Goal: Task Accomplishment & Management: Manage account settings

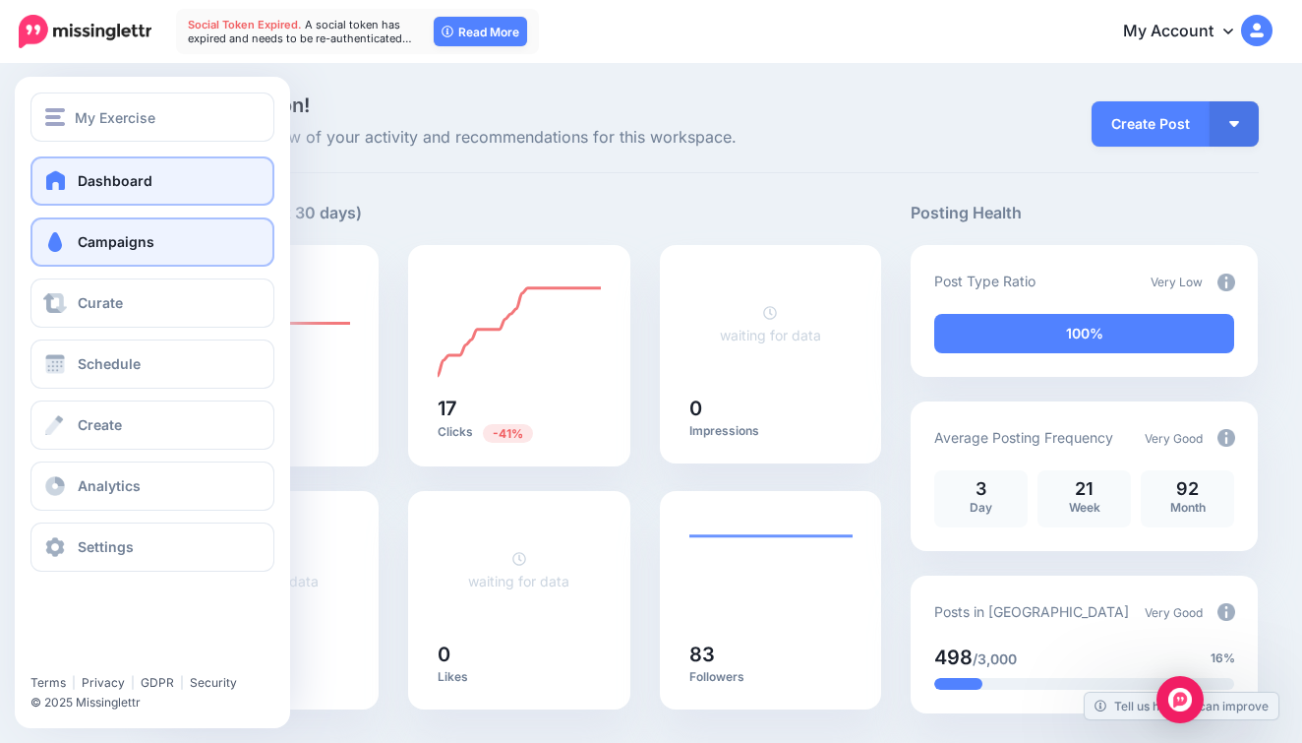
click at [87, 259] on link "Campaigns" at bounding box center [152, 241] width 244 height 49
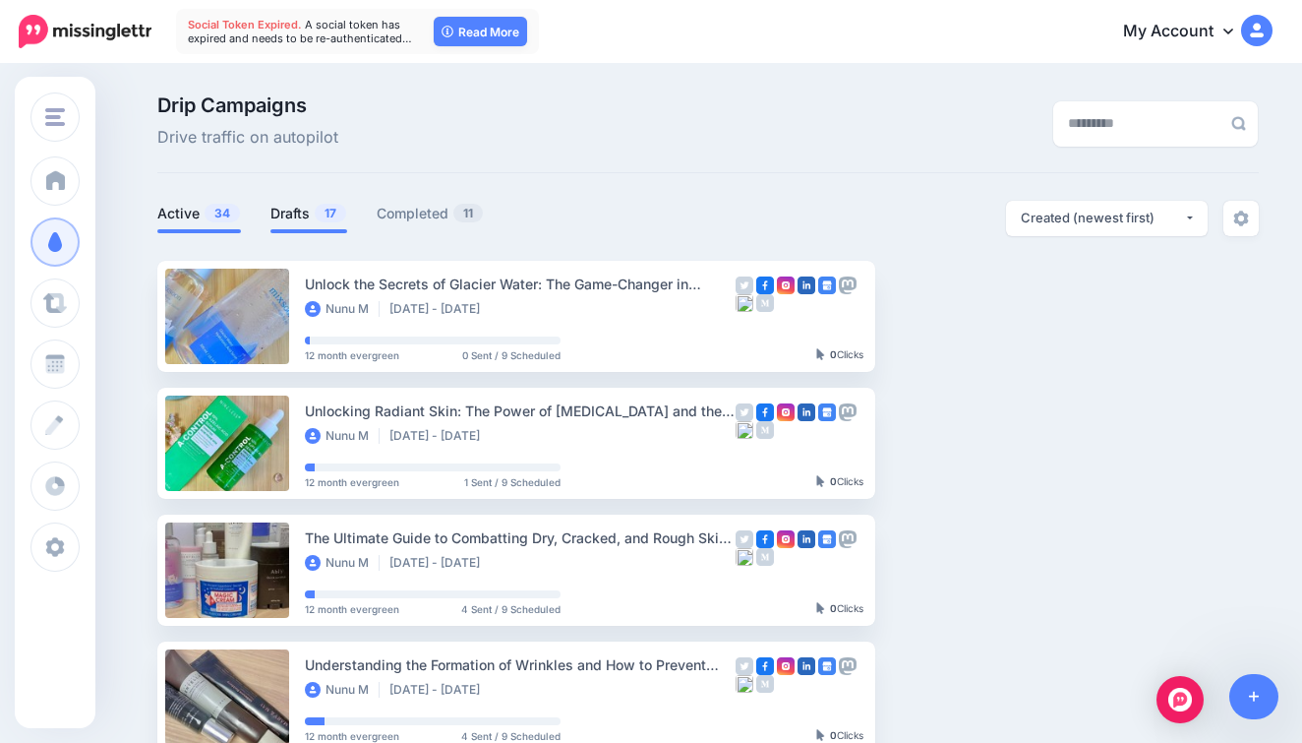
click at [303, 210] on link "Drafts 17" at bounding box center [308, 214] width 77 height 24
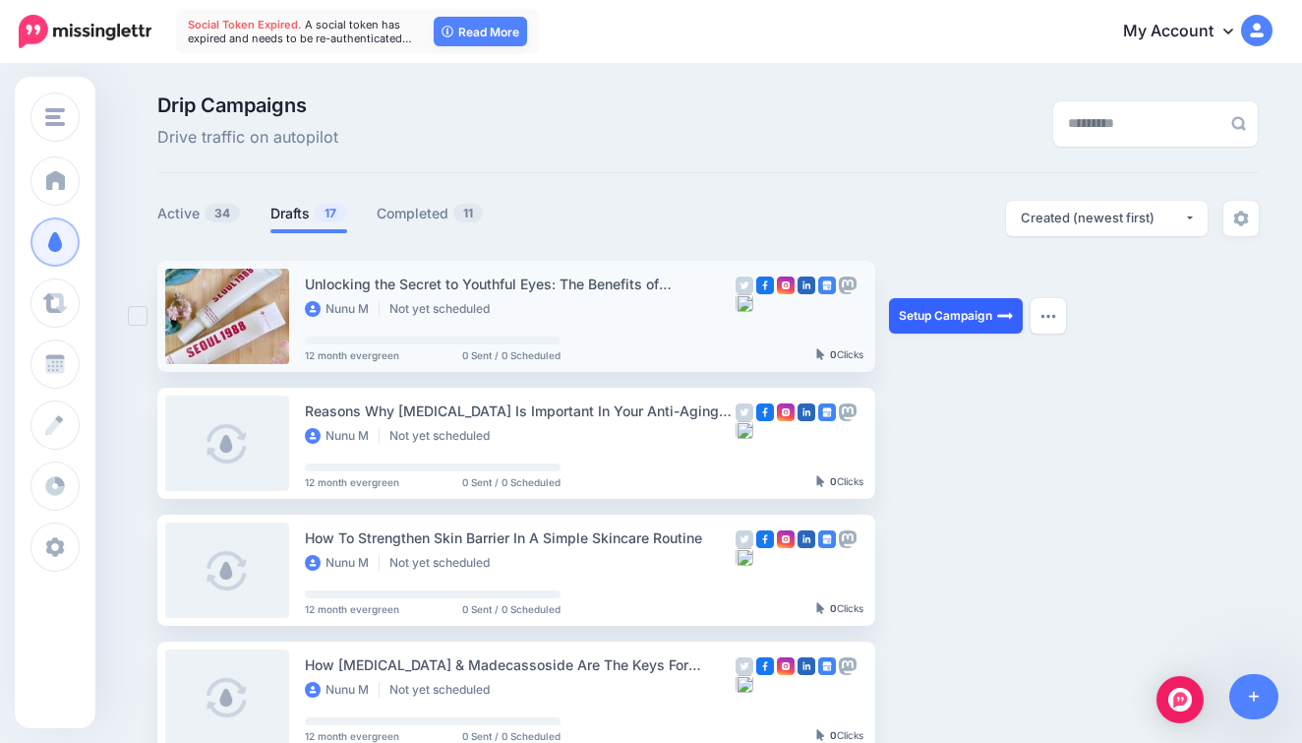
click at [971, 319] on link "Setup Campaign" at bounding box center [956, 315] width 134 height 35
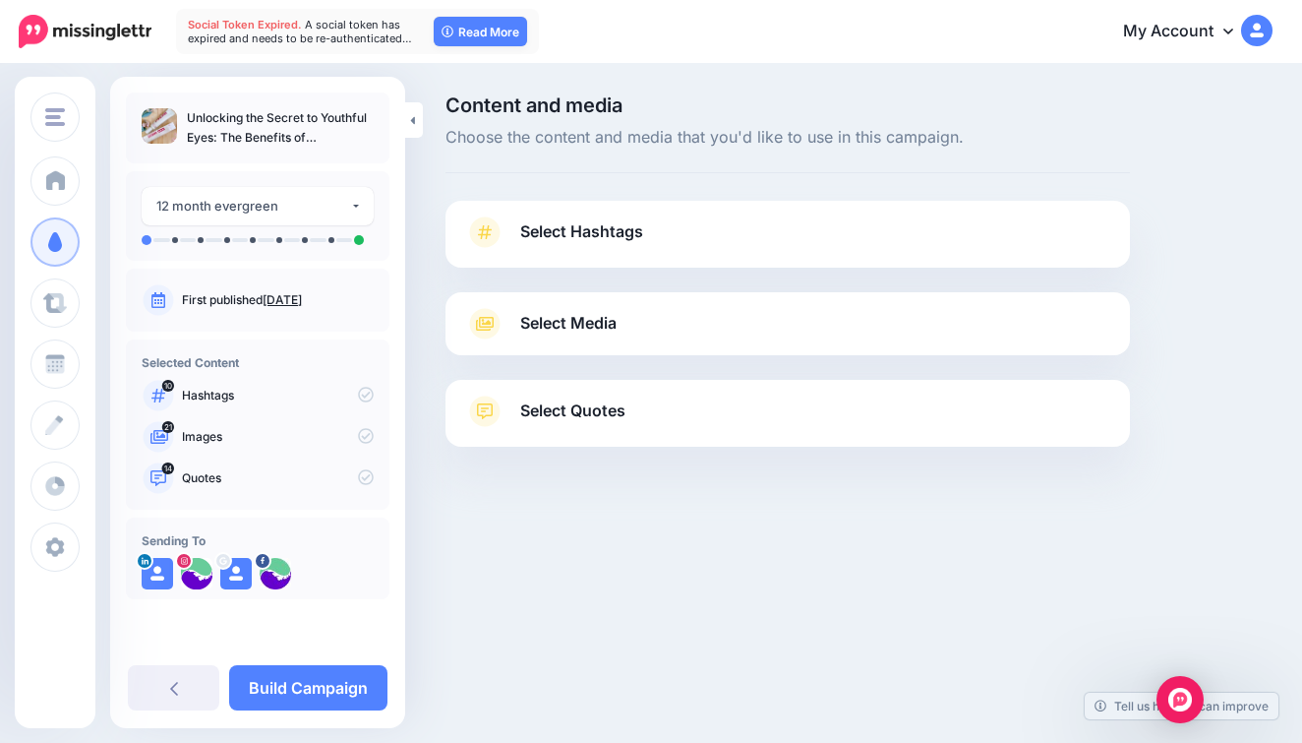
click at [619, 245] on link "Select Hashtags" at bounding box center [787, 241] width 645 height 51
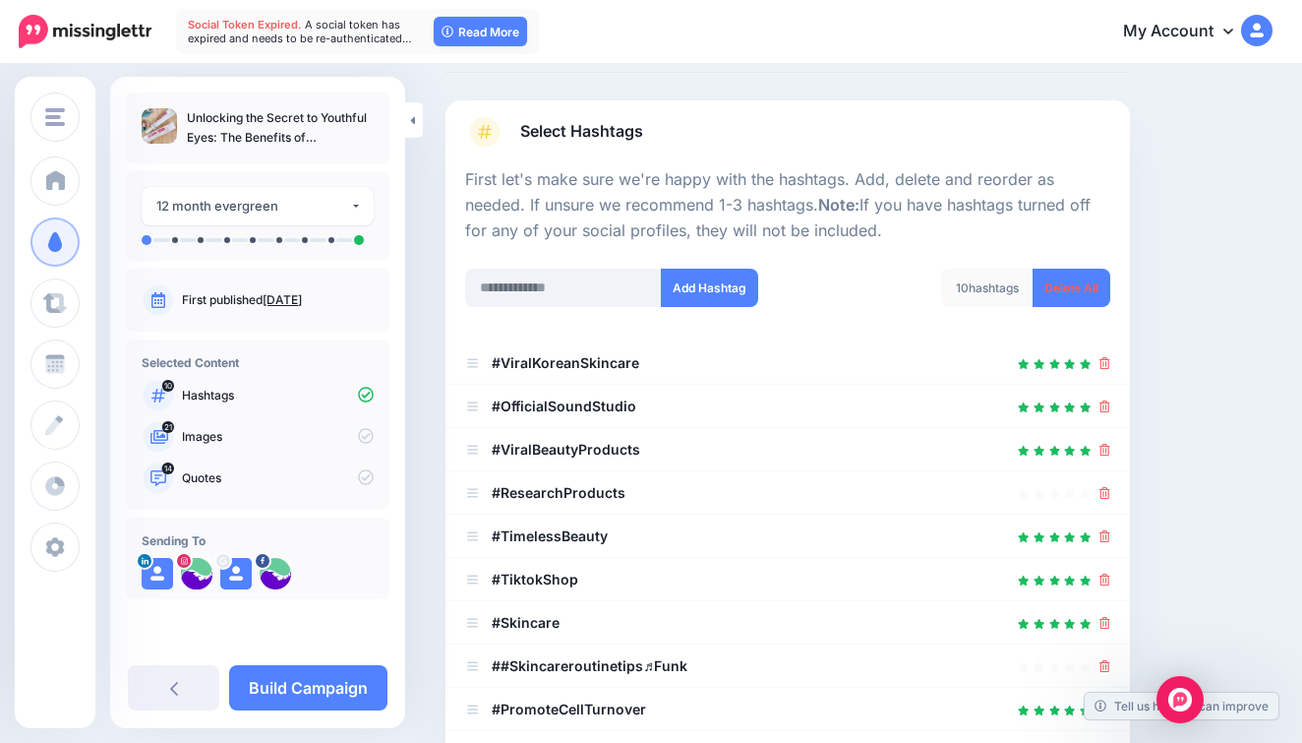
scroll to position [137, 0]
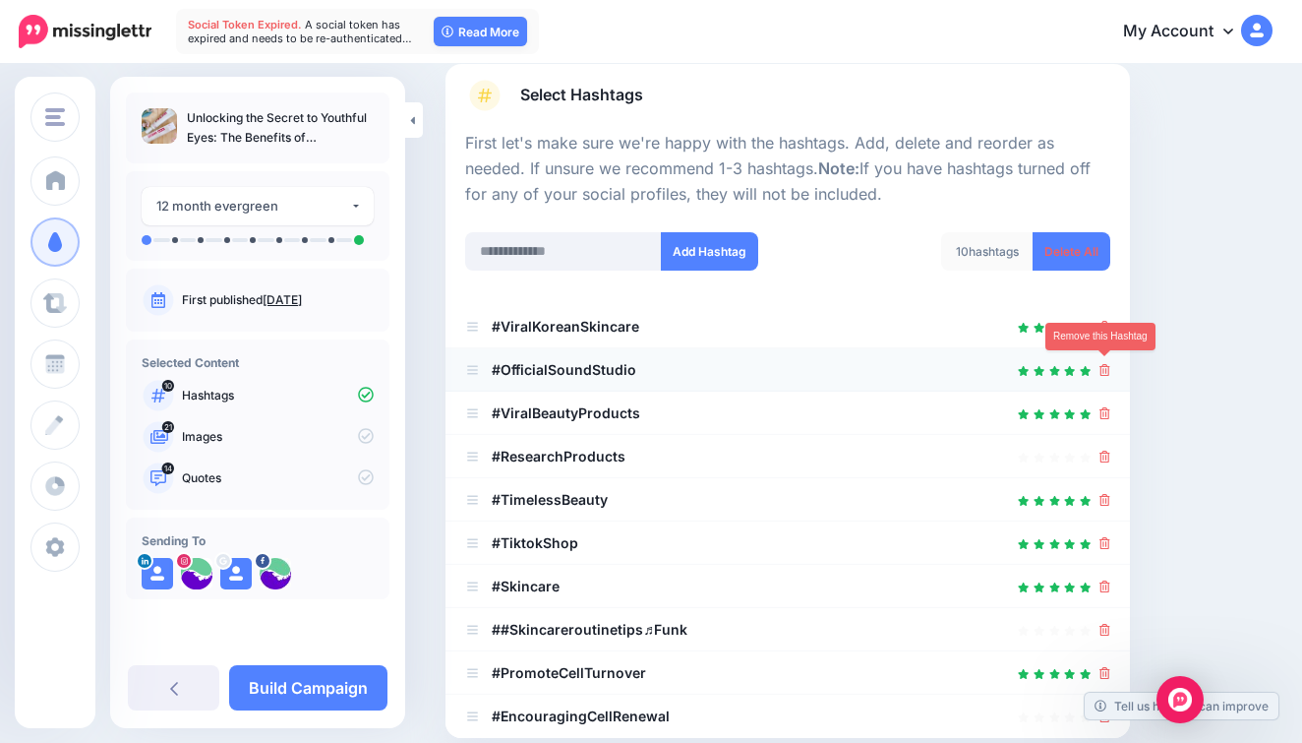
click at [1105, 364] on icon at bounding box center [1105, 370] width 11 height 12
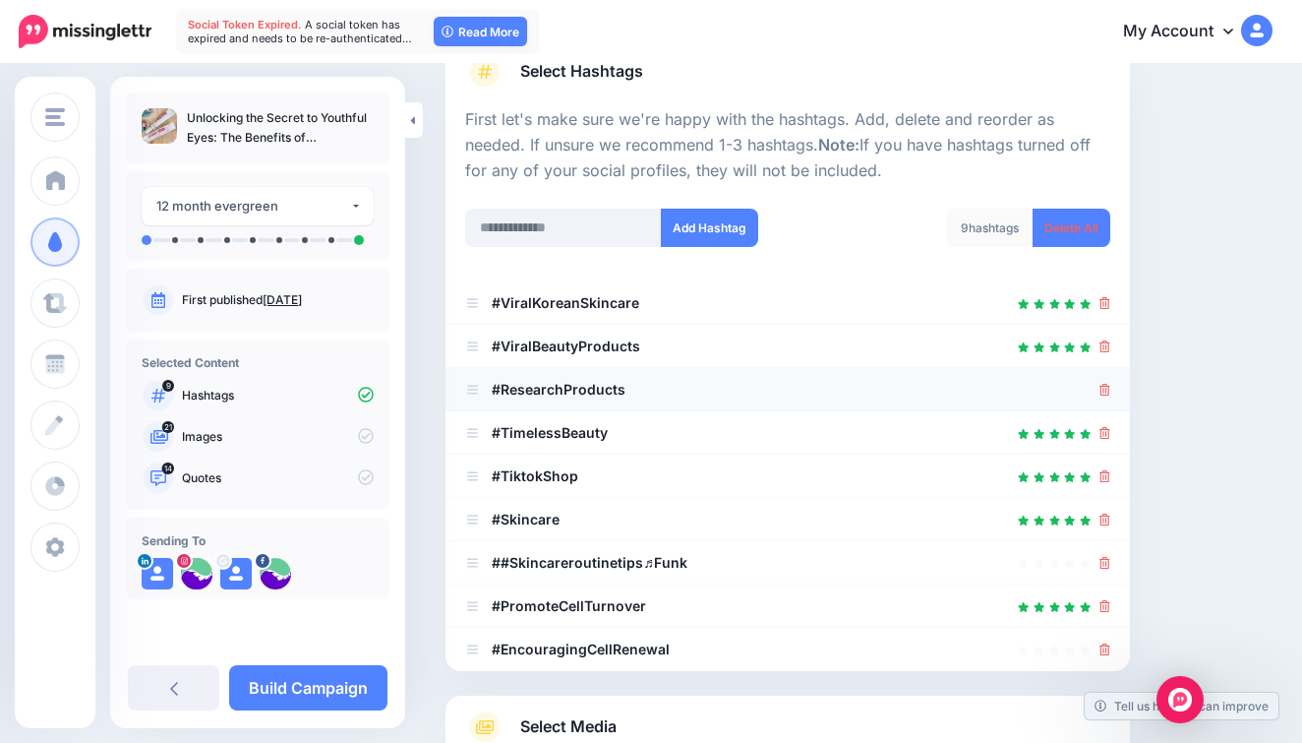
scroll to position [166, 0]
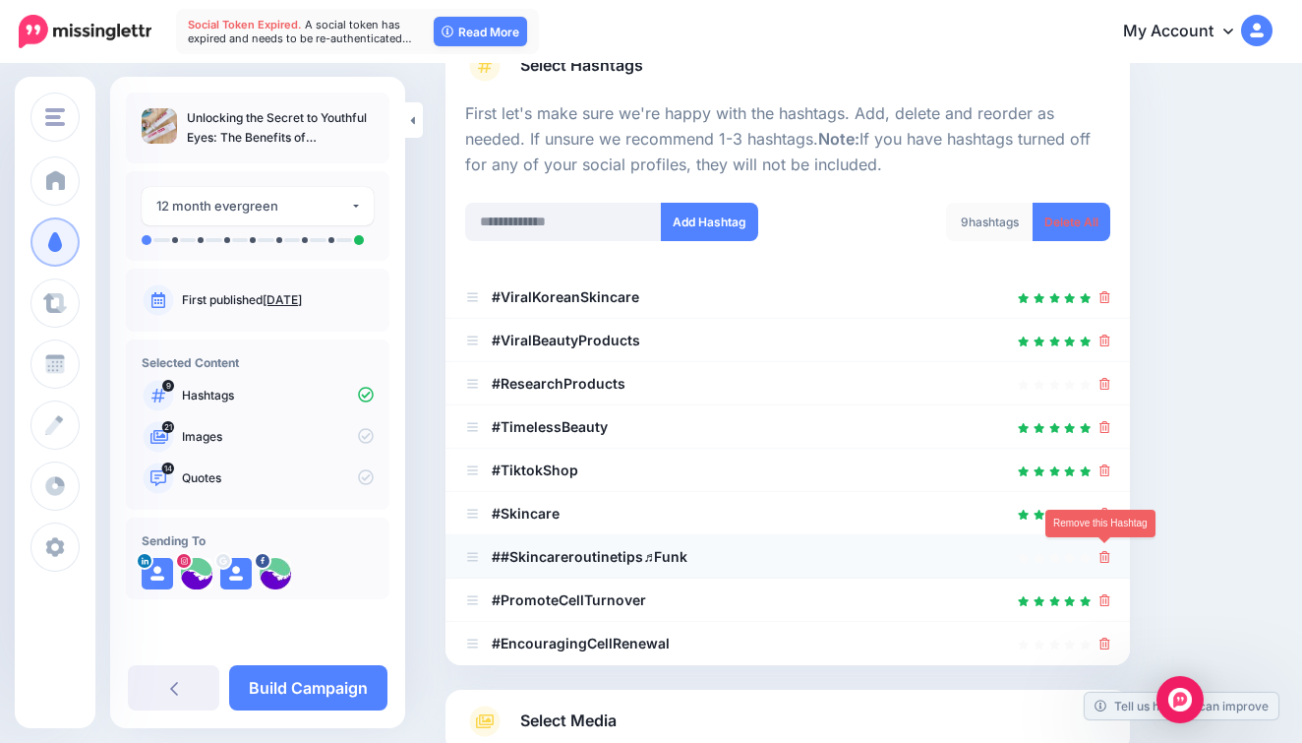
click at [1104, 557] on icon at bounding box center [1105, 557] width 11 height 12
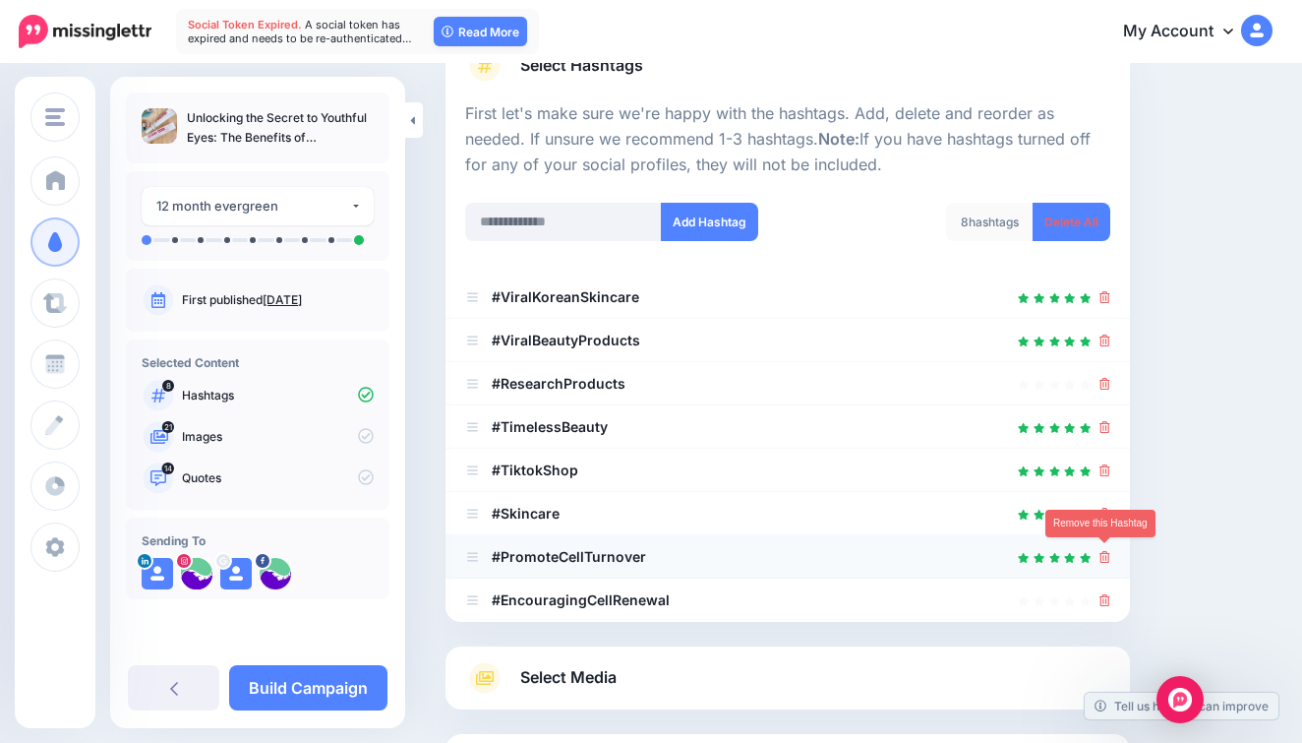
click at [1107, 555] on icon at bounding box center [1105, 557] width 11 height 12
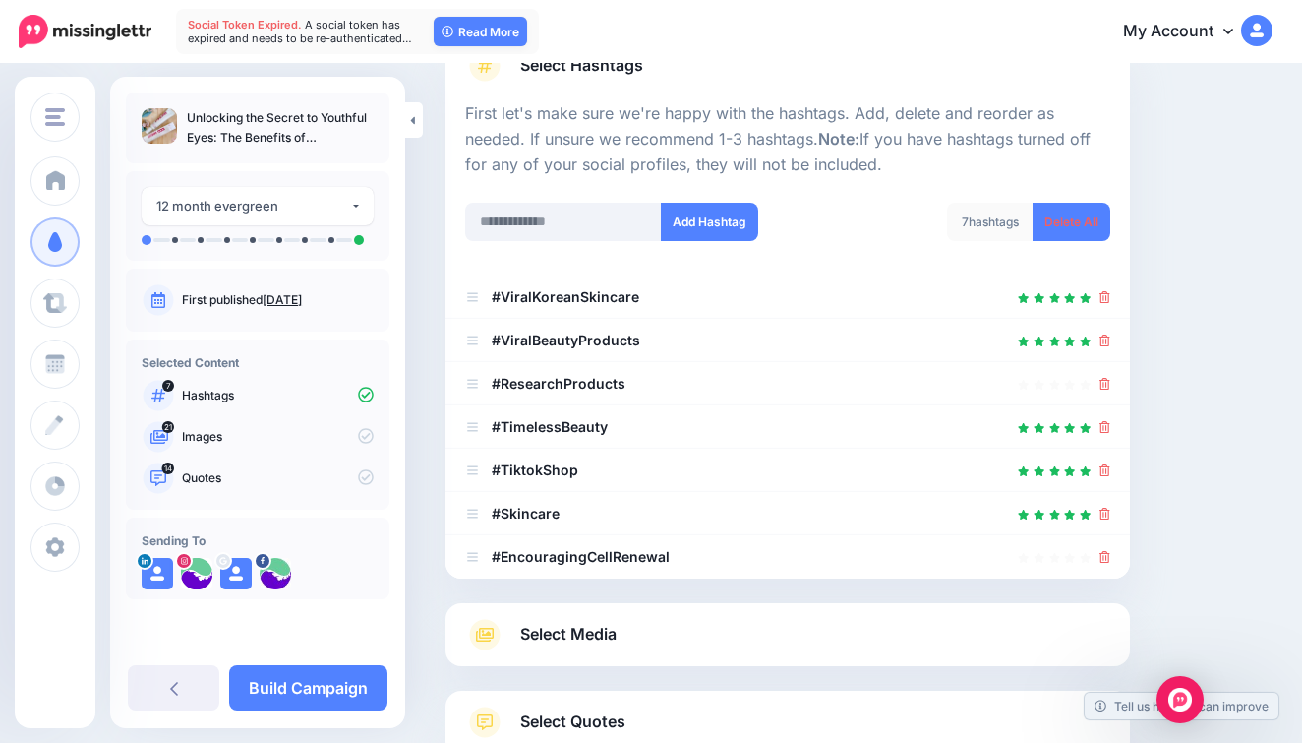
click at [1107, 555] on icon at bounding box center [1105, 557] width 11 height 12
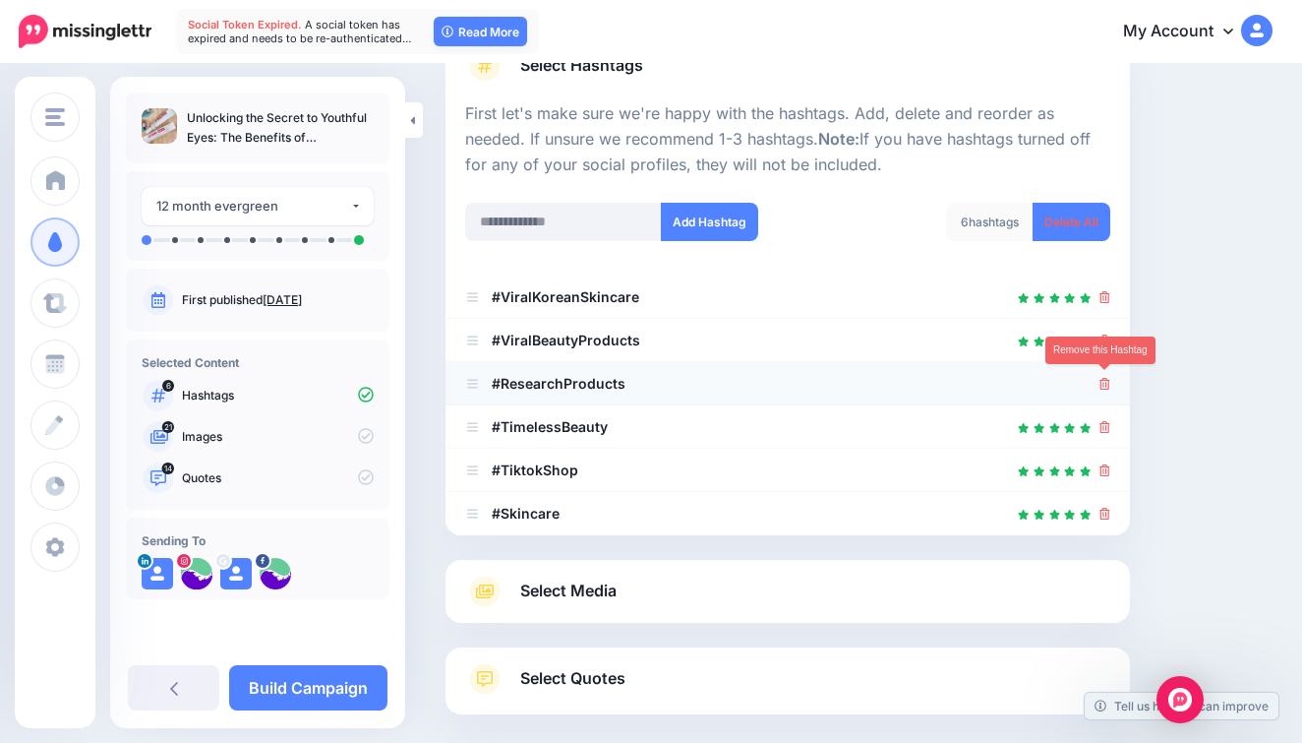
click at [1101, 384] on icon at bounding box center [1105, 384] width 11 height 12
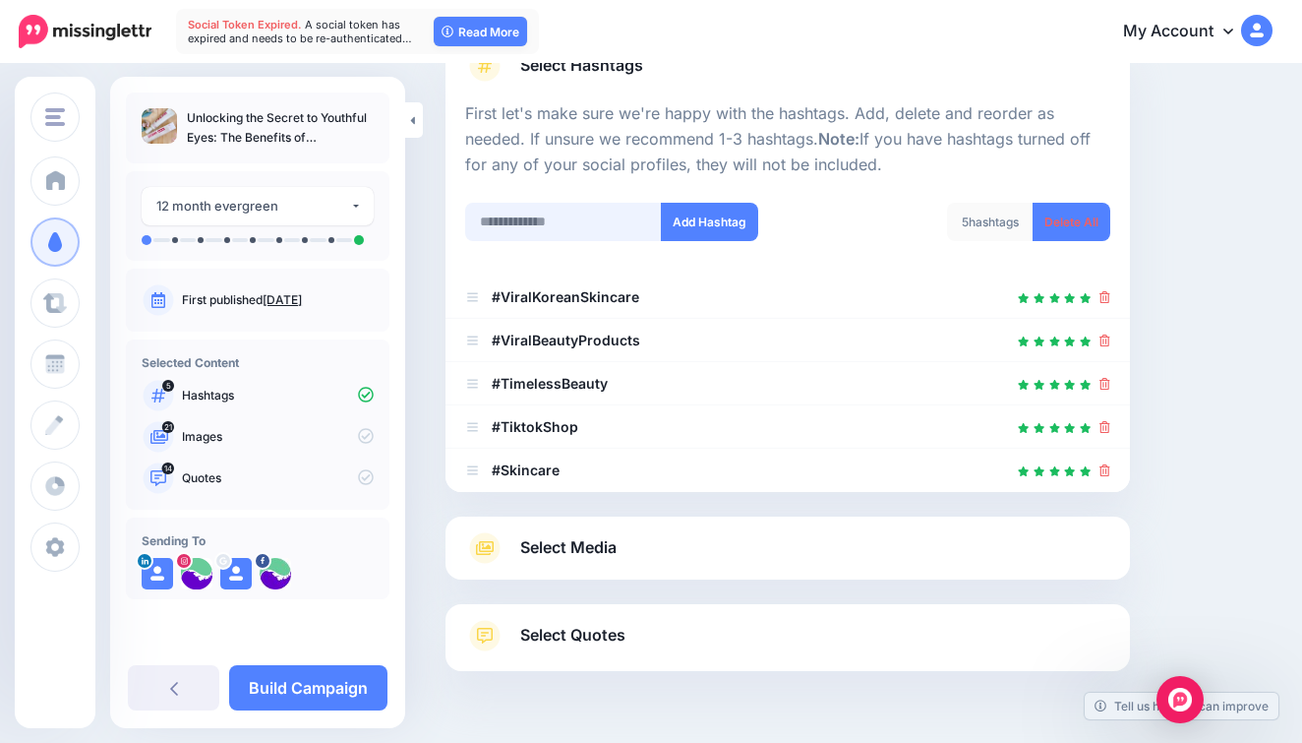
click at [576, 218] on input "text" at bounding box center [563, 222] width 197 height 38
type input "*"
type input "*******"
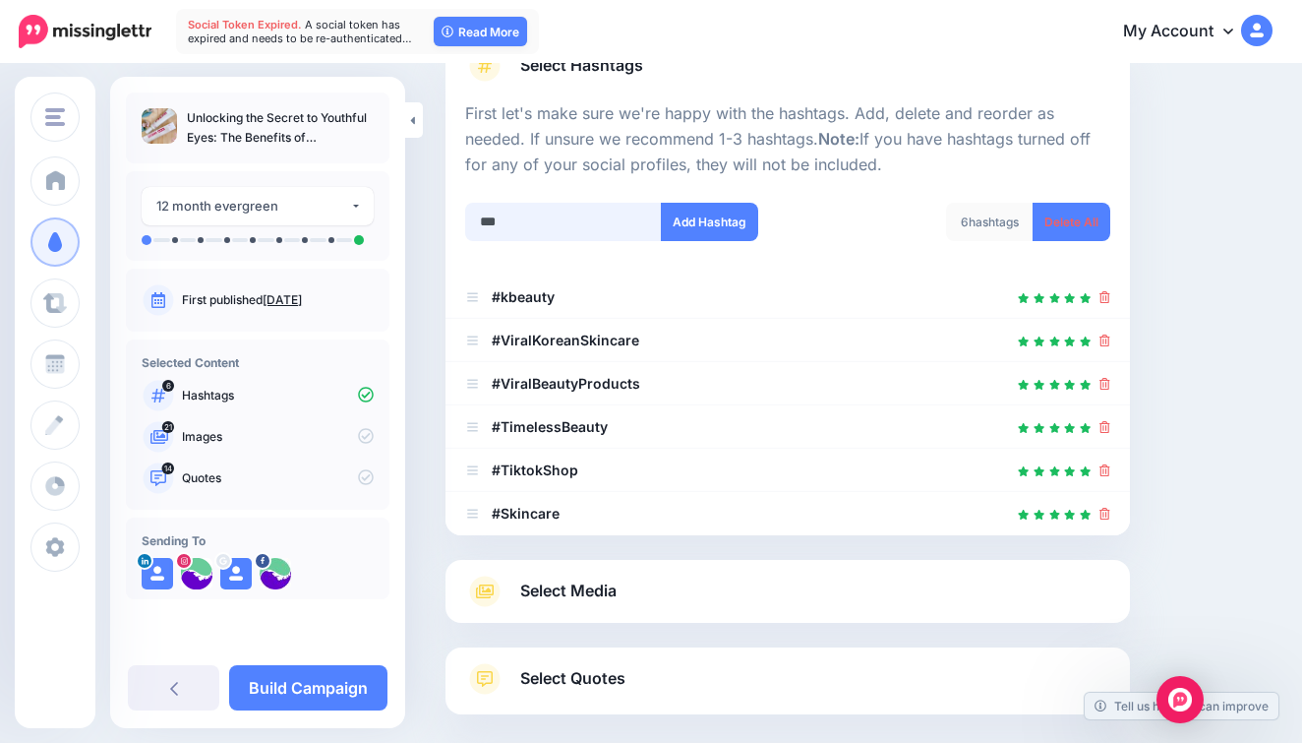
scroll to position [289, 0]
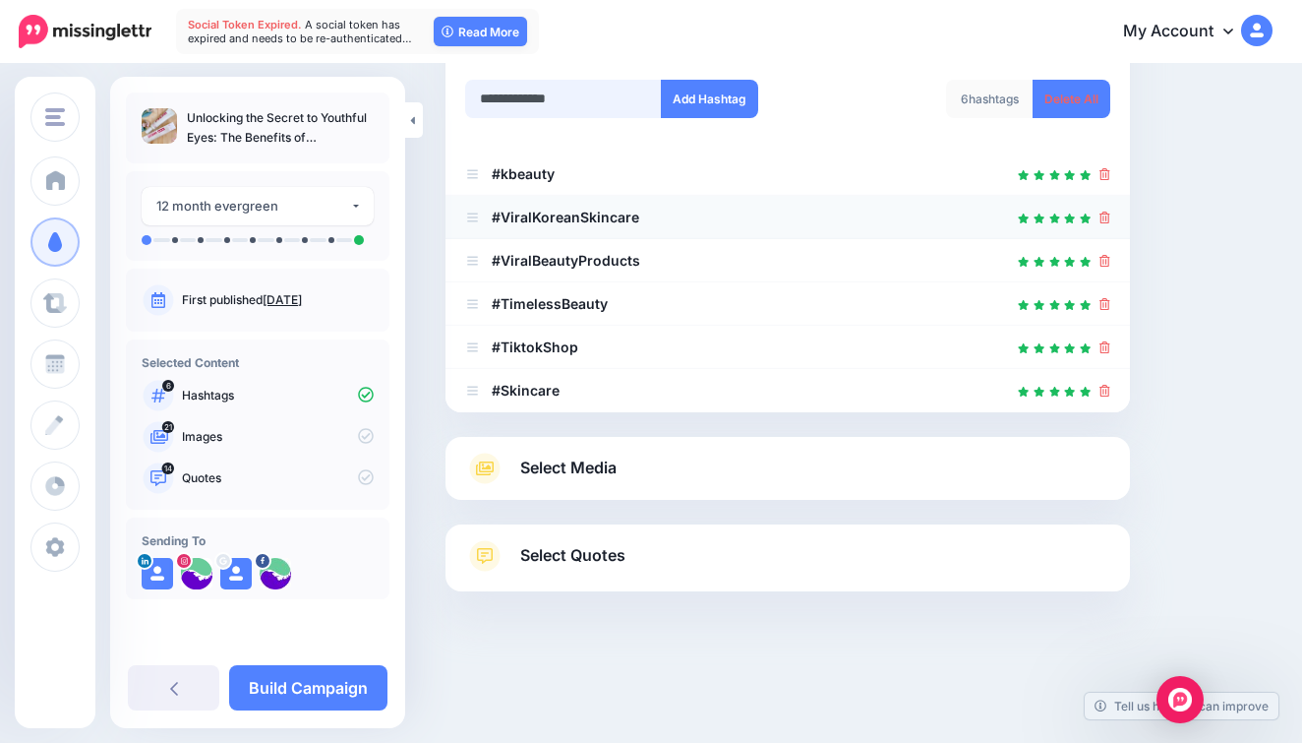
type input "**********"
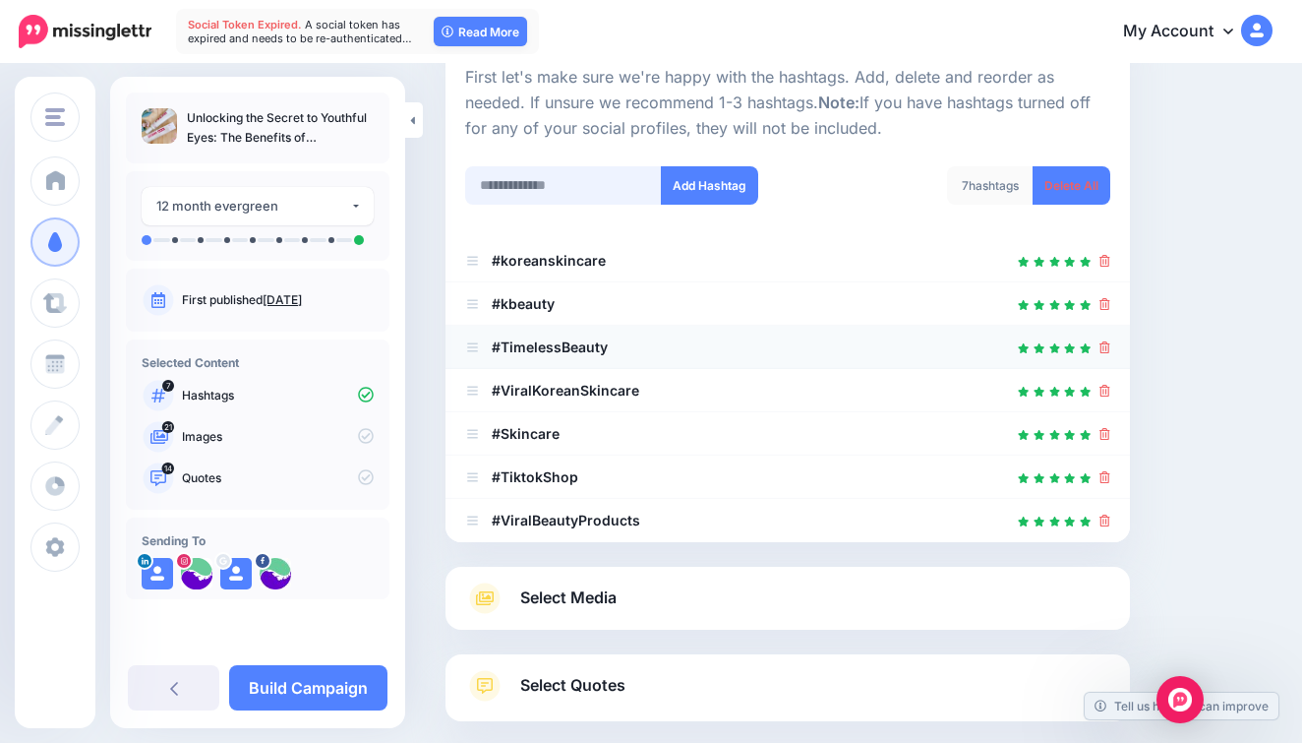
scroll to position [201, 0]
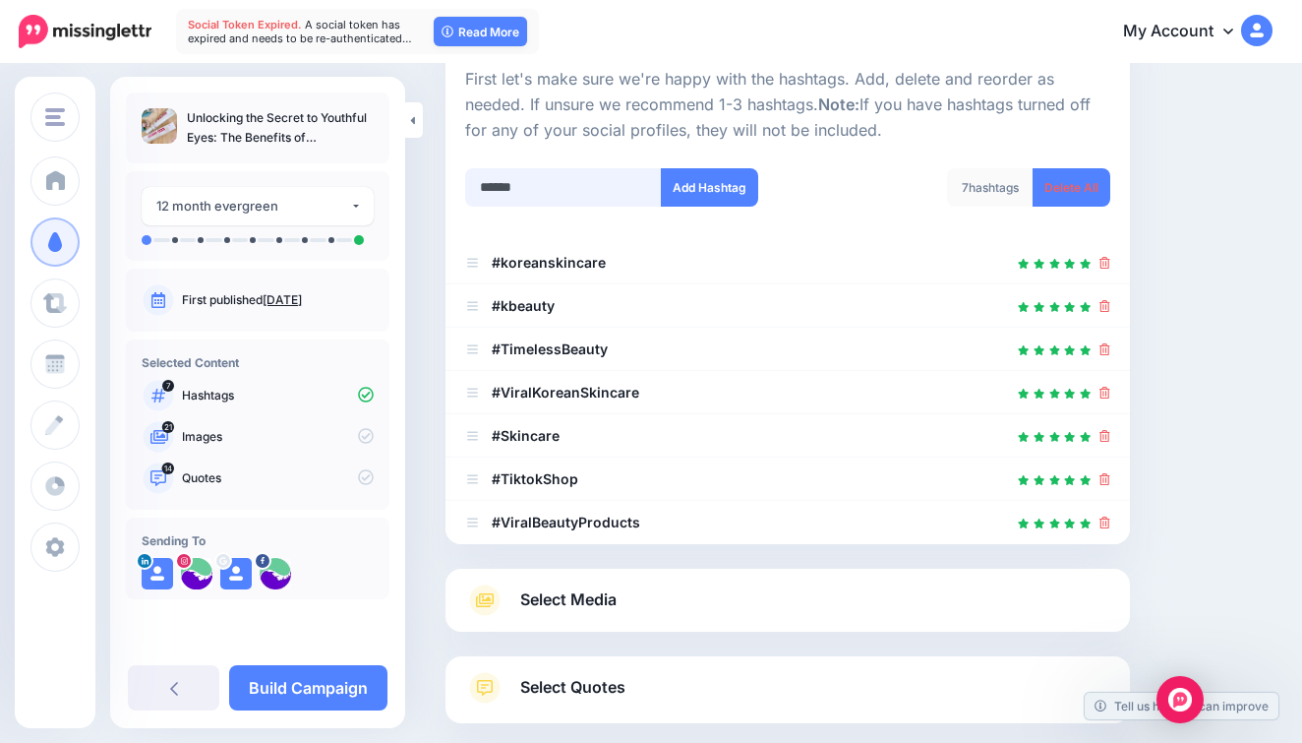
type input "*******"
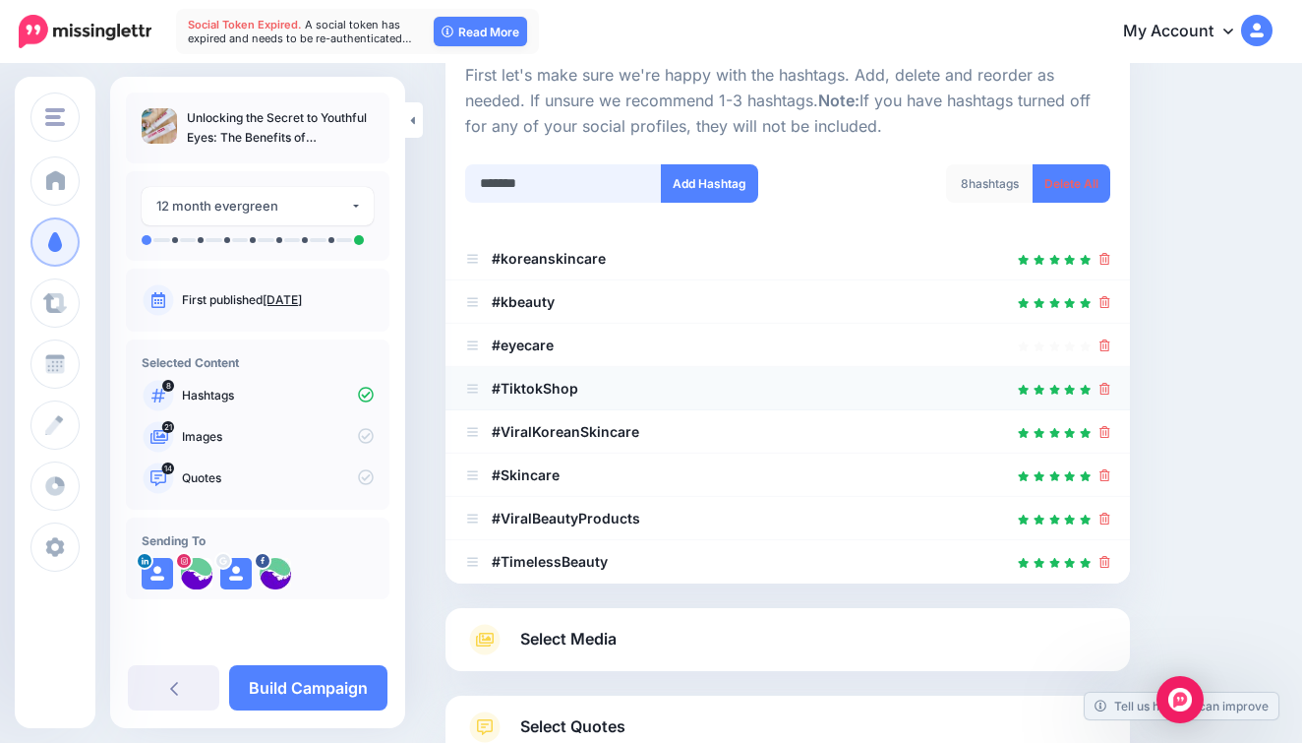
scroll to position [191, 0]
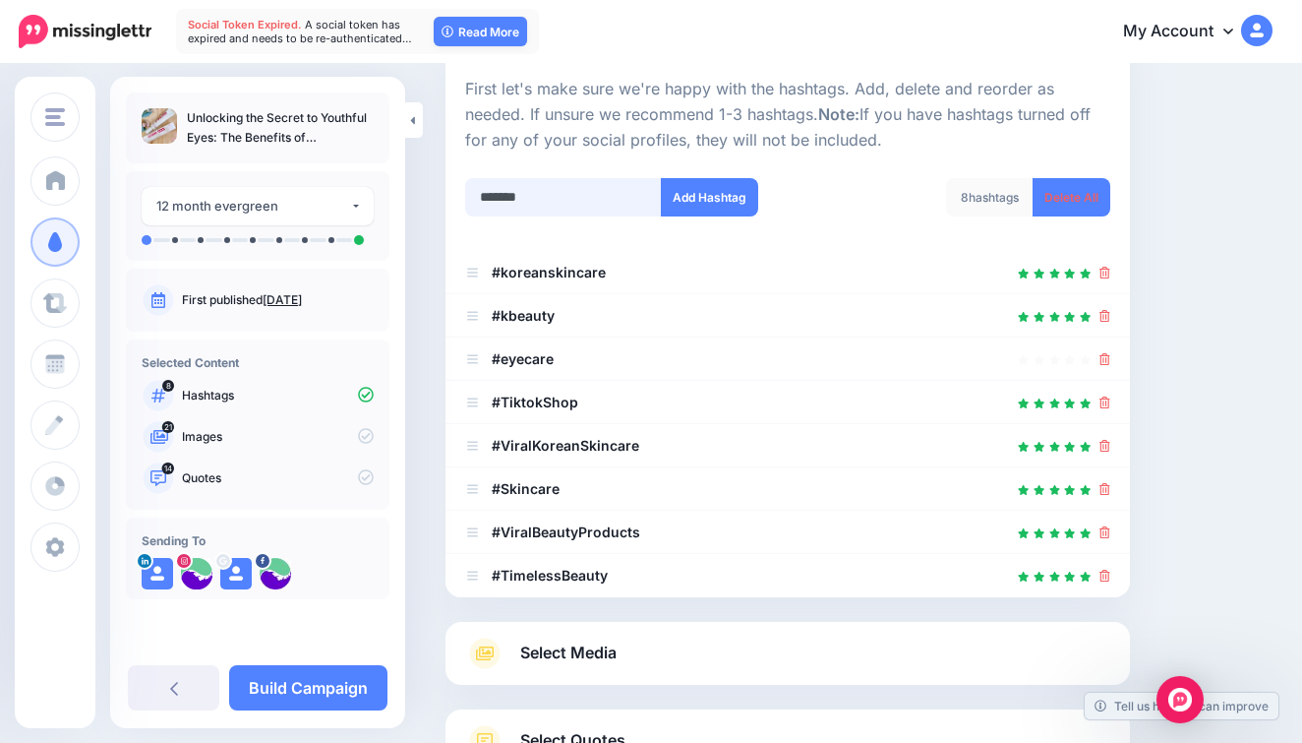
type input "********"
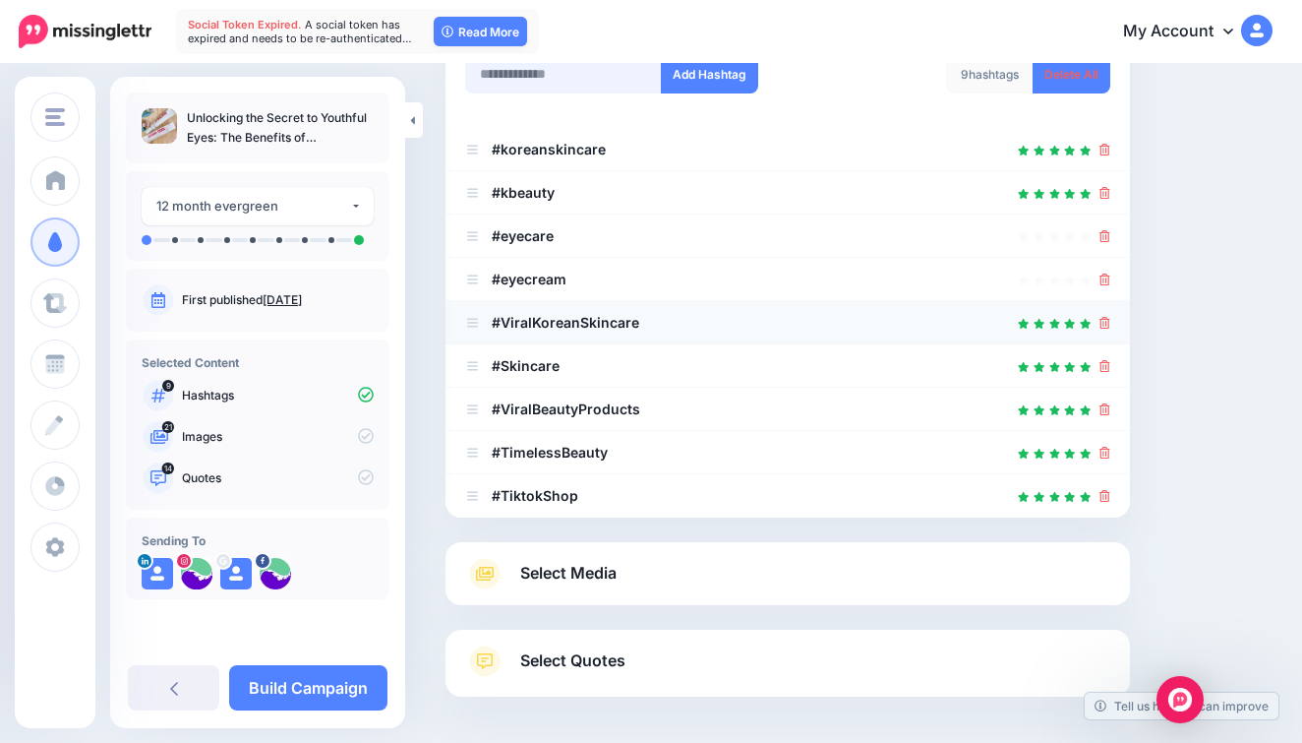
scroll to position [217, 0]
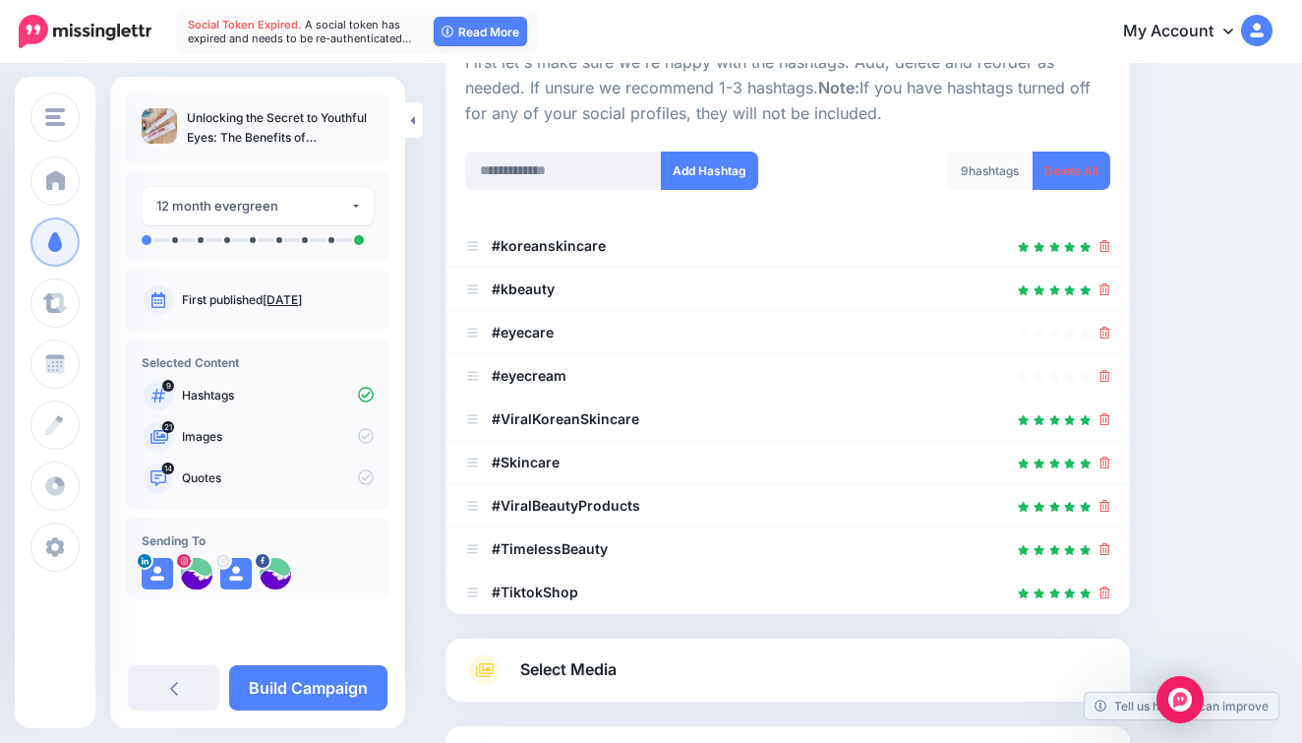
click at [688, 665] on link "Select Media" at bounding box center [787, 669] width 645 height 31
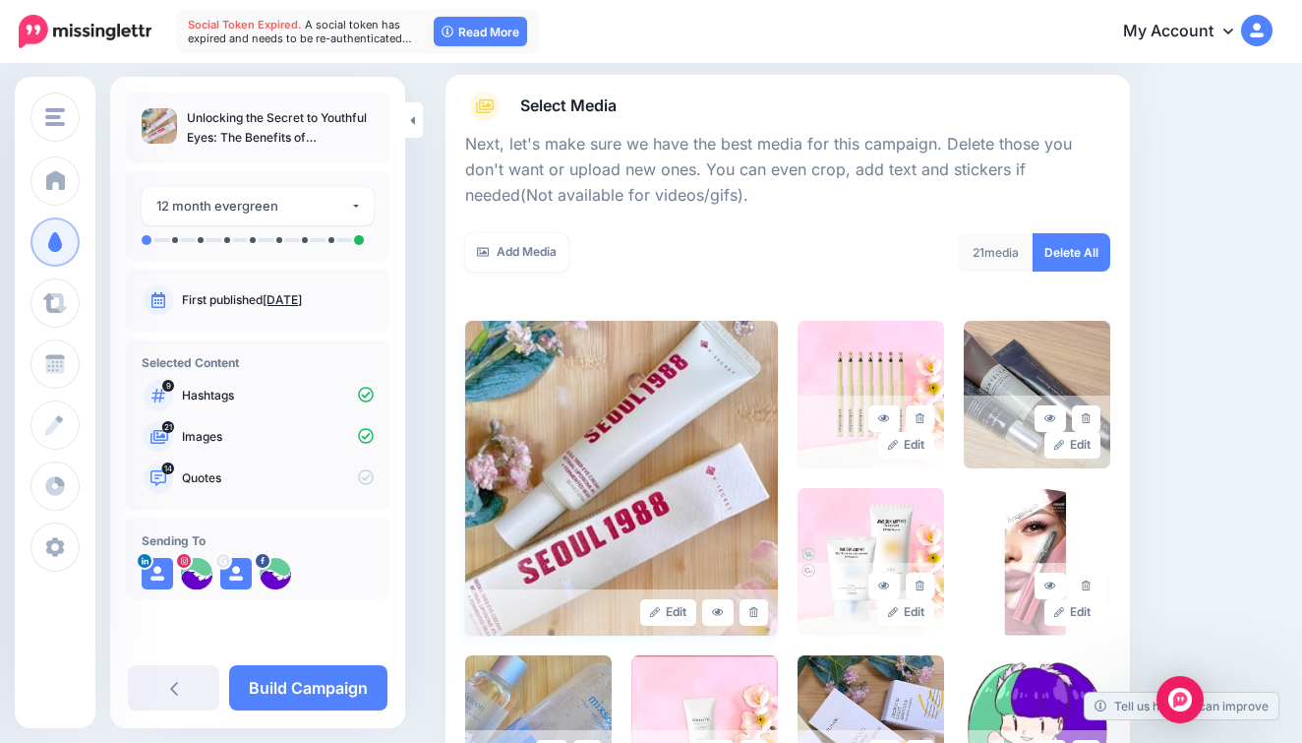
scroll to position [297, 0]
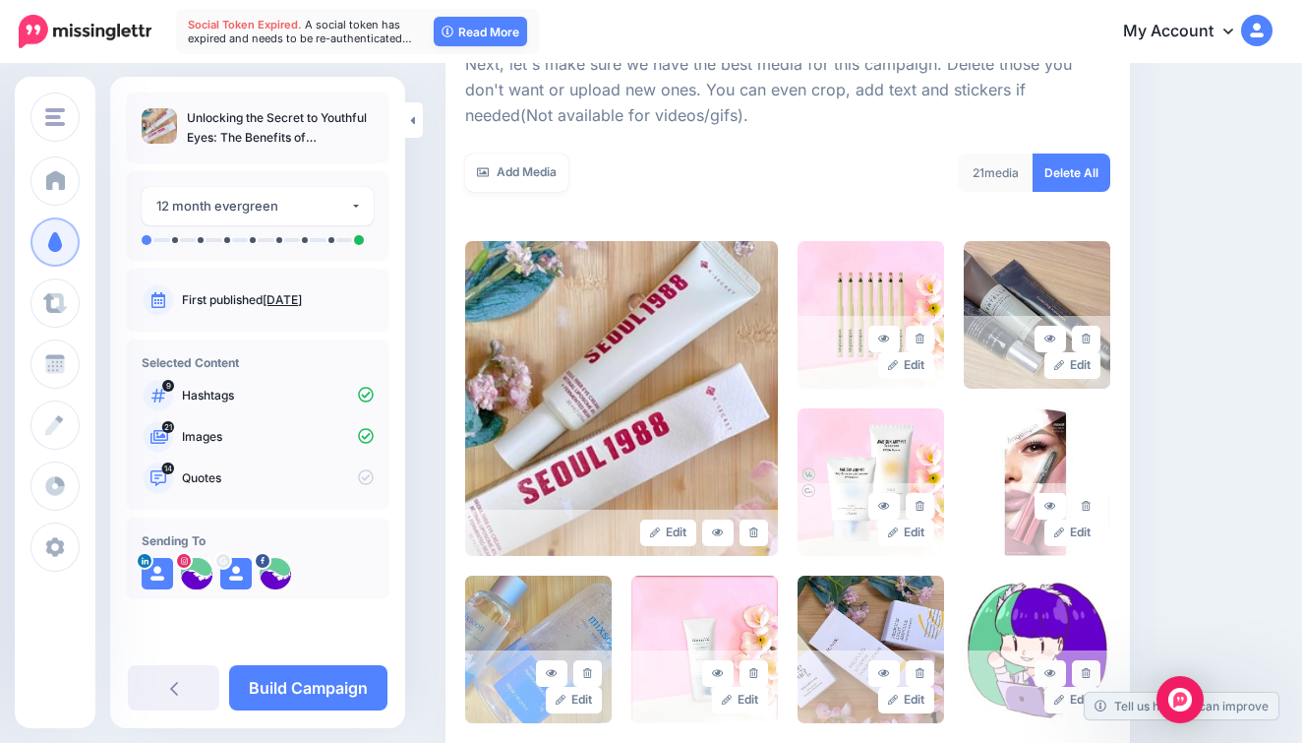
click at [1064, 159] on link "Delete All" at bounding box center [1072, 172] width 78 height 38
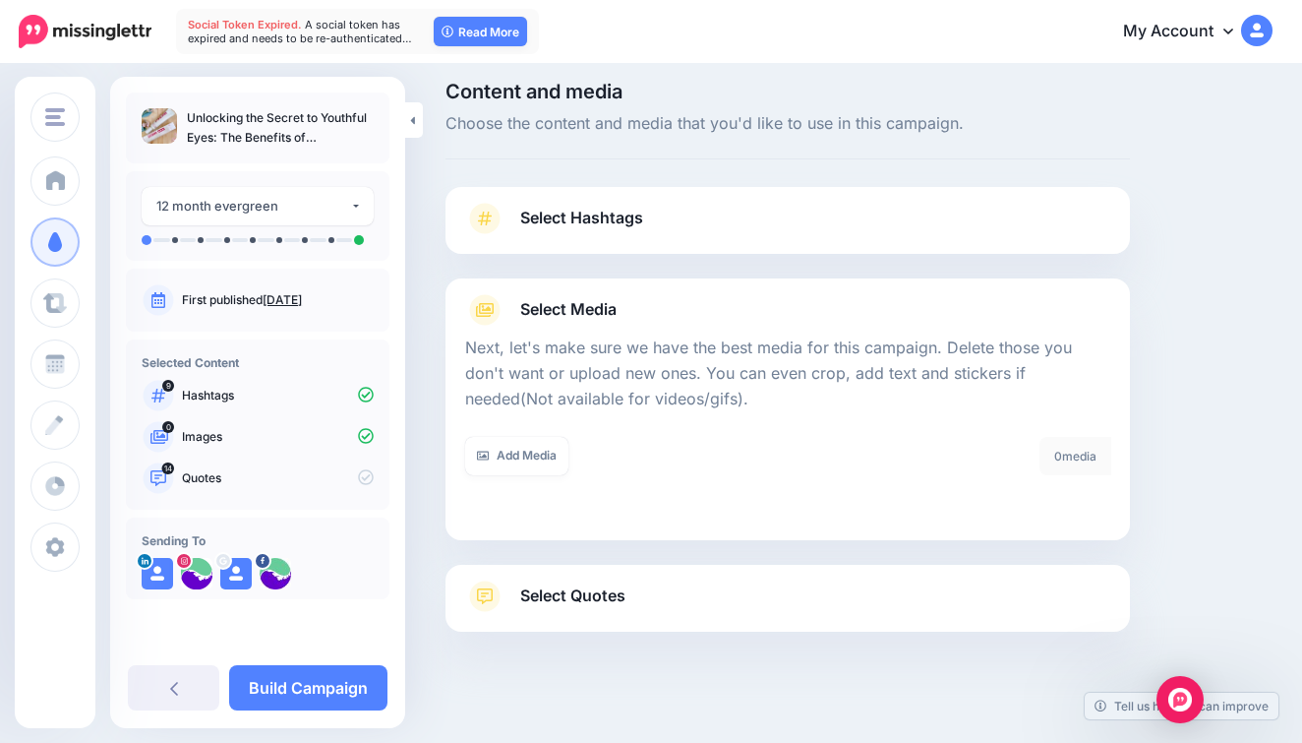
scroll to position [13, 0]
click at [555, 472] on div "Add Media What media would you like to add? Upload AI Gallery Unsplash GIPHY" at bounding box center [618, 469] width 337 height 63
click at [556, 455] on link "Add Media" at bounding box center [516, 457] width 103 height 38
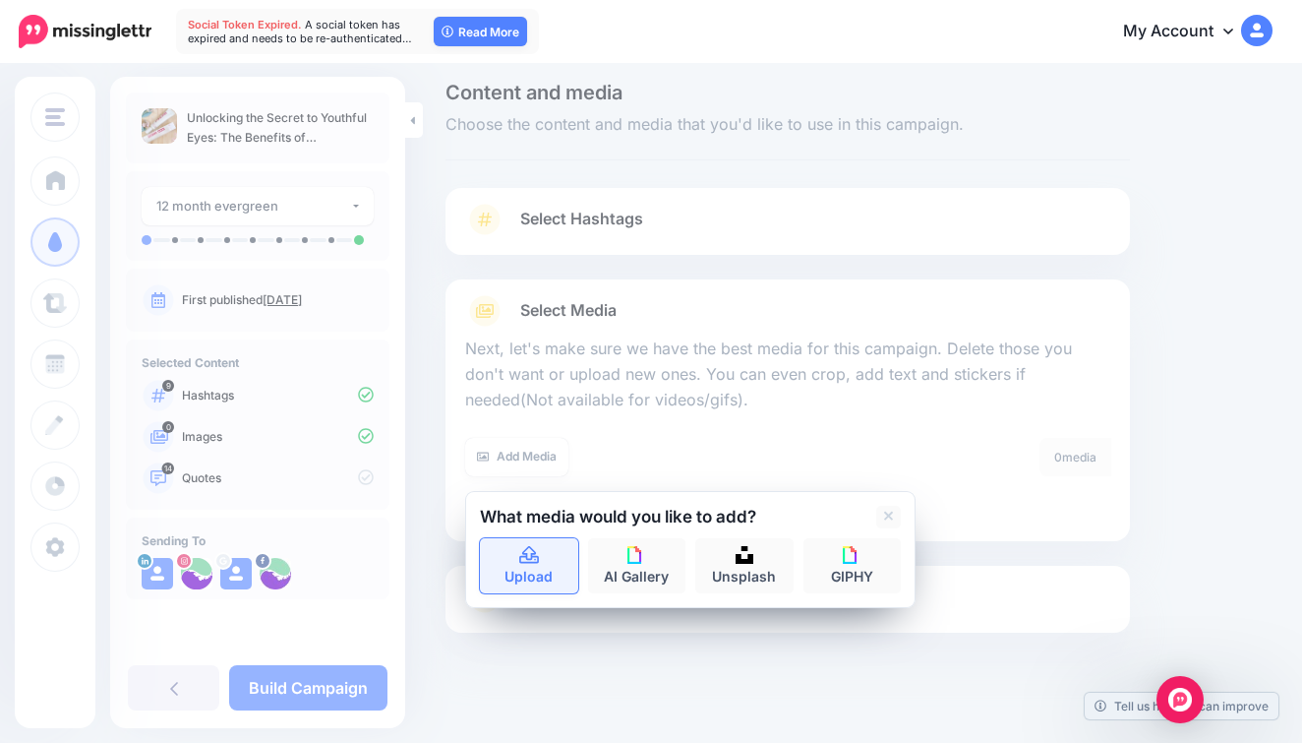
click at [544, 542] on link "Upload" at bounding box center [529, 565] width 98 height 55
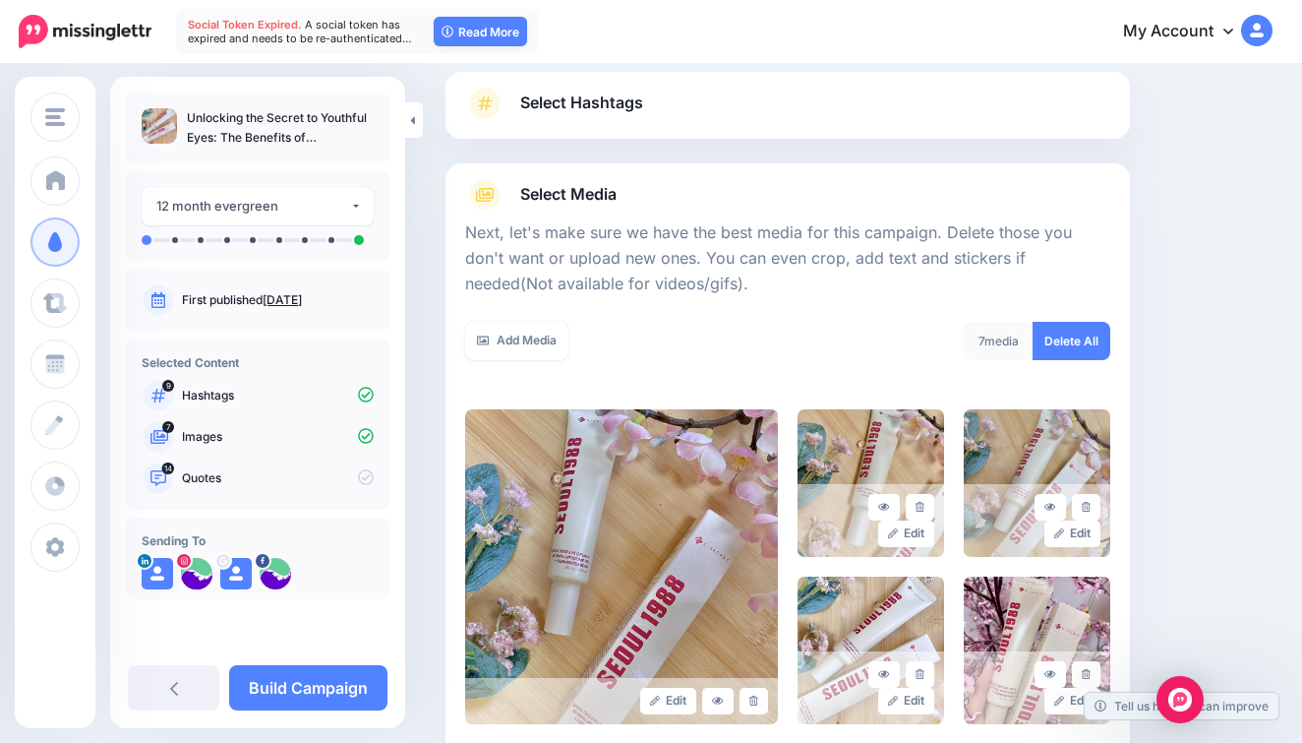
scroll to position [49, 0]
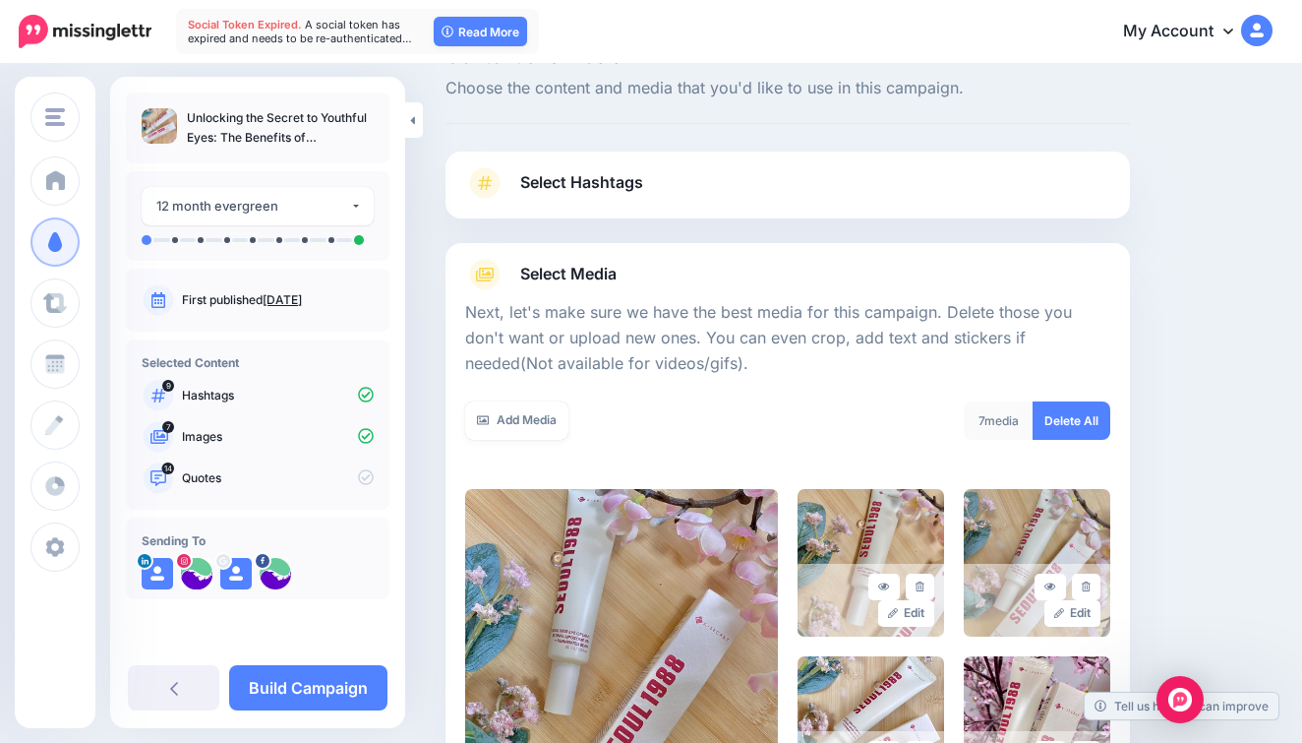
click at [777, 193] on link "Select Hashtags" at bounding box center [787, 192] width 645 height 51
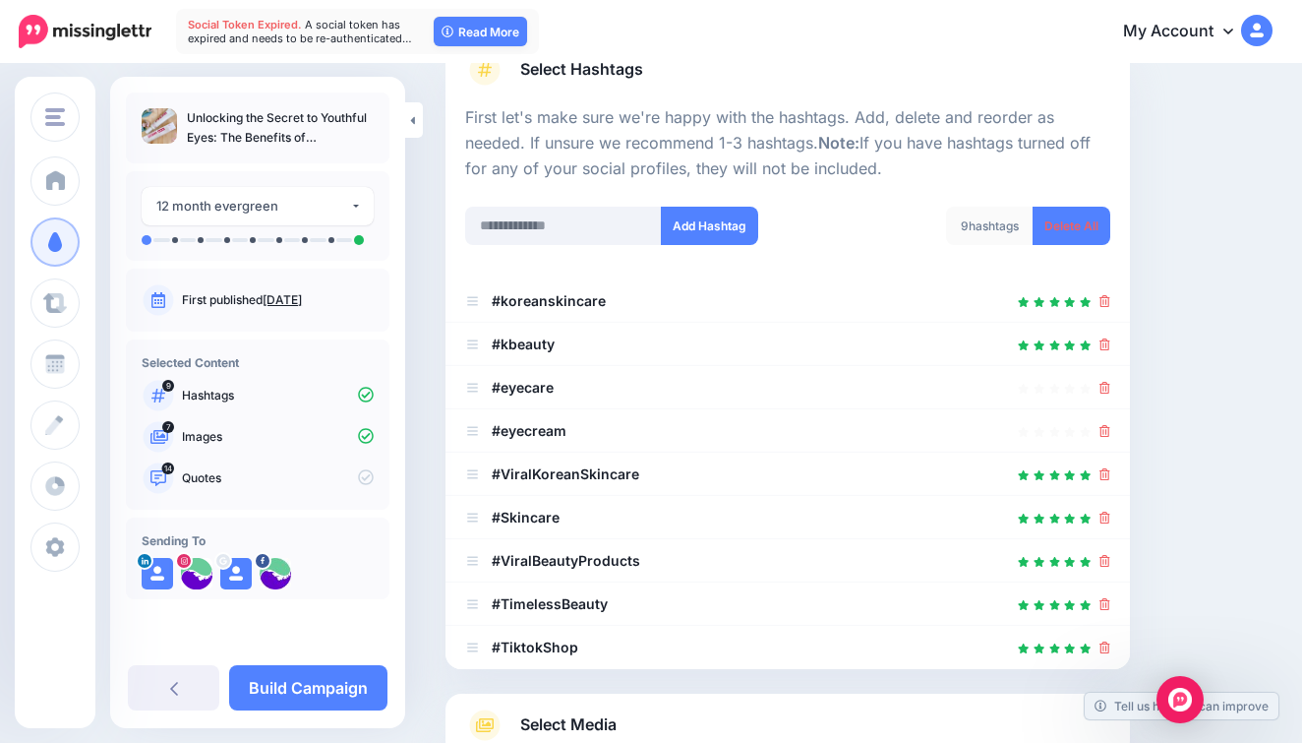
scroll to position [185, 0]
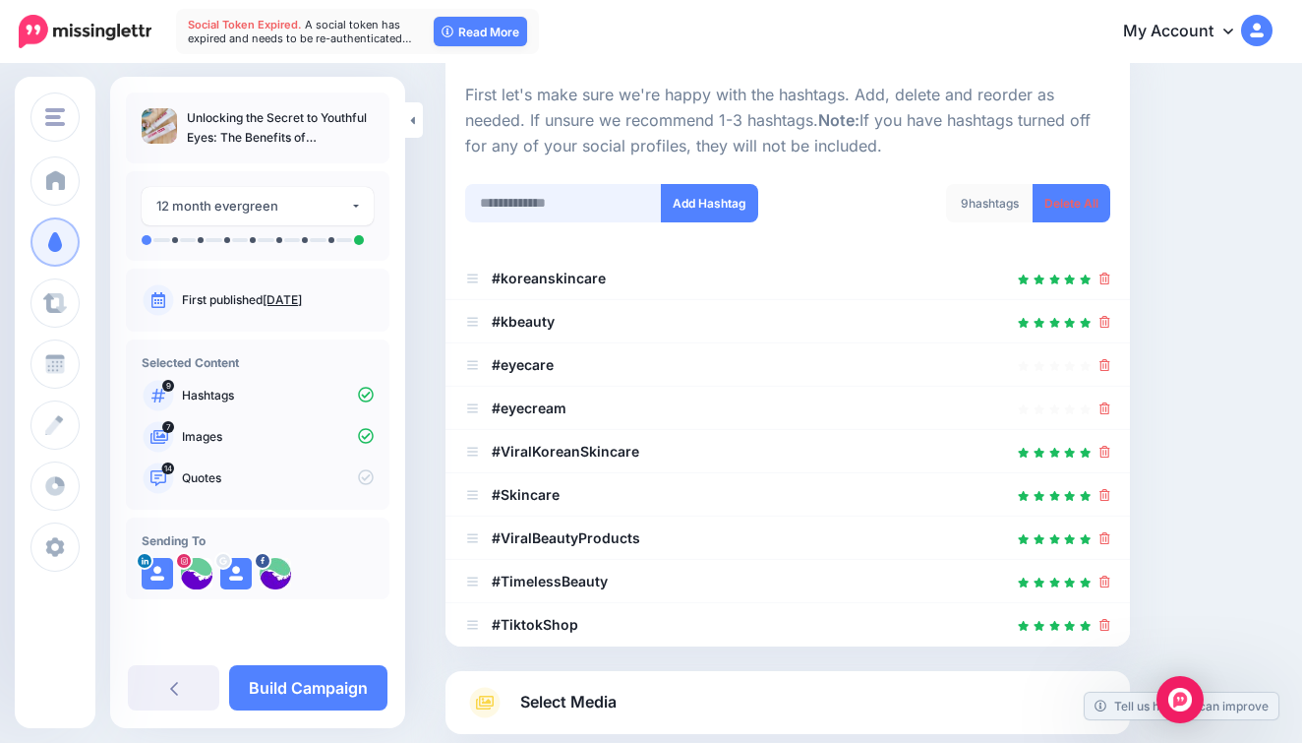
click at [598, 203] on input "text" at bounding box center [563, 203] width 197 height 38
type input "*********"
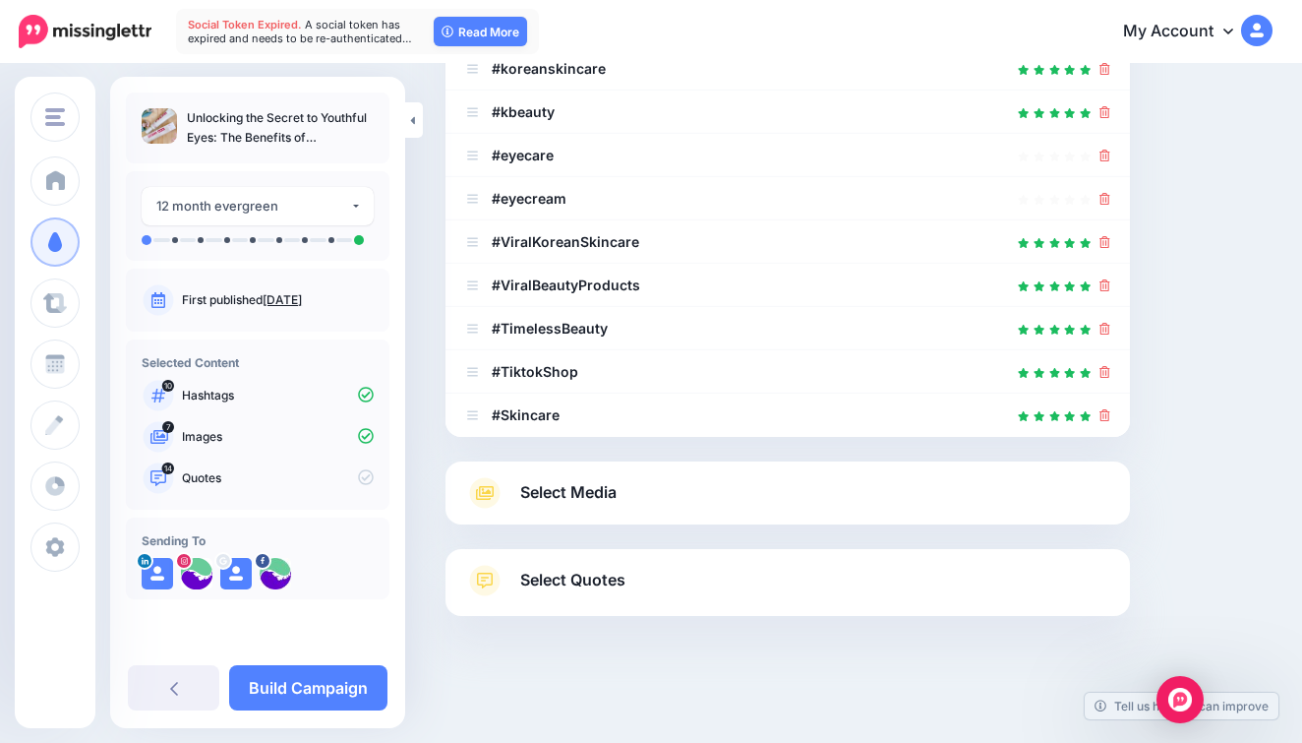
scroll to position [13, 0]
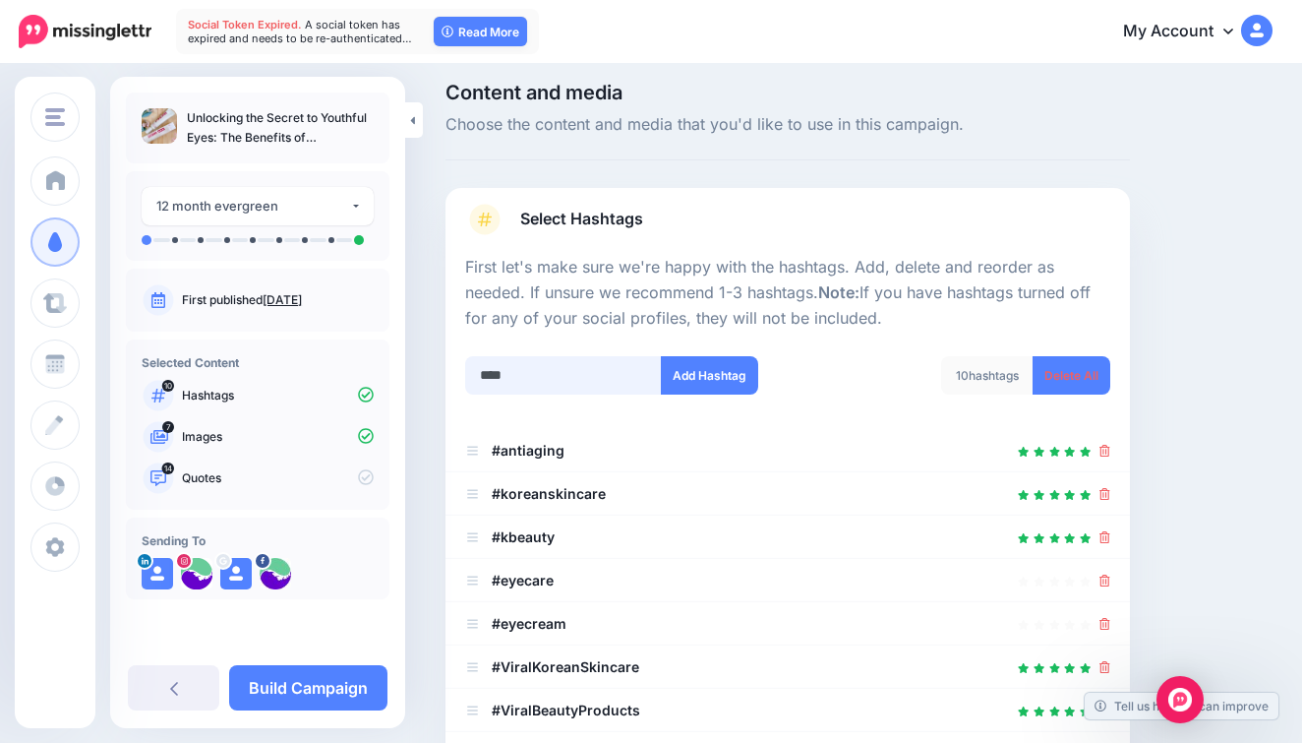
type input "*****"
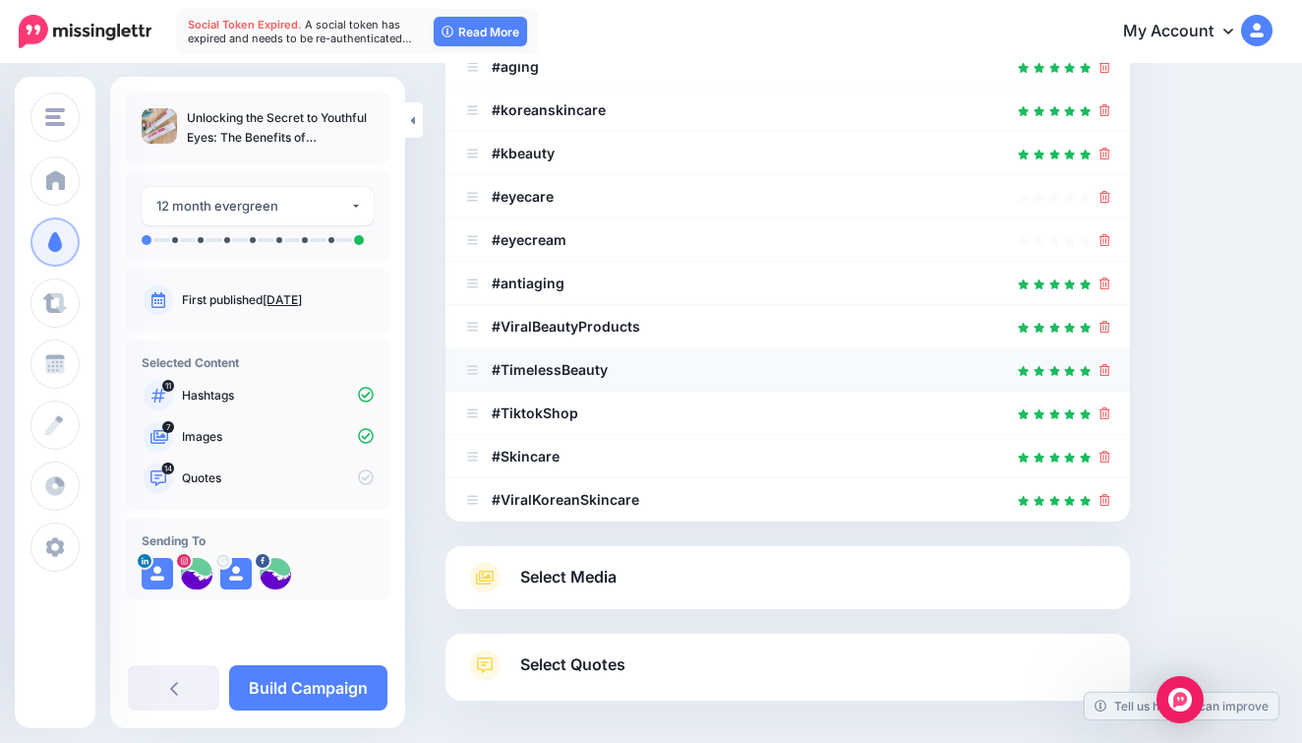
scroll to position [398, 0]
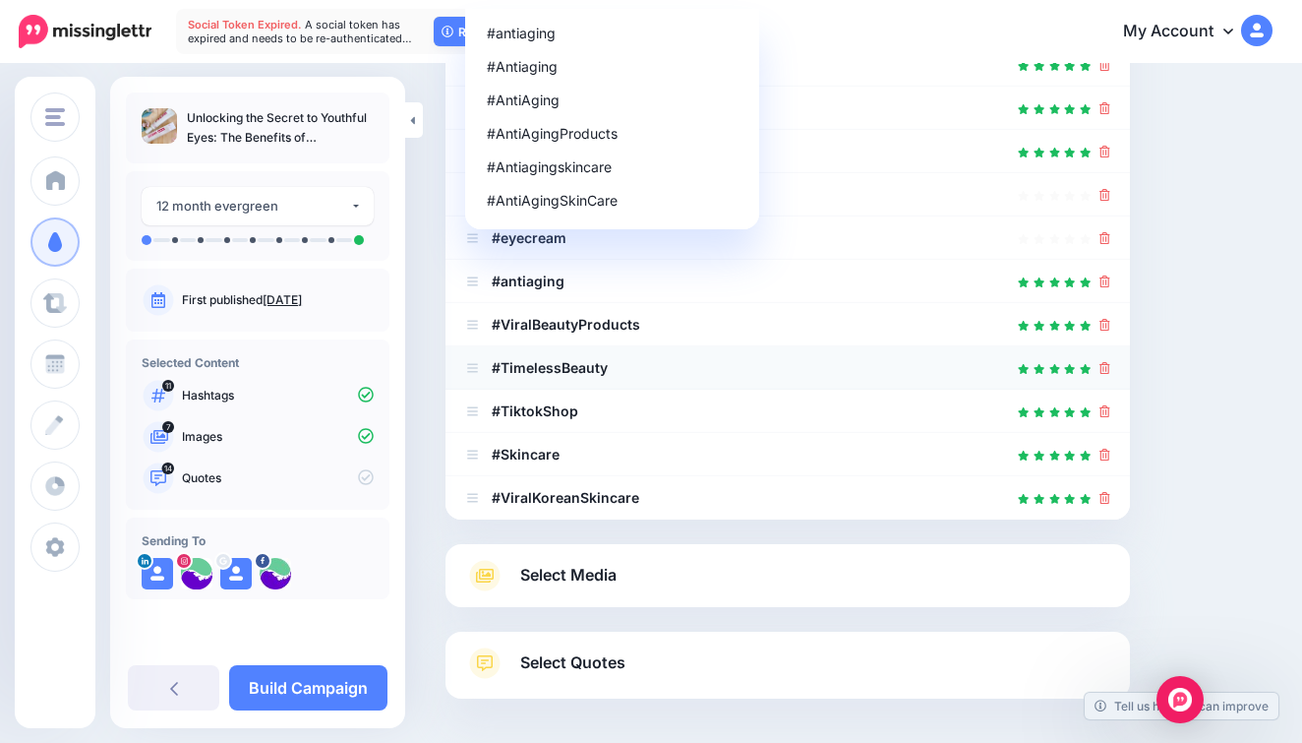
click at [1107, 364] on icon at bounding box center [1105, 368] width 11 height 12
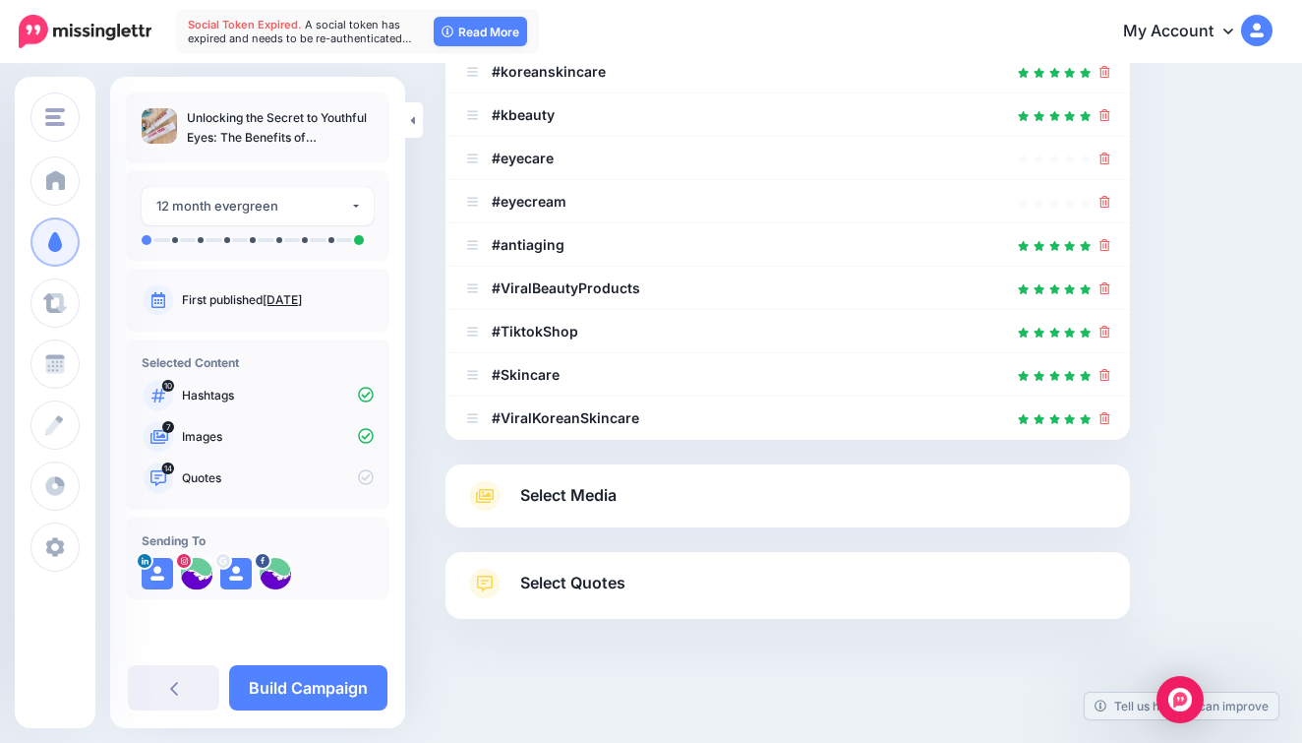
click at [800, 581] on link "Select Quotes" at bounding box center [787, 593] width 645 height 51
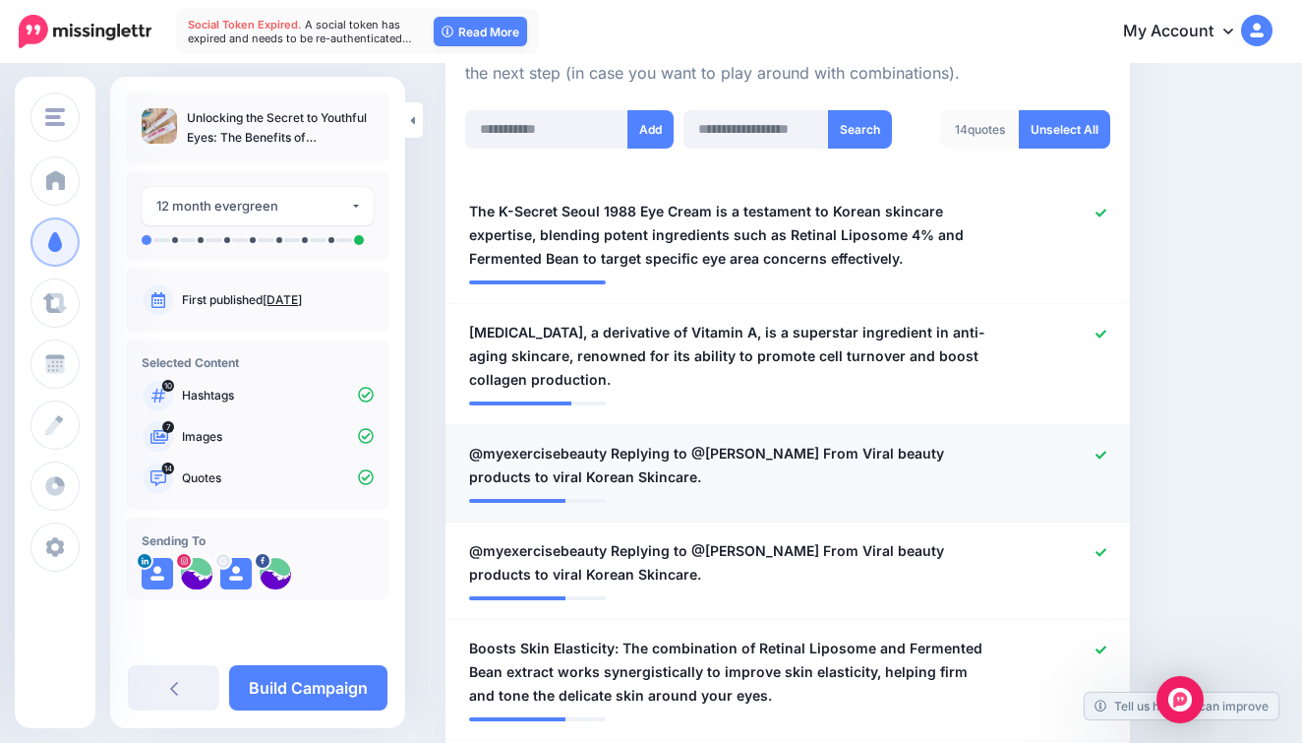
scroll to position [537, 0]
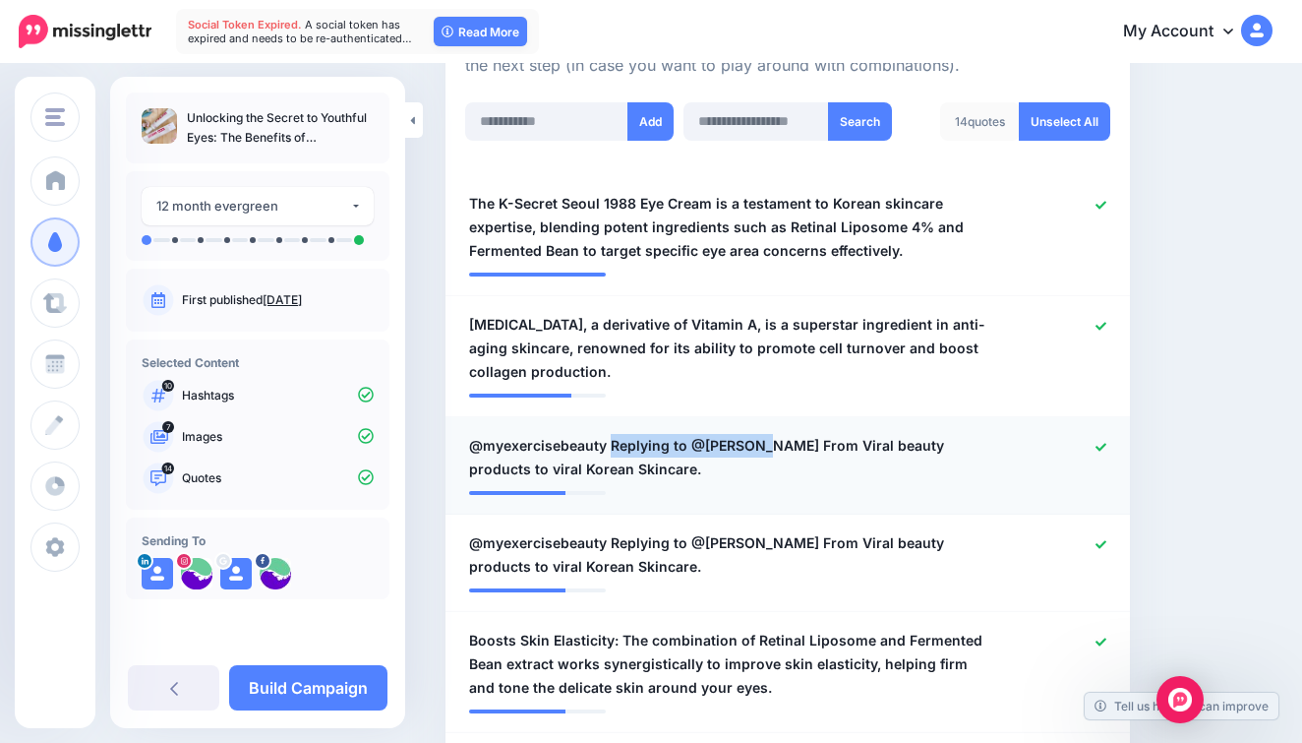
drag, startPoint x: 610, startPoint y: 439, endPoint x: 768, endPoint y: 442, distance: 158.4
click at [768, 442] on span "@myexercisebeauty Replying to @[PERSON_NAME] From Viral beauty products to vira…" at bounding box center [732, 457] width 526 height 47
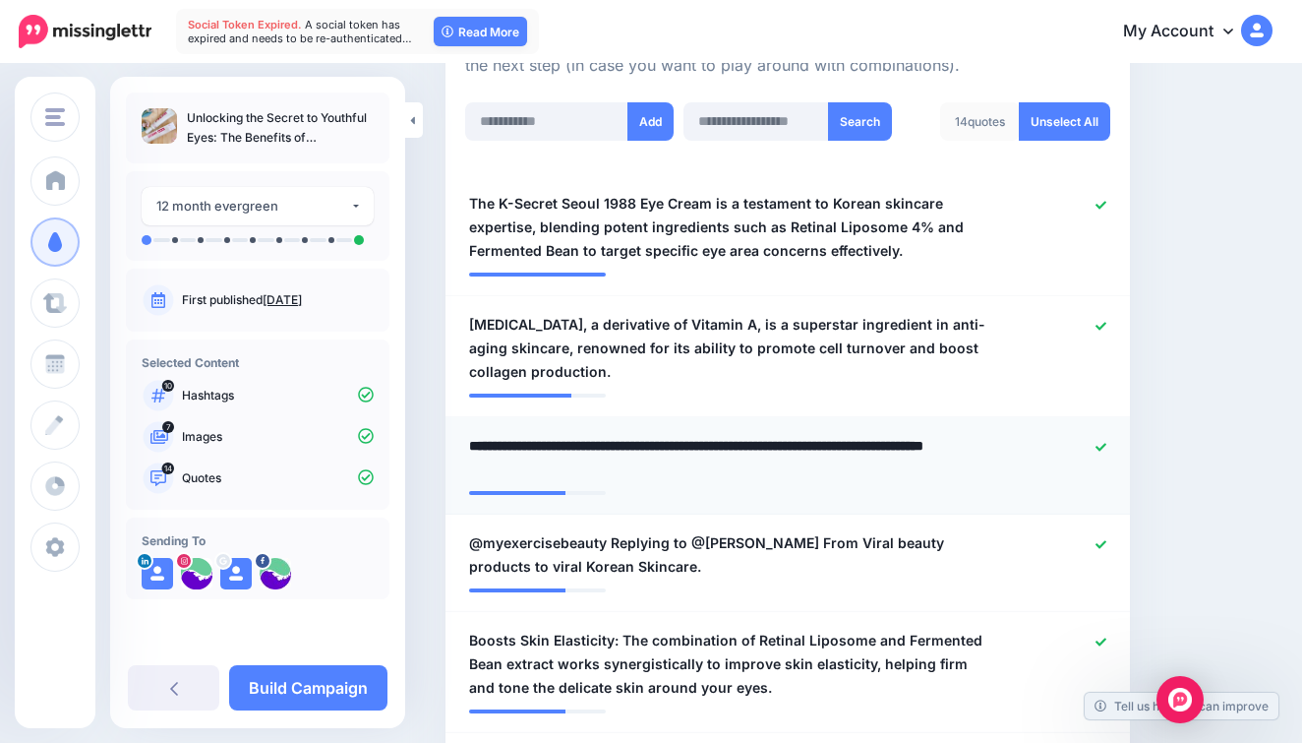
click at [765, 438] on textarea "**********" at bounding box center [732, 457] width 526 height 47
drag, startPoint x: 769, startPoint y: 439, endPoint x: 611, endPoint y: 438, distance: 158.4
click at [611, 438] on textarea "**********" at bounding box center [732, 457] width 526 height 47
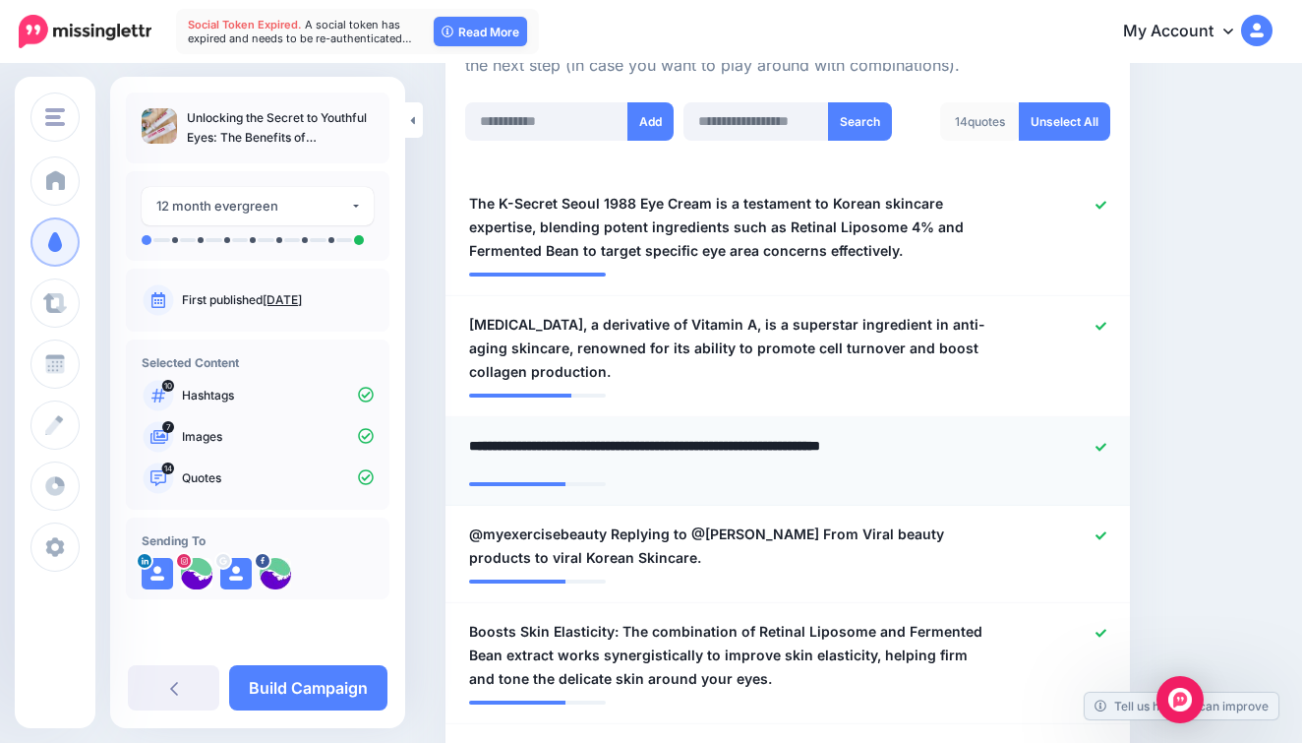
type textarea "**********"
click at [720, 528] on span "@myexercisebeauty Replying to @[PERSON_NAME] From Viral beauty products to vira…" at bounding box center [732, 545] width 526 height 47
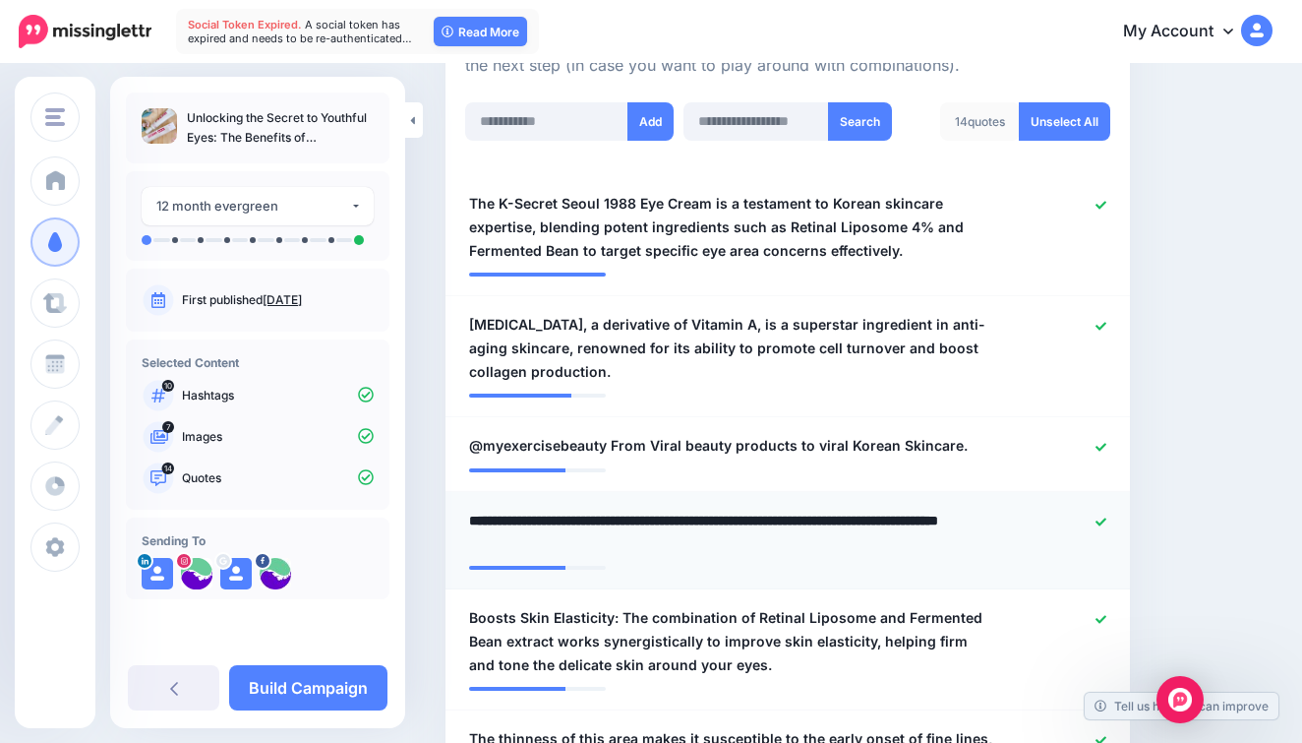
drag, startPoint x: 773, startPoint y: 512, endPoint x: 609, endPoint y: 512, distance: 164.3
click at [609, 512] on textarea "**********" at bounding box center [732, 531] width 526 height 47
type textarea "**********"
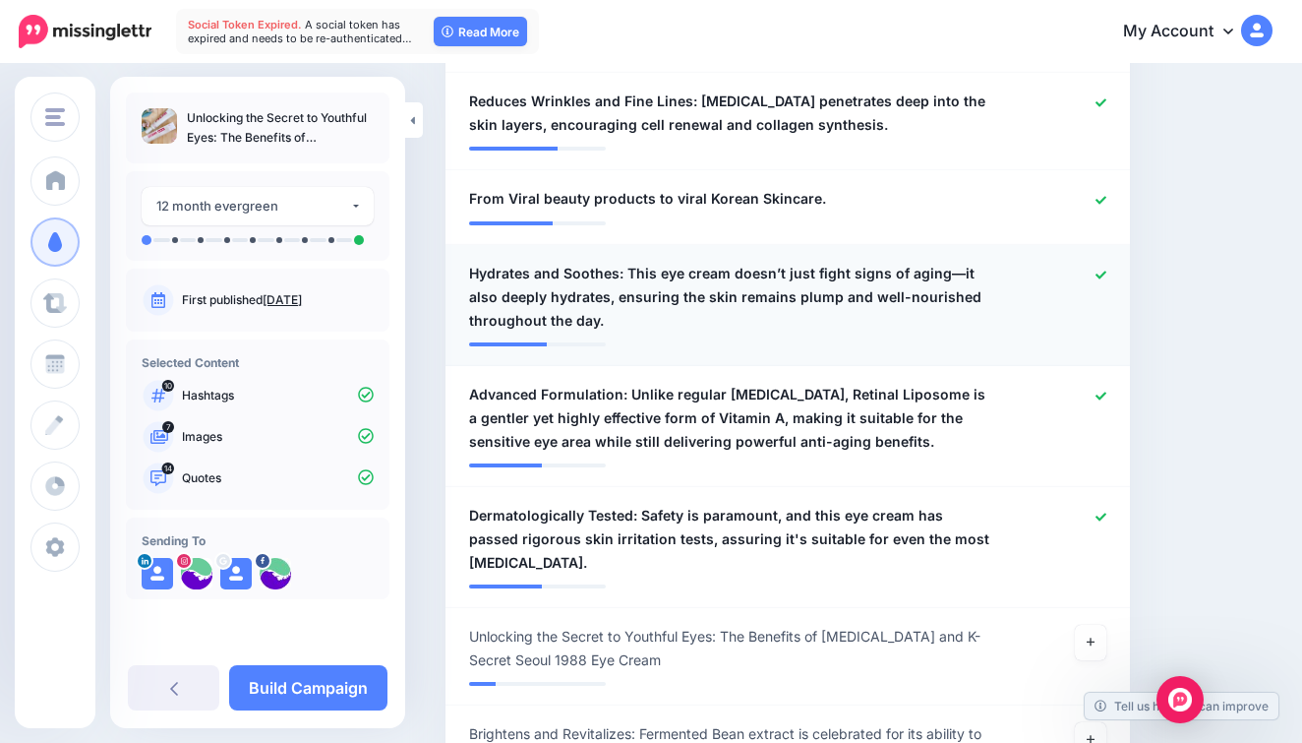
scroll to position [1610, 0]
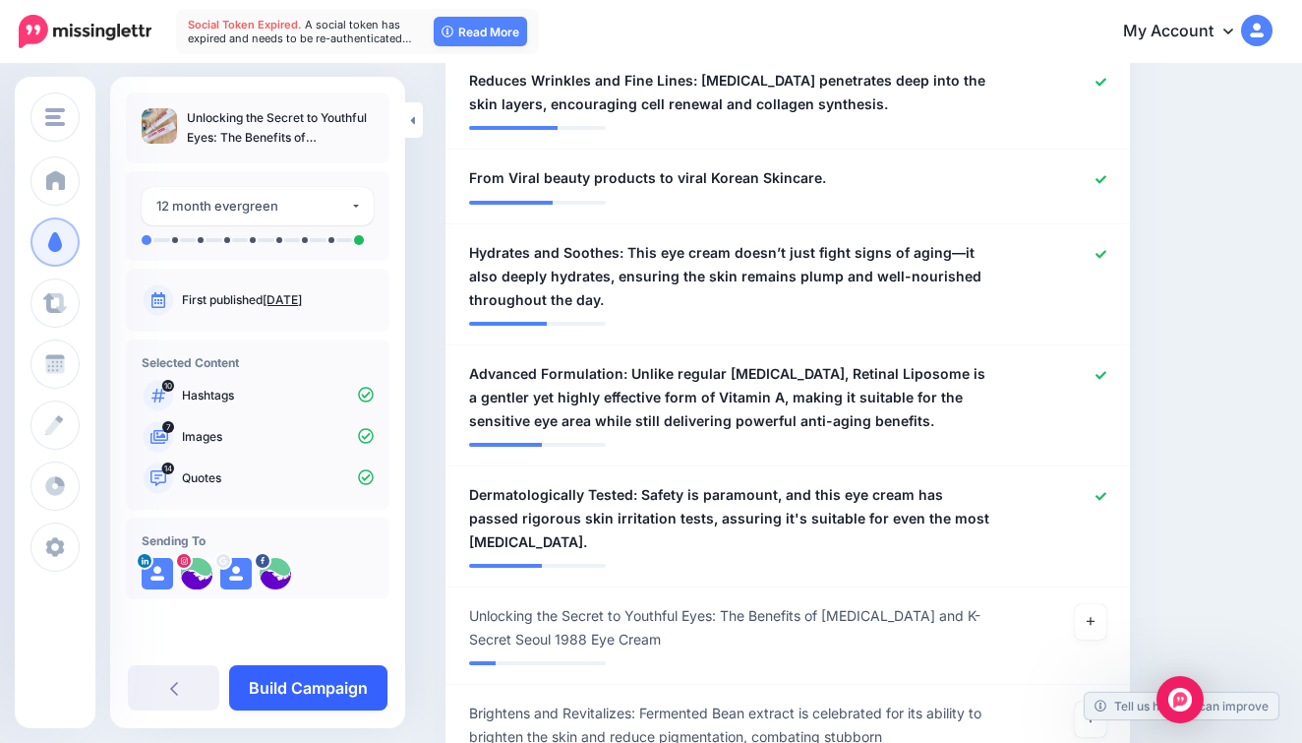
click at [350, 678] on link "Build Campaign" at bounding box center [308, 687] width 158 height 45
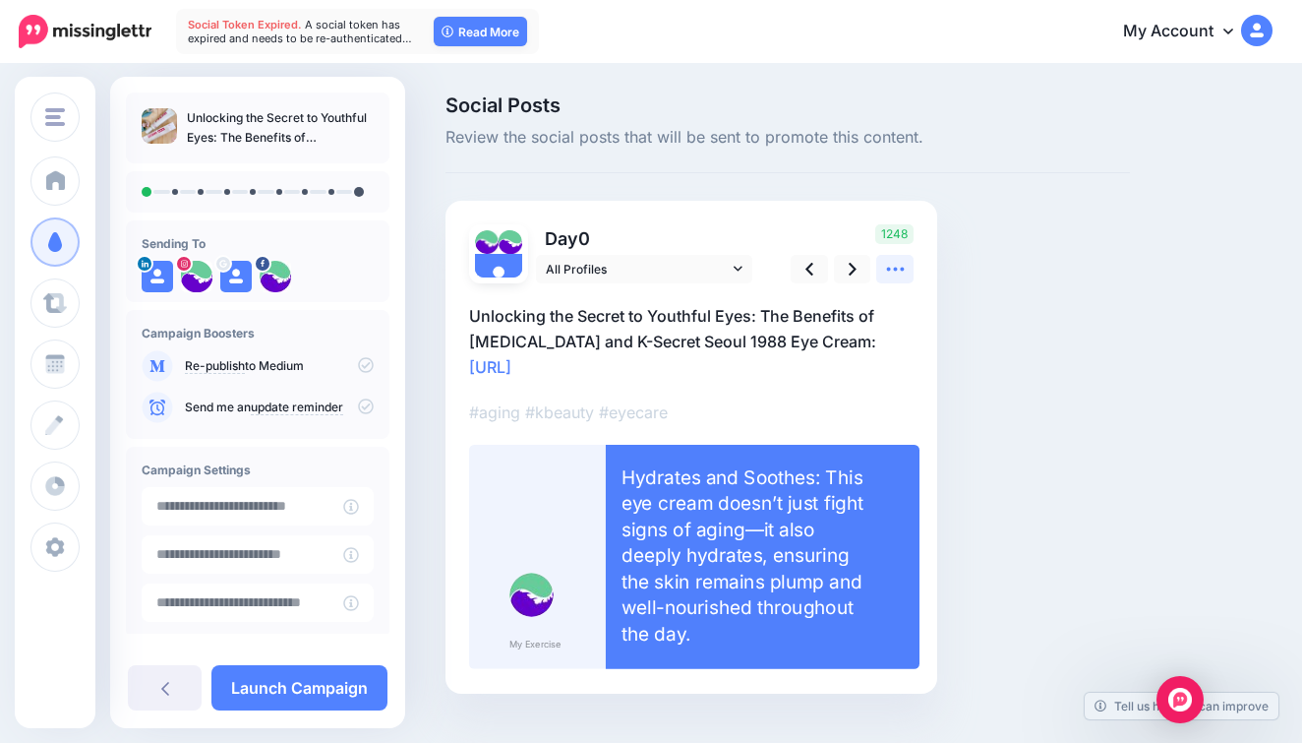
click at [902, 264] on icon at bounding box center [895, 269] width 21 height 21
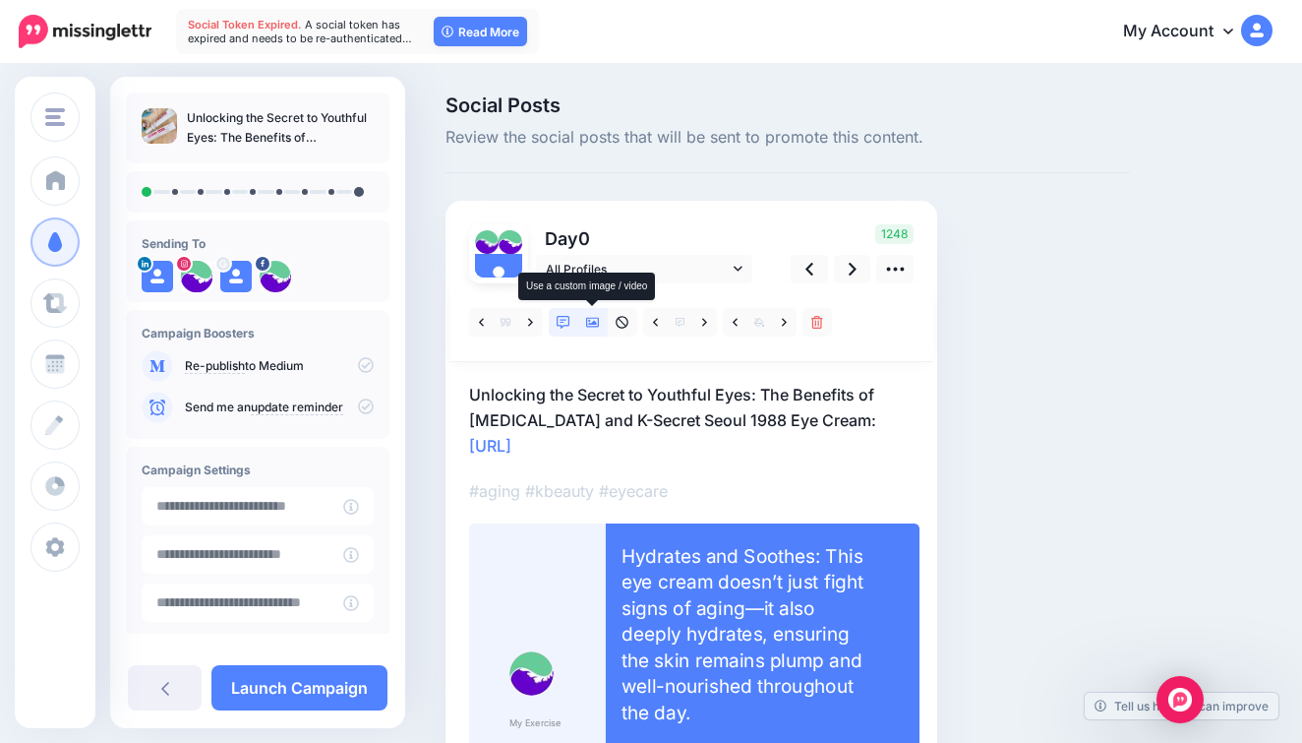
click at [594, 310] on link at bounding box center [593, 322] width 30 height 29
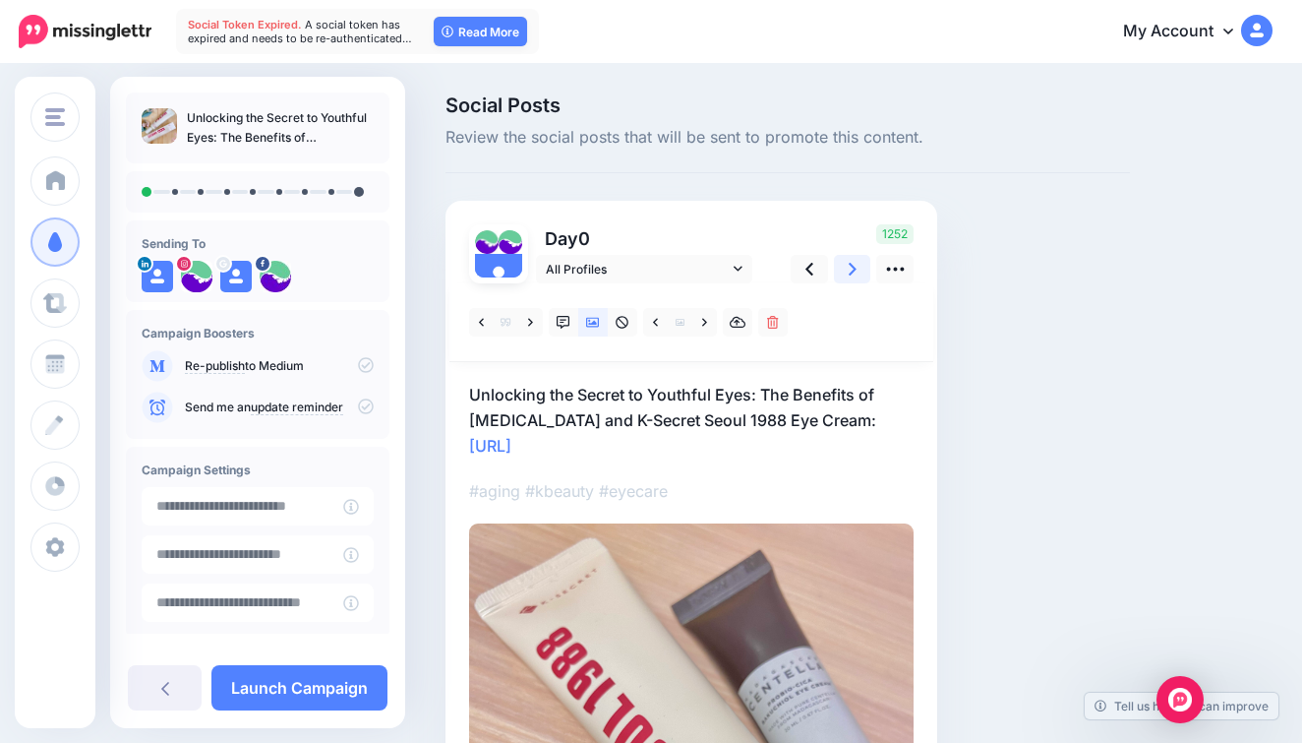
click at [845, 264] on link at bounding box center [852, 269] width 37 height 29
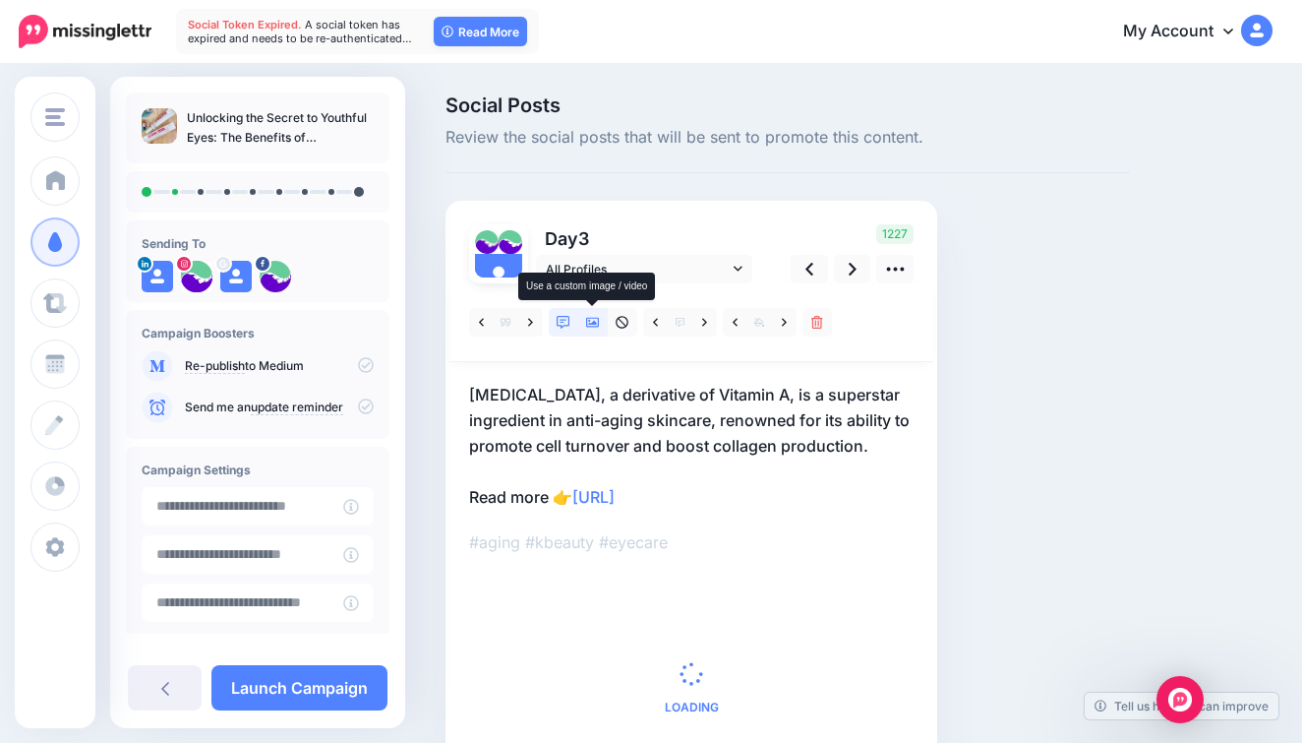
click at [596, 313] on link at bounding box center [593, 322] width 30 height 29
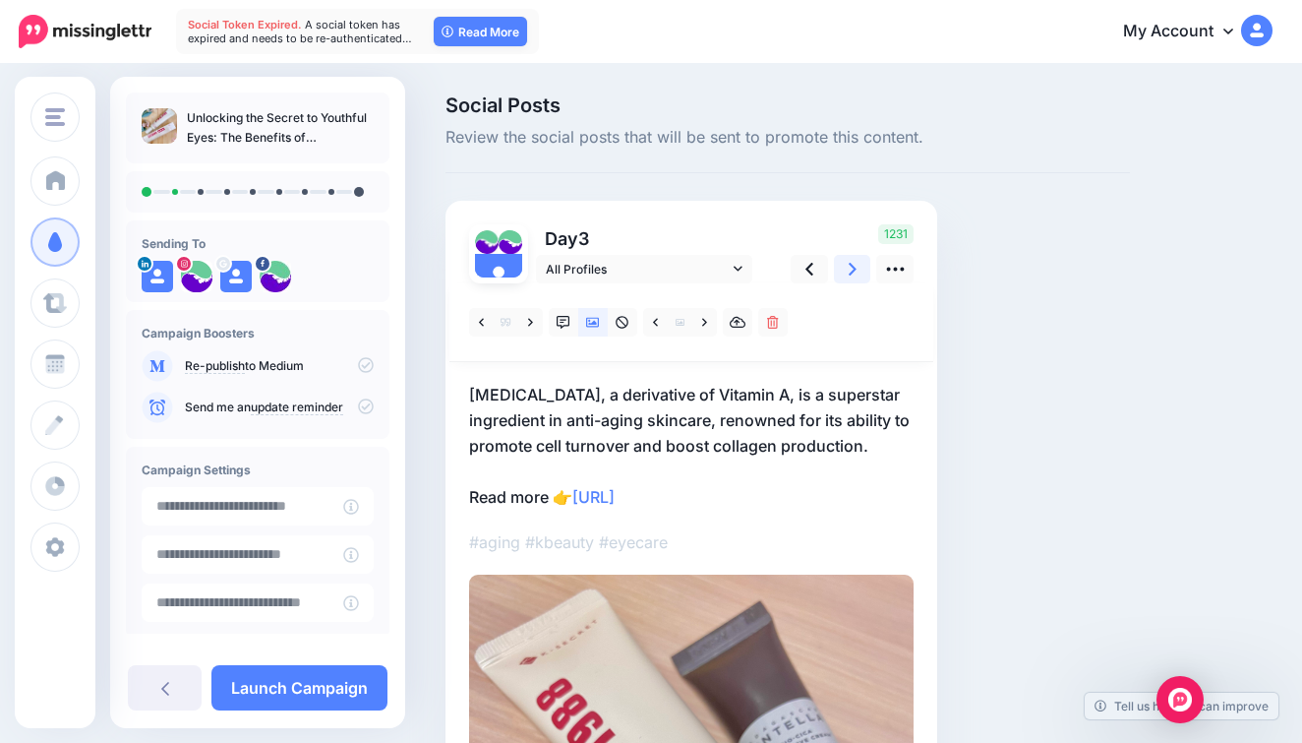
click at [846, 262] on link at bounding box center [852, 269] width 37 height 29
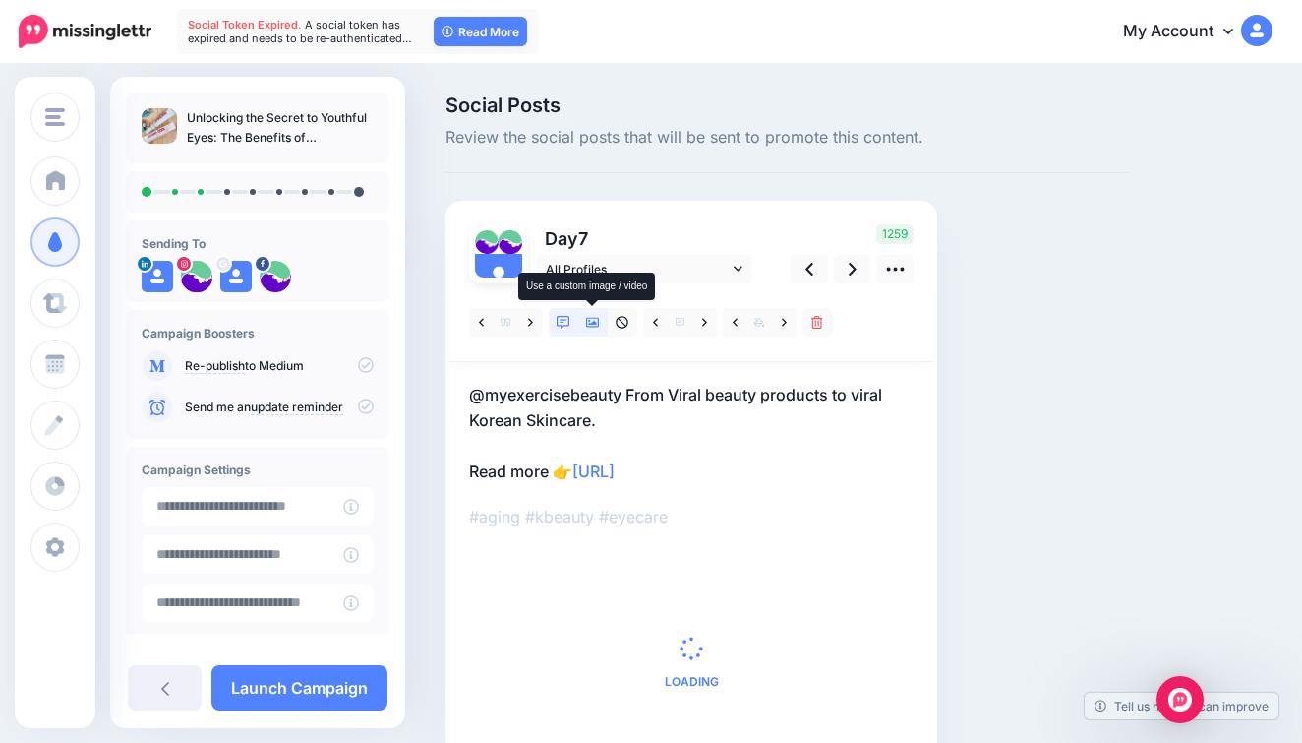
click at [595, 313] on link at bounding box center [593, 322] width 30 height 29
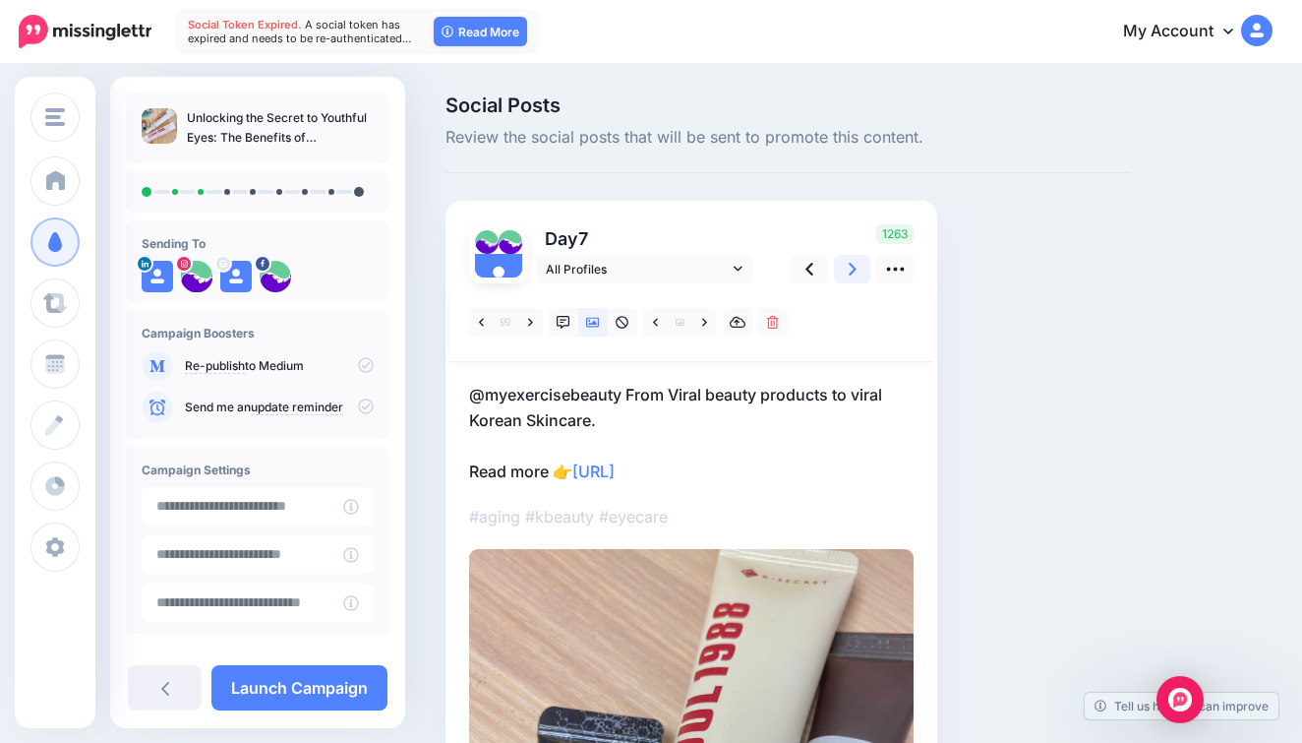
click at [866, 264] on link at bounding box center [852, 269] width 37 height 29
click at [599, 326] on icon at bounding box center [593, 323] width 14 height 10
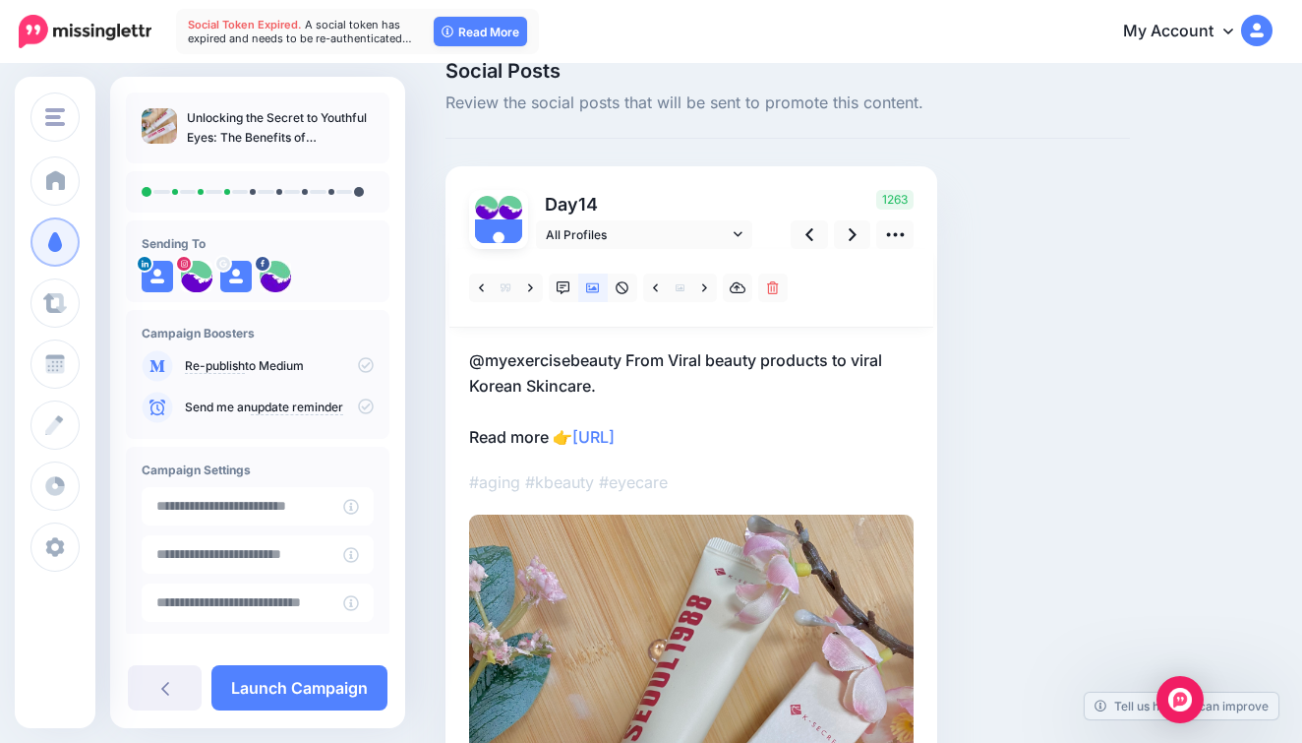
scroll to position [81, 0]
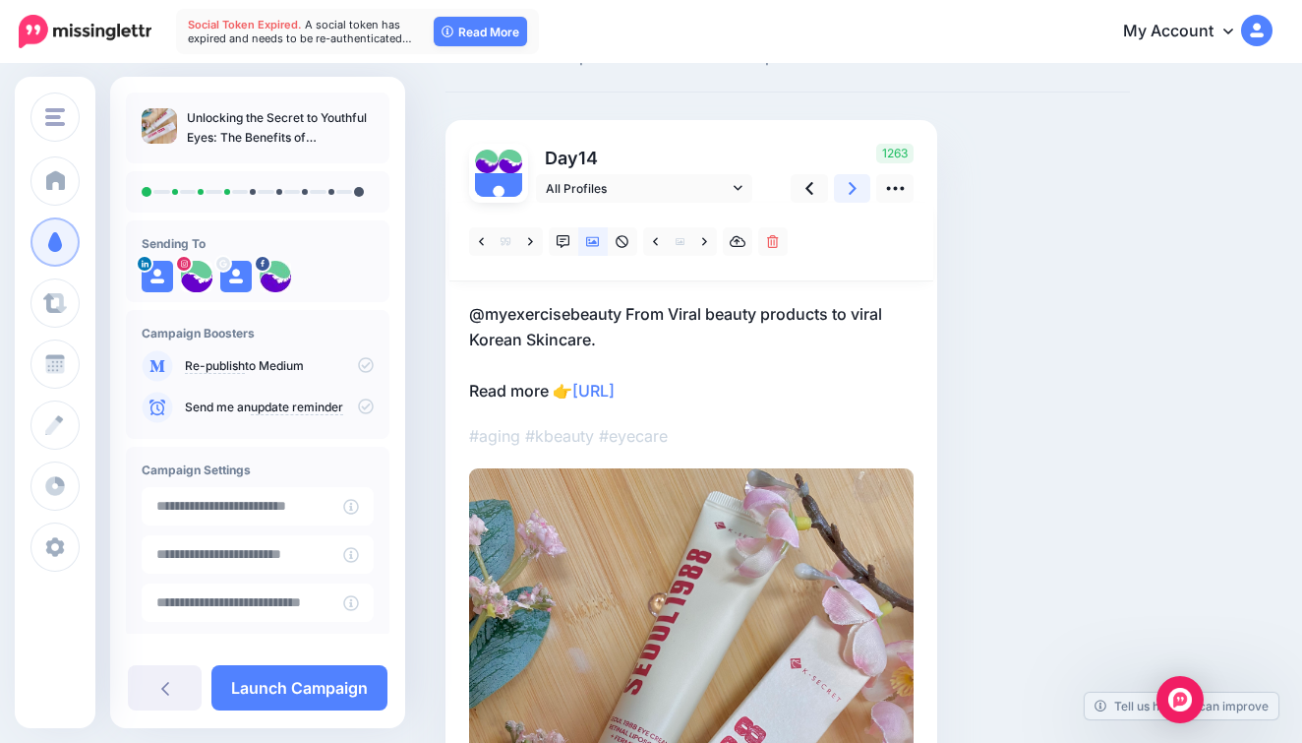
click at [854, 189] on icon at bounding box center [853, 188] width 8 height 13
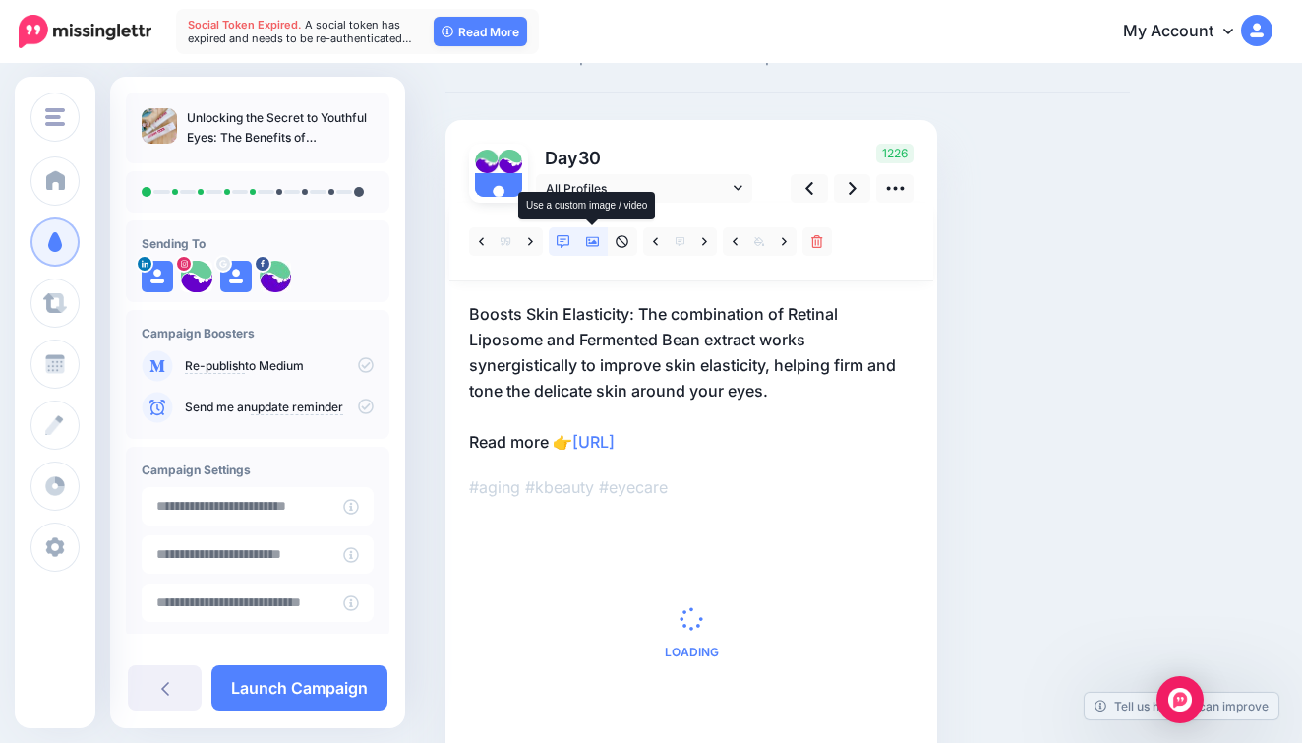
click at [586, 243] on icon at bounding box center [593, 242] width 14 height 14
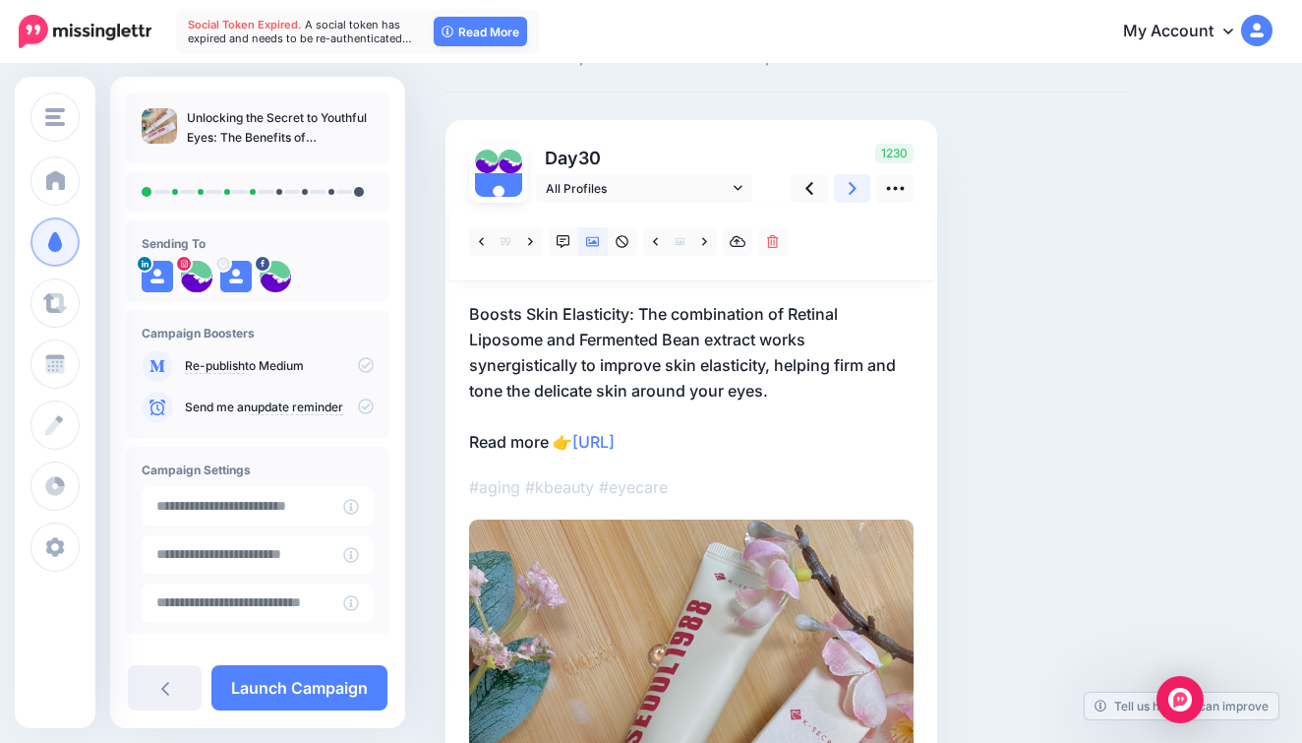
click at [856, 185] on icon at bounding box center [853, 188] width 8 height 21
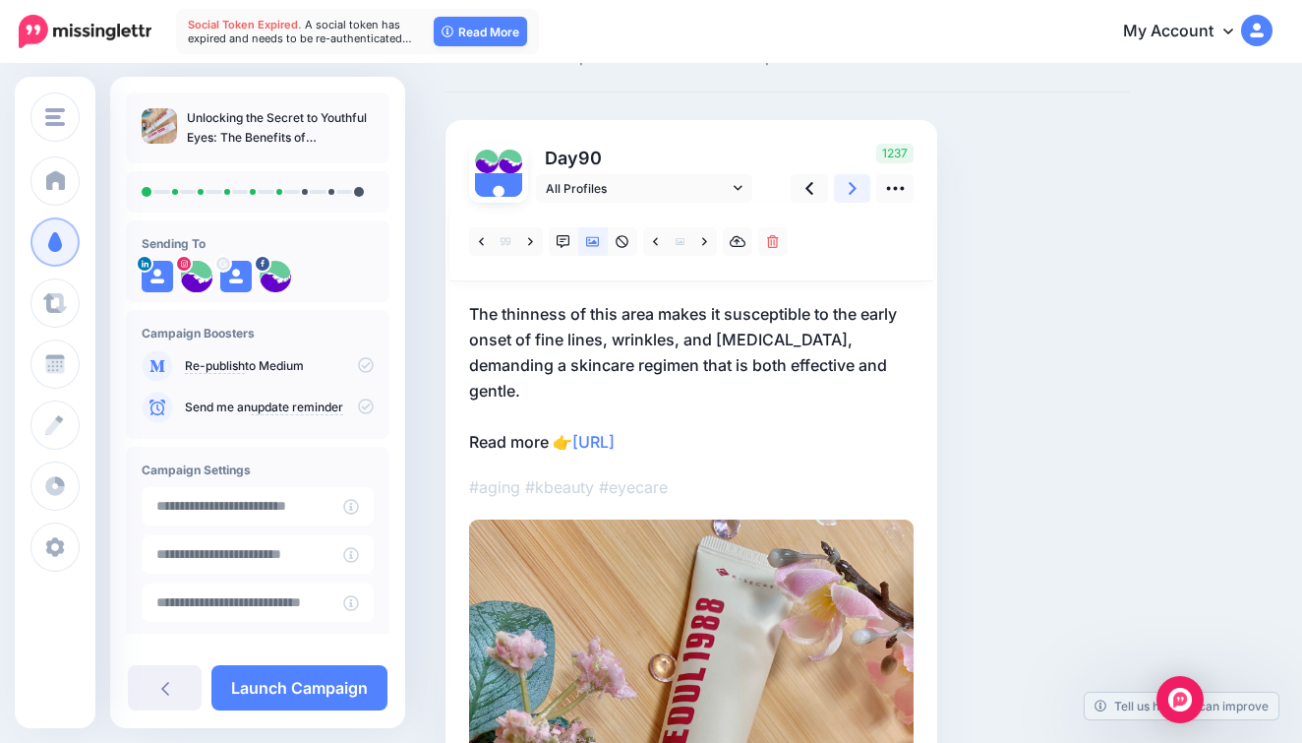
click at [853, 182] on icon at bounding box center [853, 188] width 8 height 21
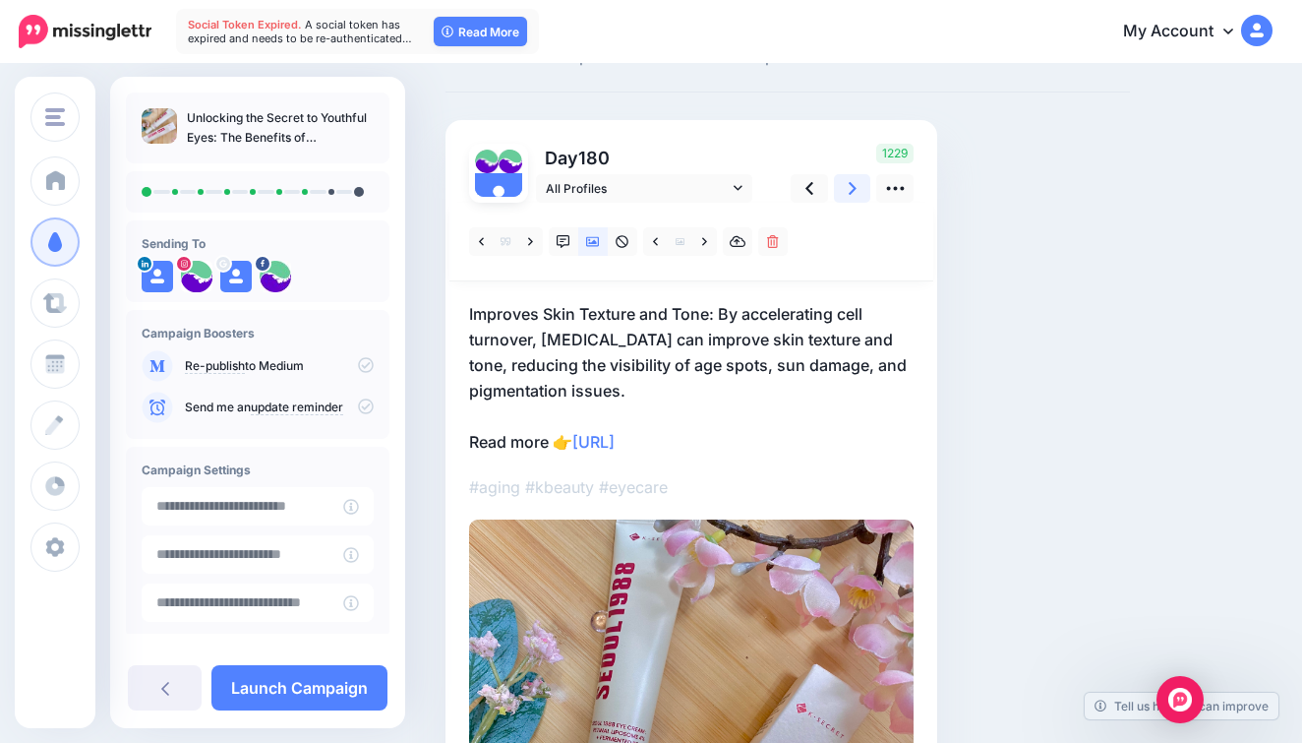
click at [853, 183] on icon at bounding box center [853, 188] width 8 height 21
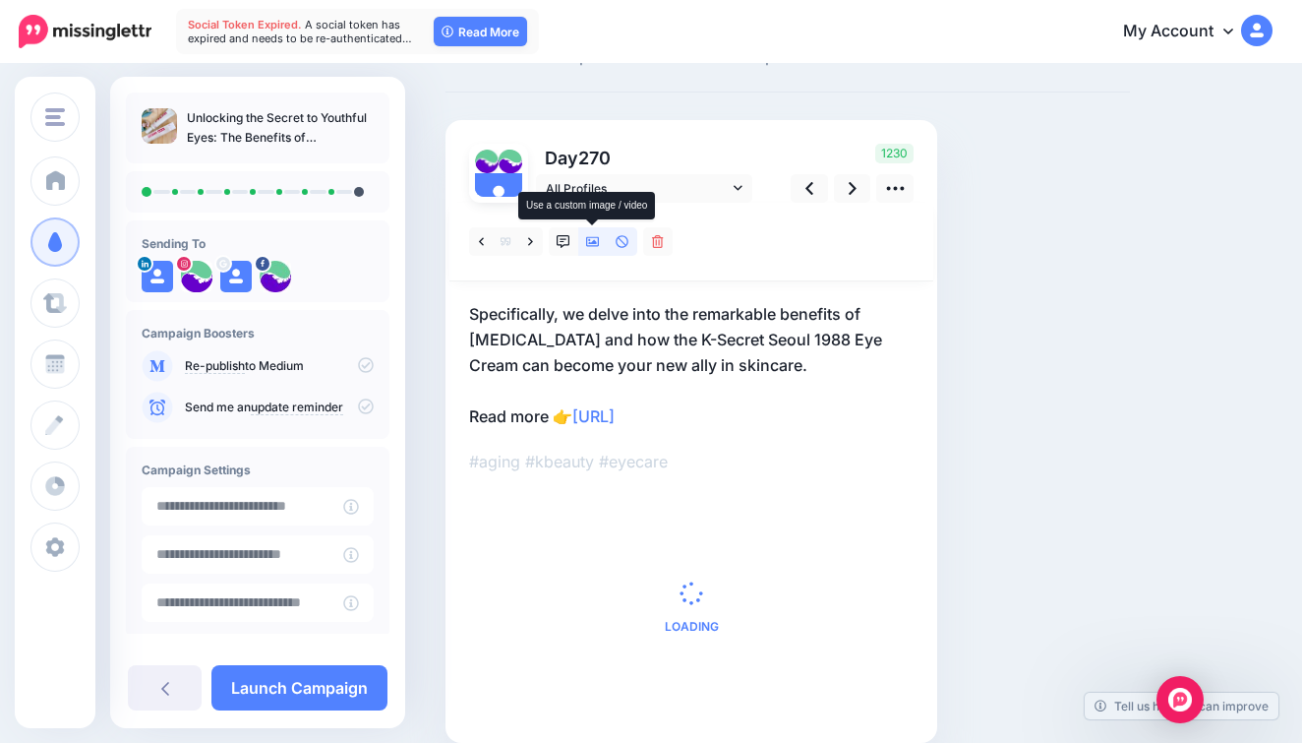
click at [596, 238] on icon at bounding box center [593, 242] width 14 height 14
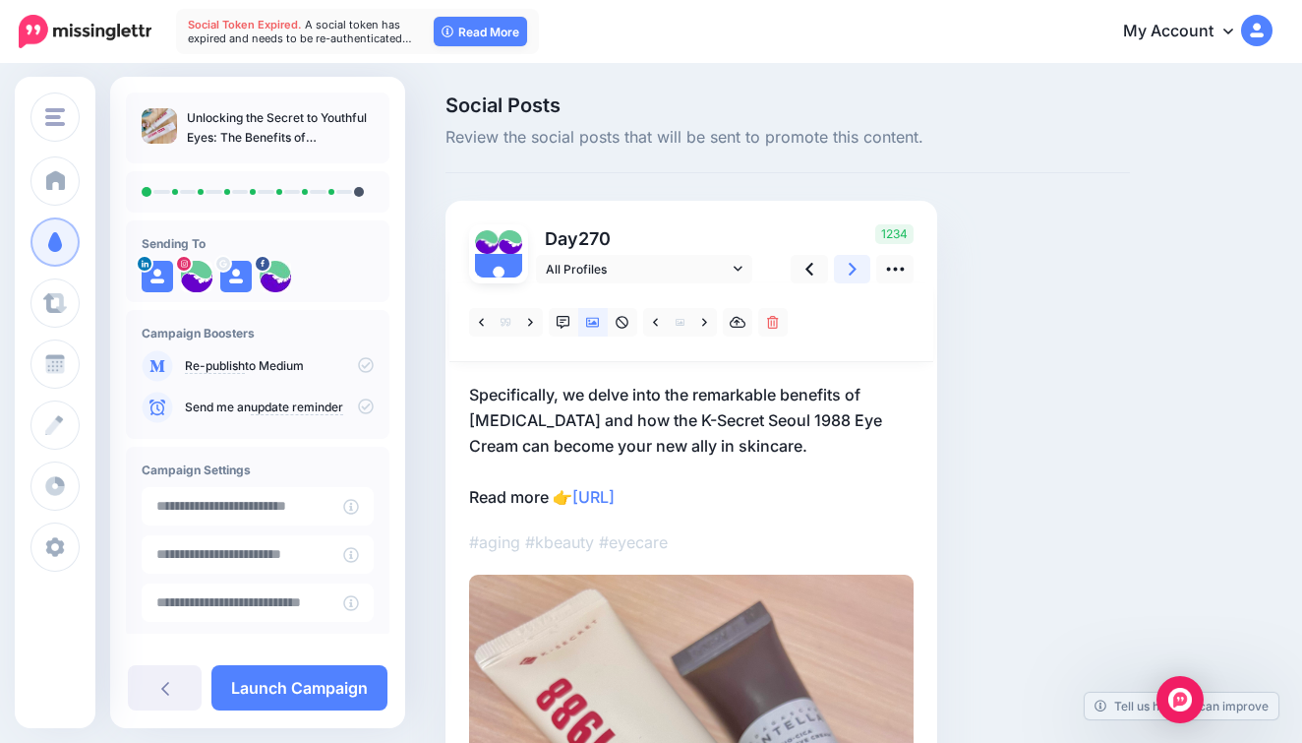
click at [864, 267] on link at bounding box center [852, 269] width 37 height 29
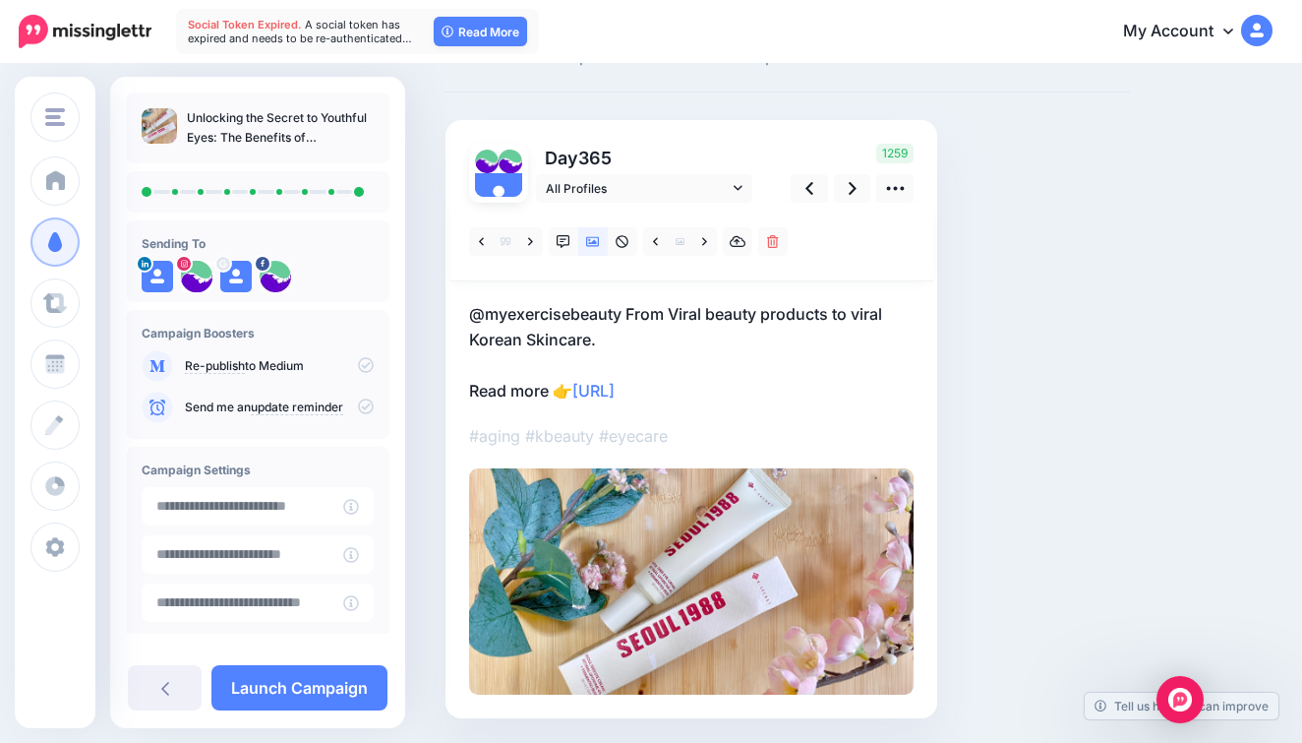
scroll to position [90, 0]
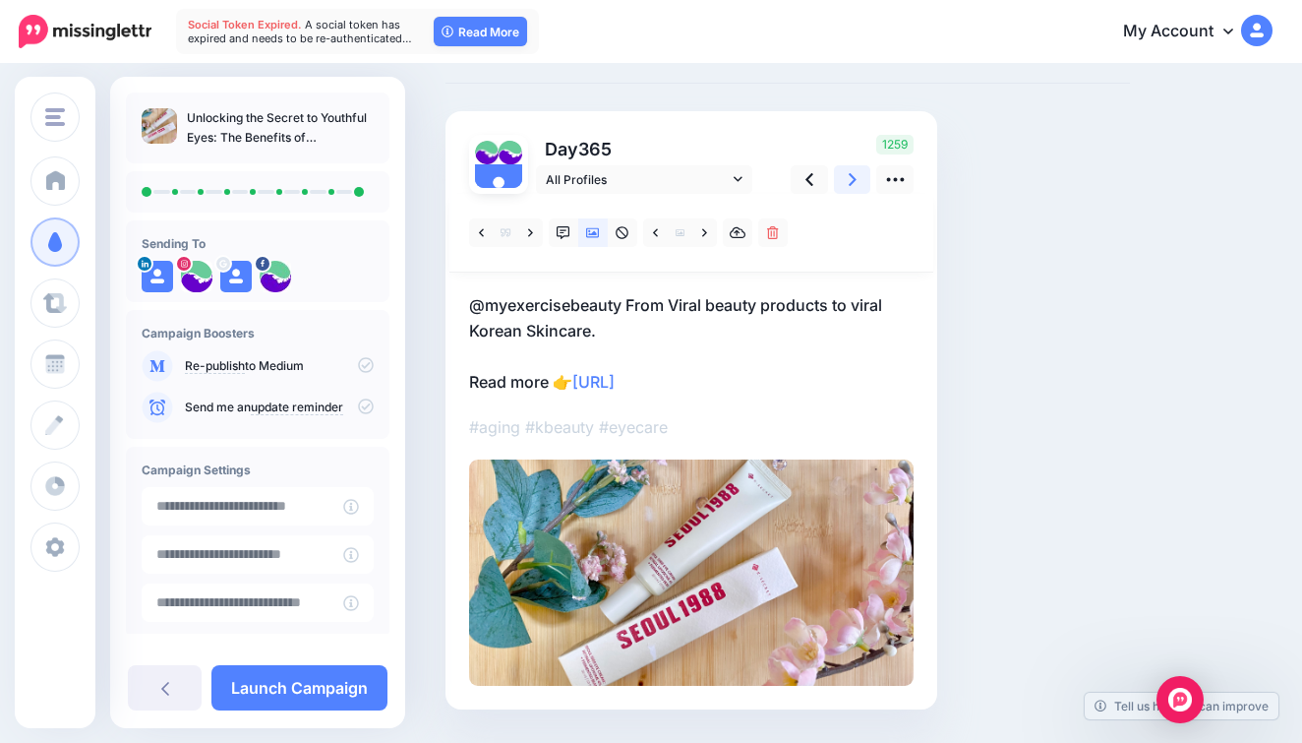
click at [859, 180] on link at bounding box center [852, 179] width 37 height 29
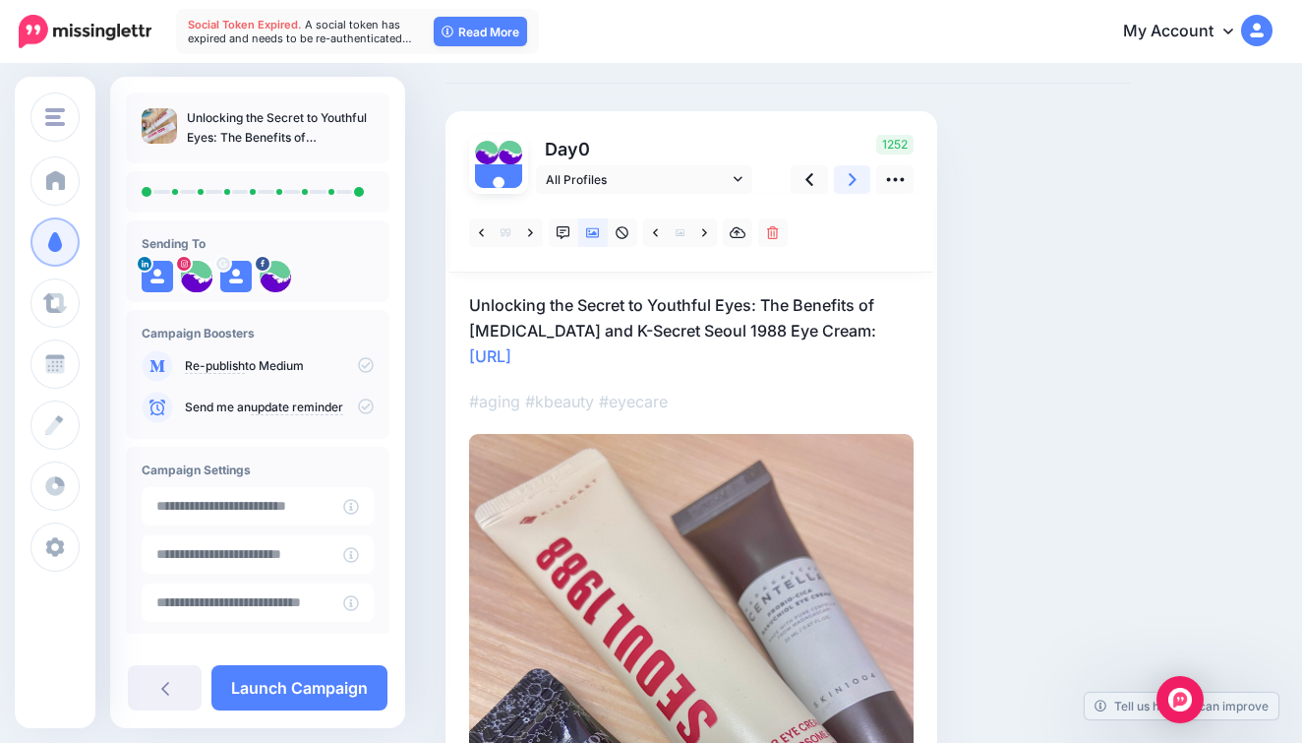
click at [859, 179] on link at bounding box center [852, 179] width 37 height 29
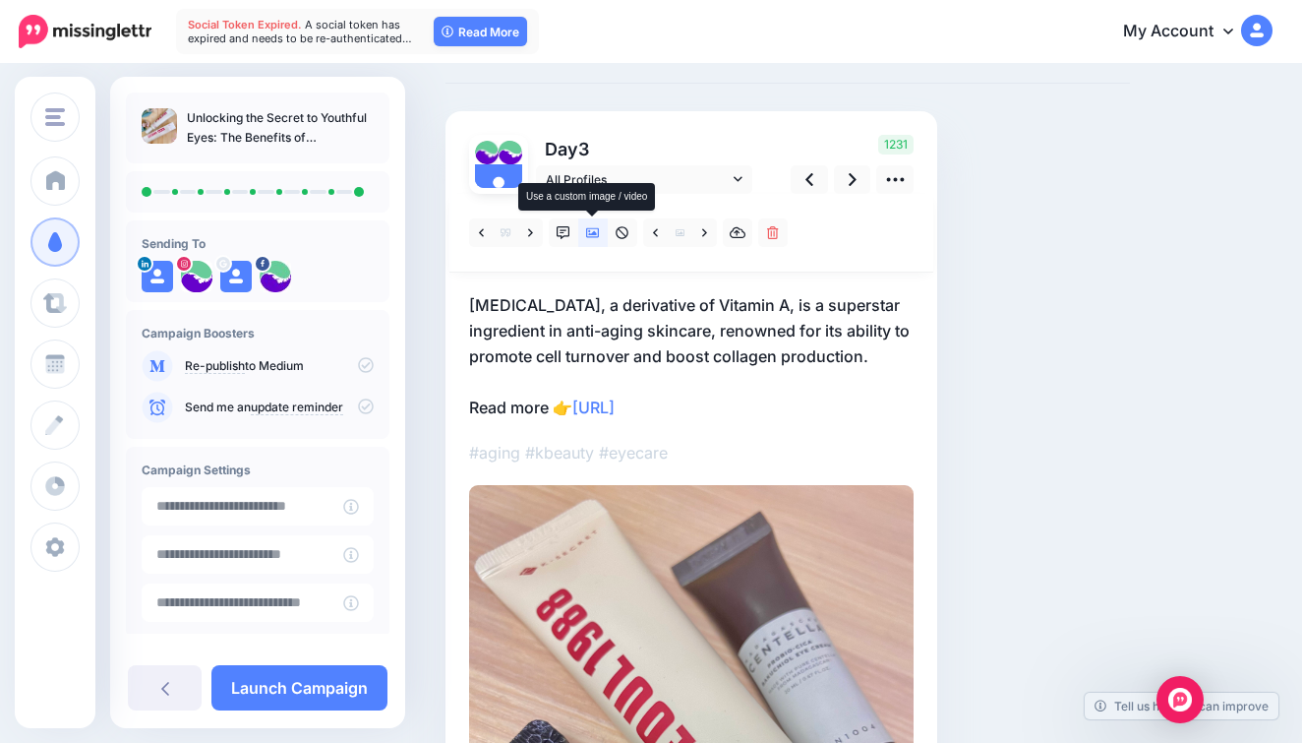
click at [602, 228] on link at bounding box center [593, 232] width 30 height 29
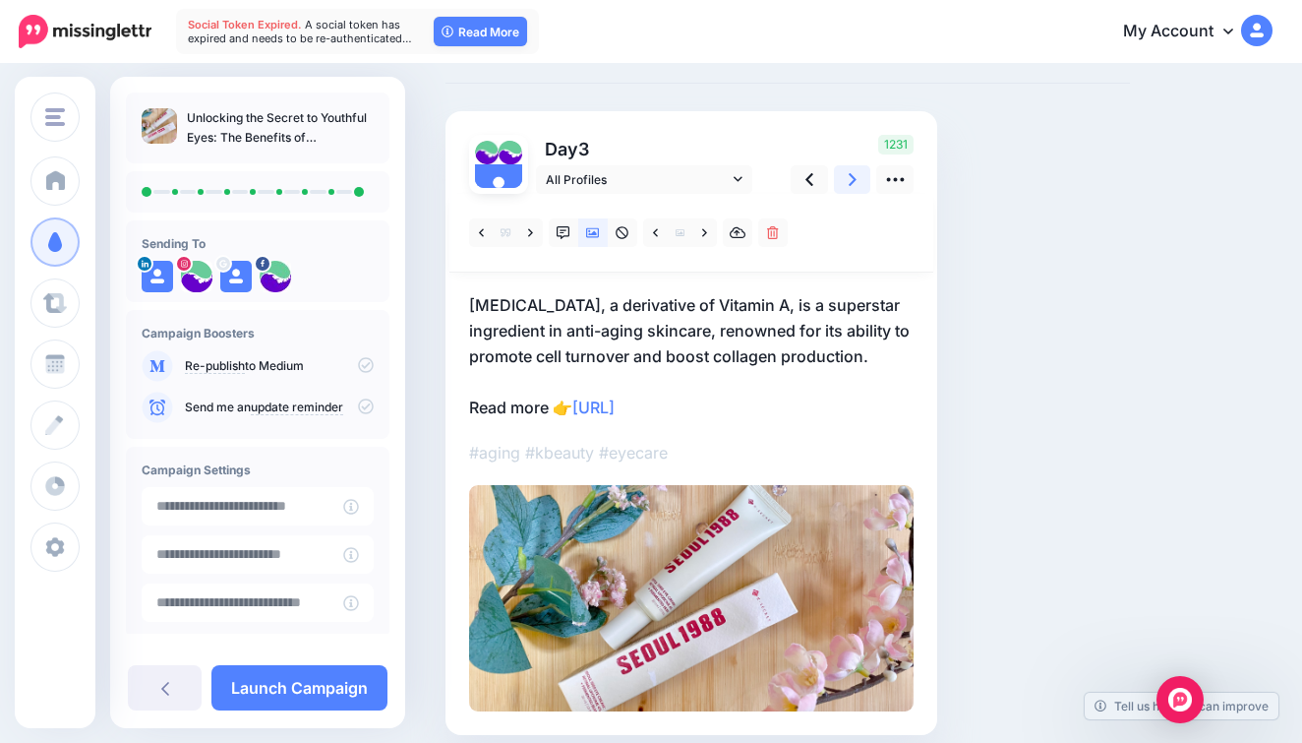
click at [849, 188] on icon at bounding box center [853, 179] width 8 height 21
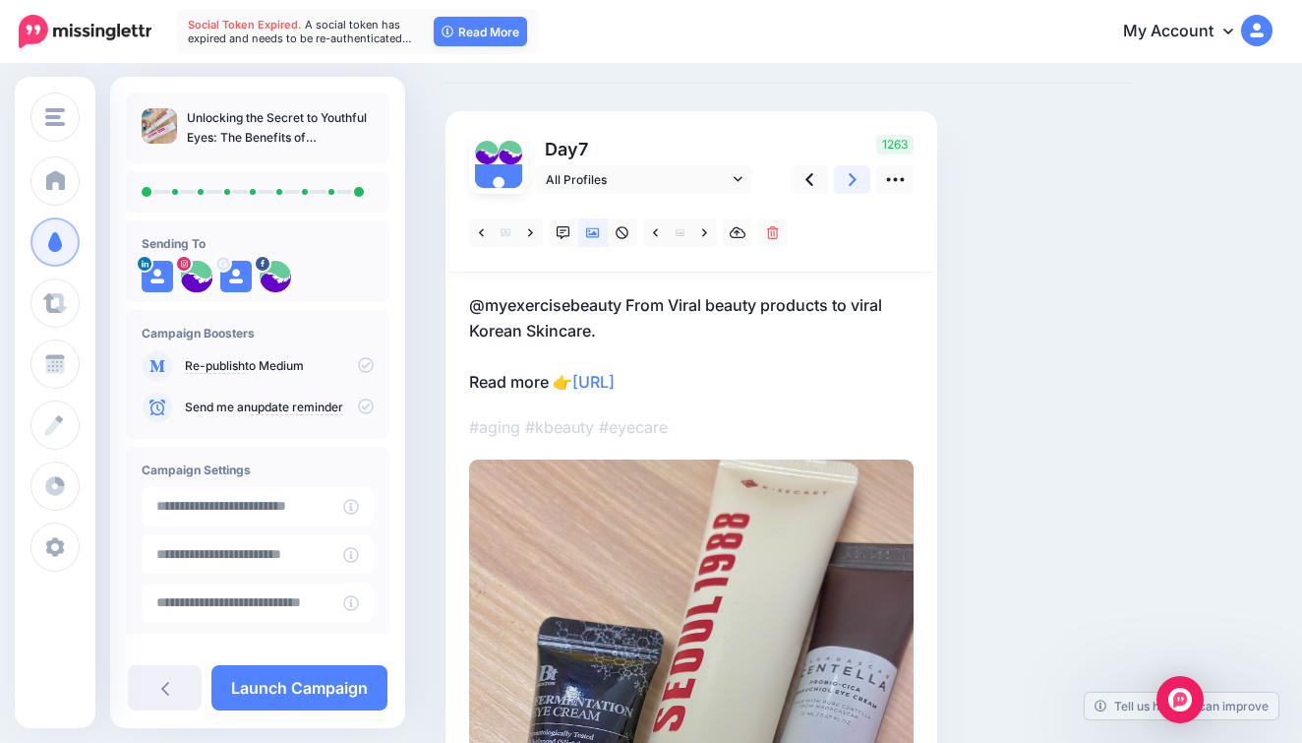
click at [849, 187] on icon at bounding box center [853, 179] width 8 height 21
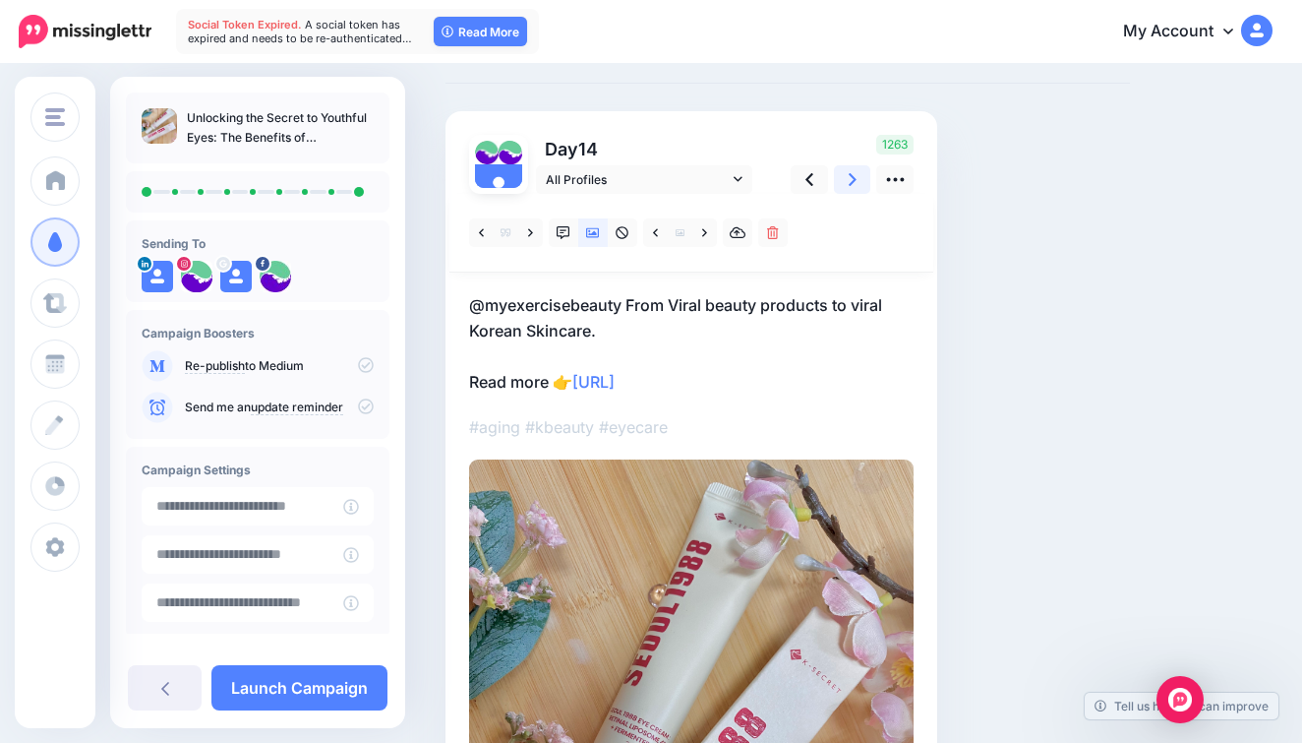
click at [849, 187] on icon at bounding box center [853, 179] width 8 height 21
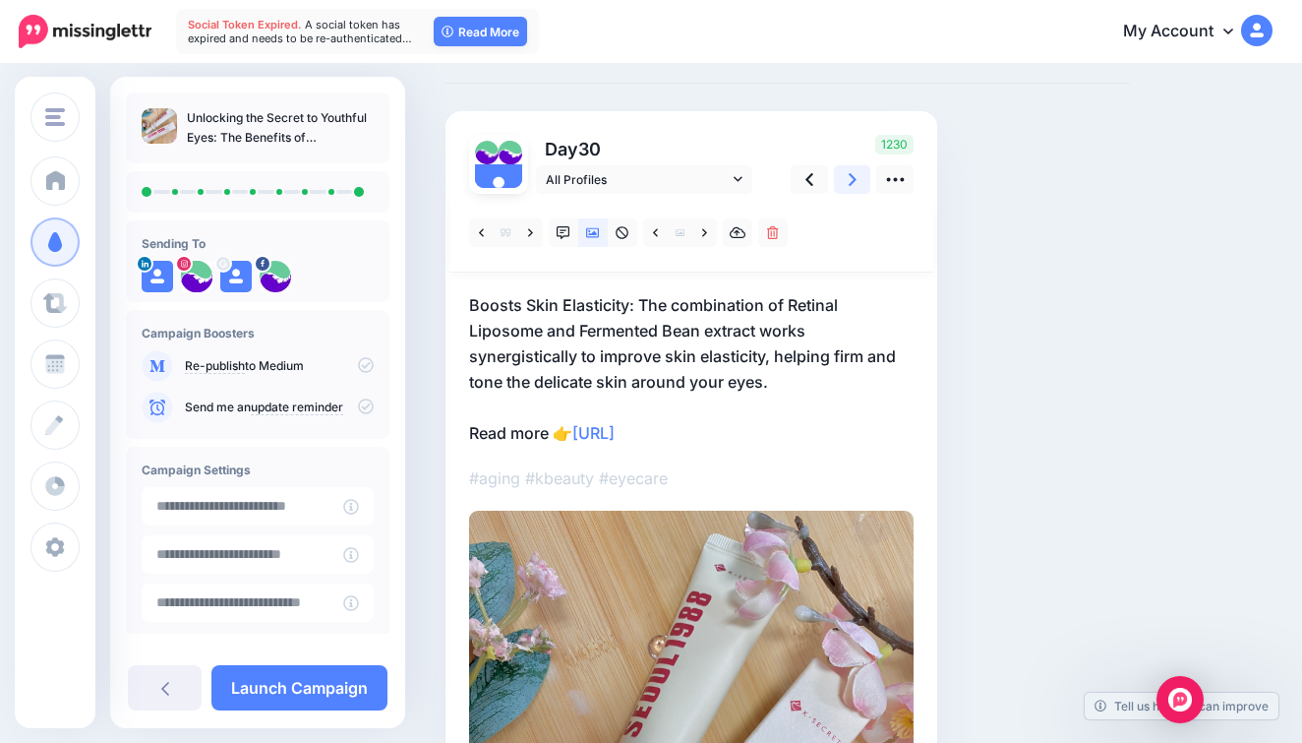
click at [849, 187] on icon at bounding box center [853, 179] width 8 height 21
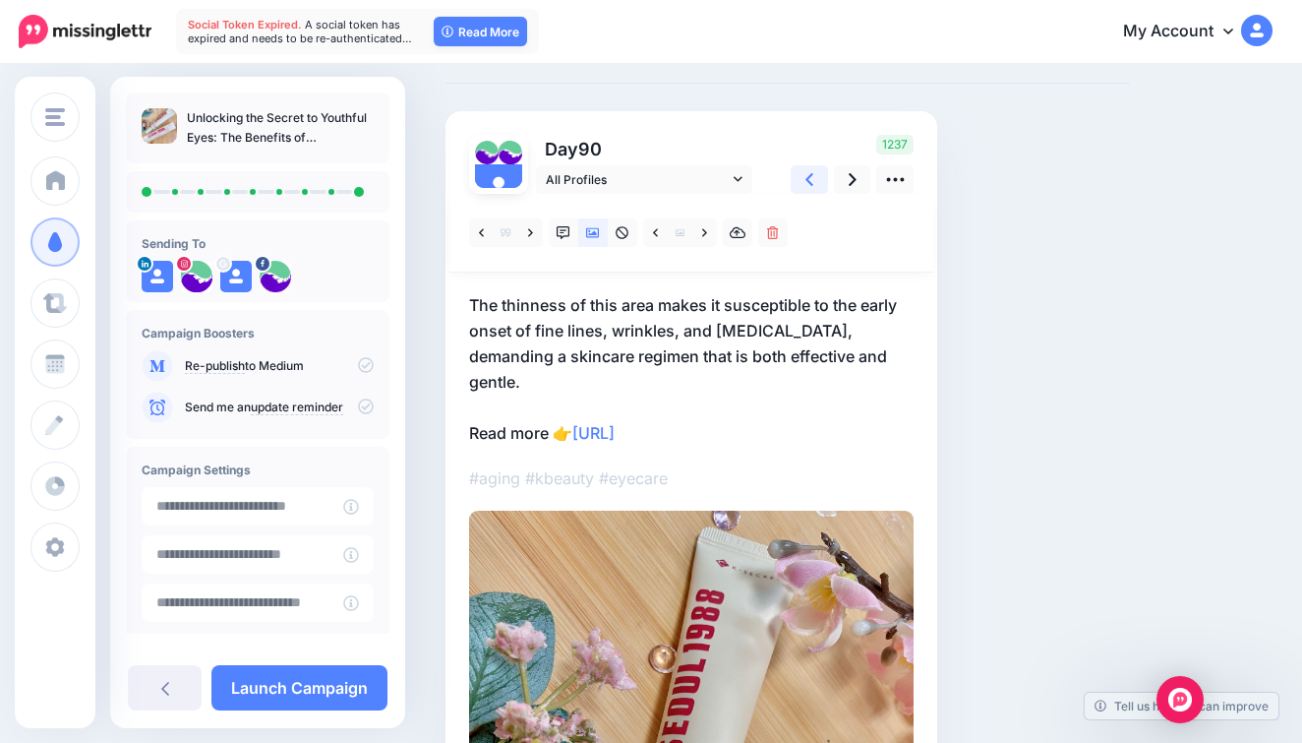
click at [803, 189] on link at bounding box center [809, 179] width 37 height 29
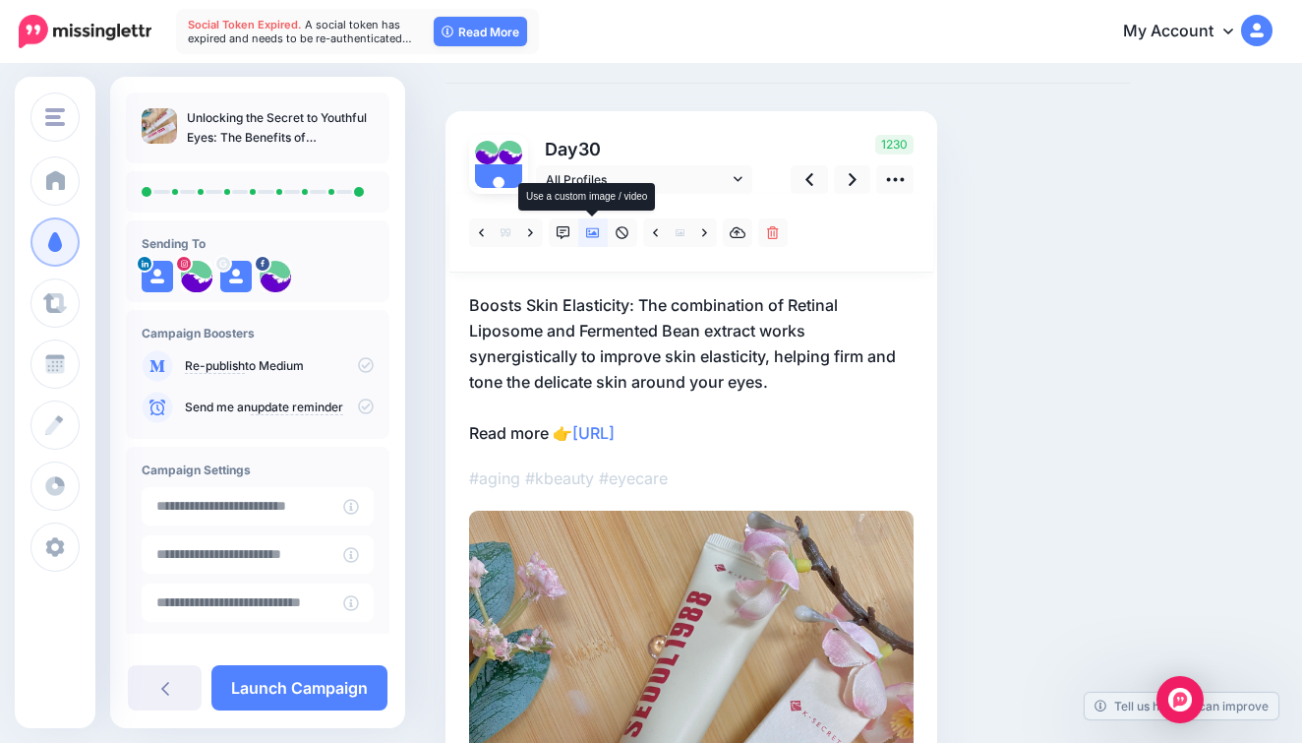
click at [588, 231] on icon at bounding box center [593, 233] width 14 height 14
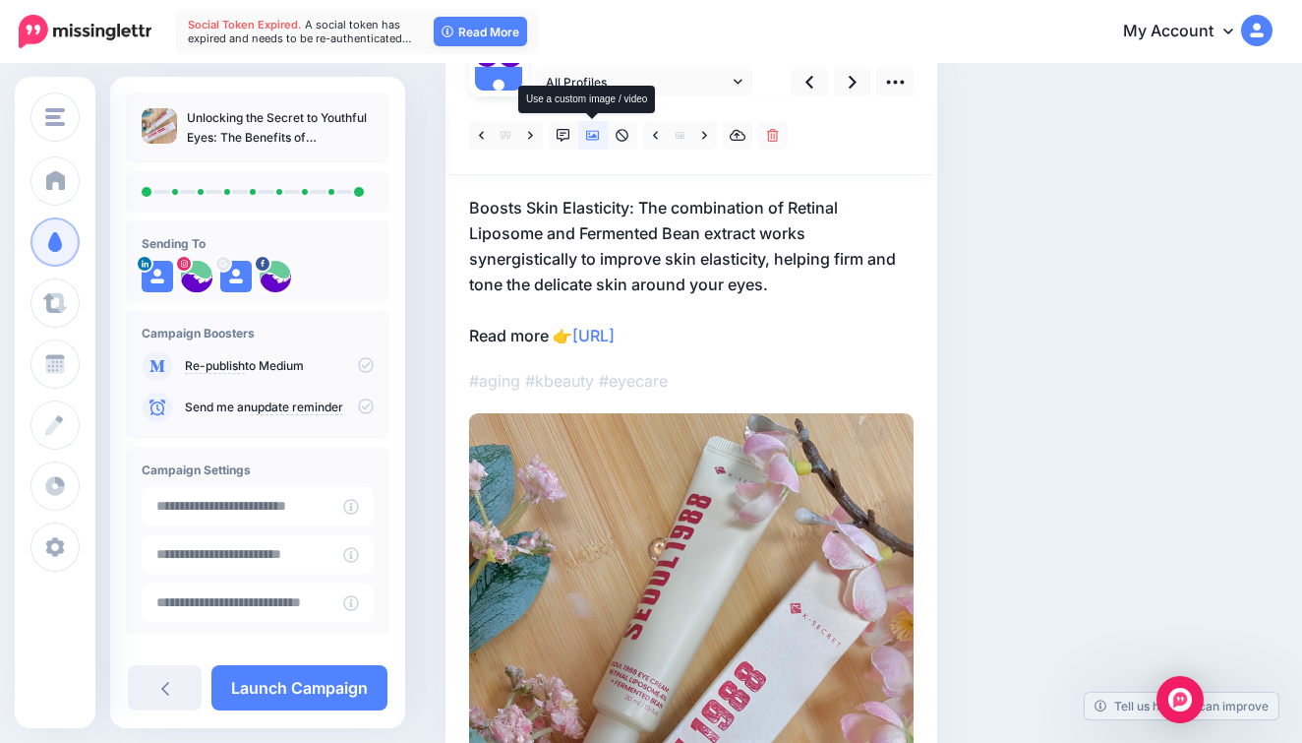
scroll to position [212, 0]
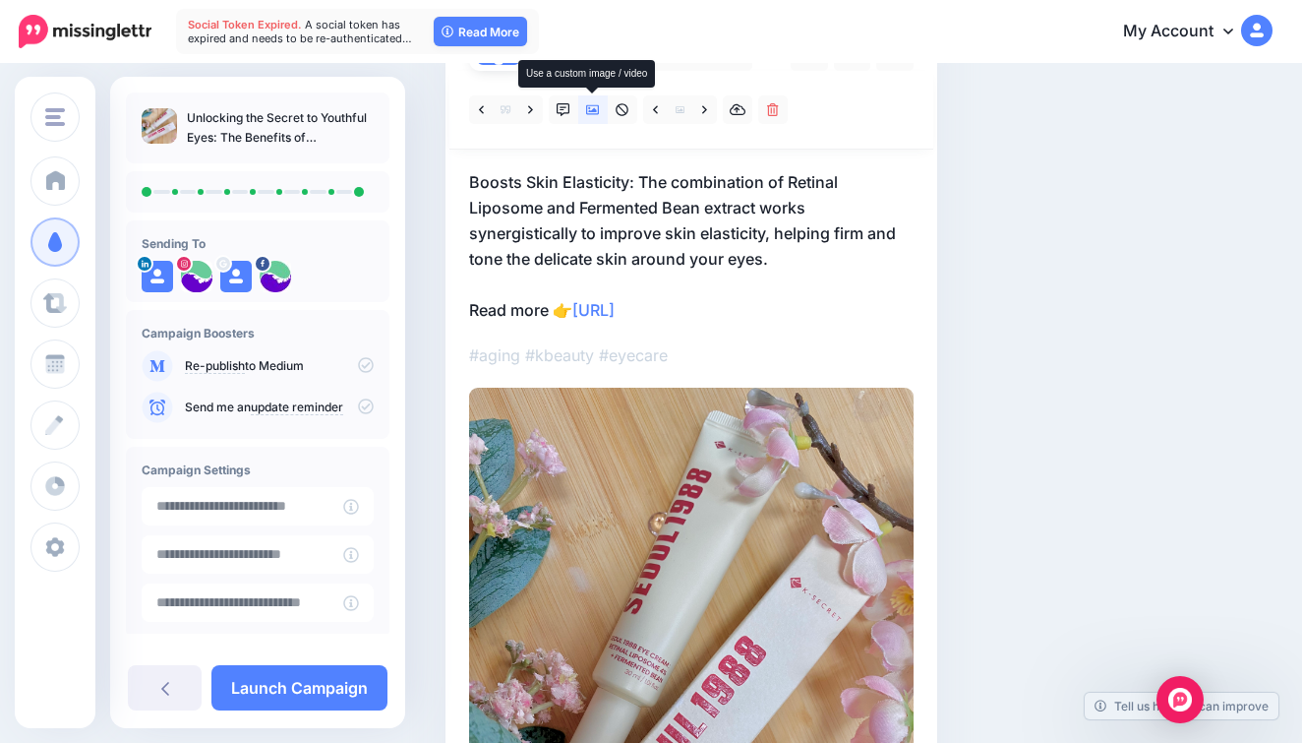
click at [593, 110] on icon at bounding box center [593, 110] width 14 height 10
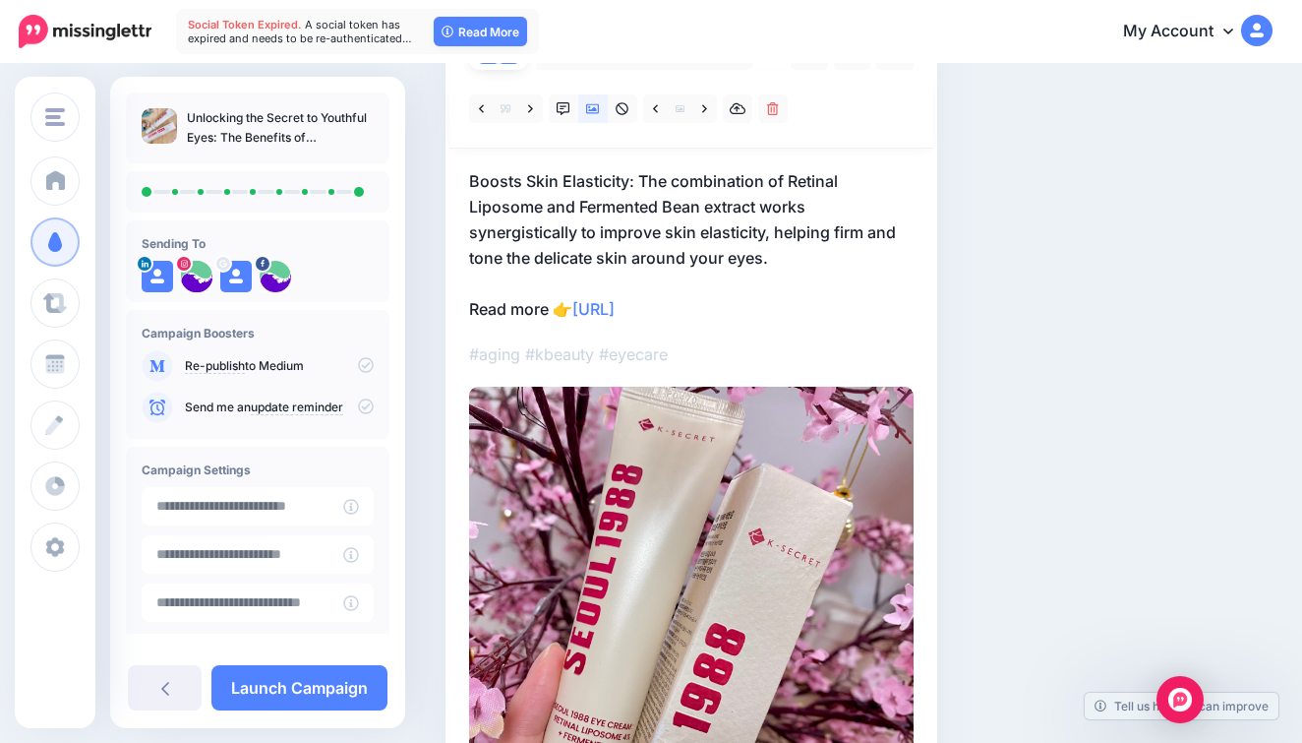
scroll to position [82, 0]
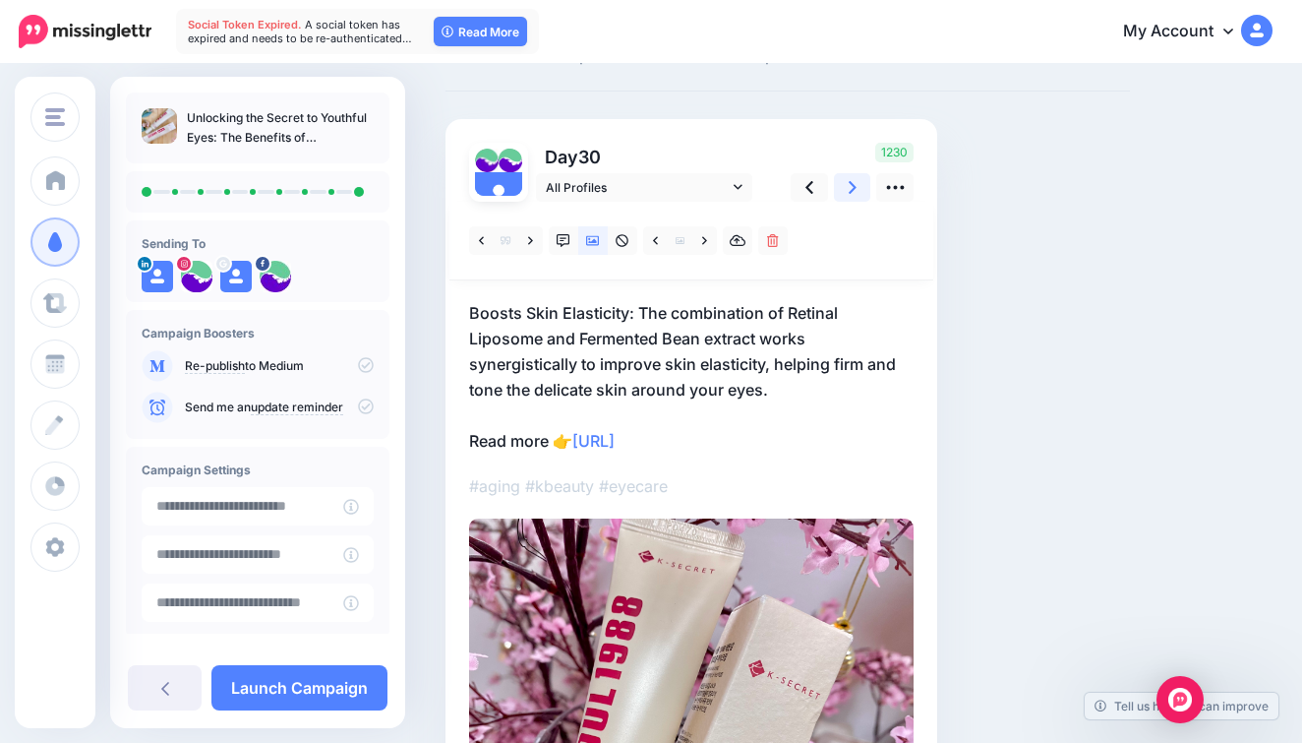
click at [845, 185] on link at bounding box center [852, 187] width 37 height 29
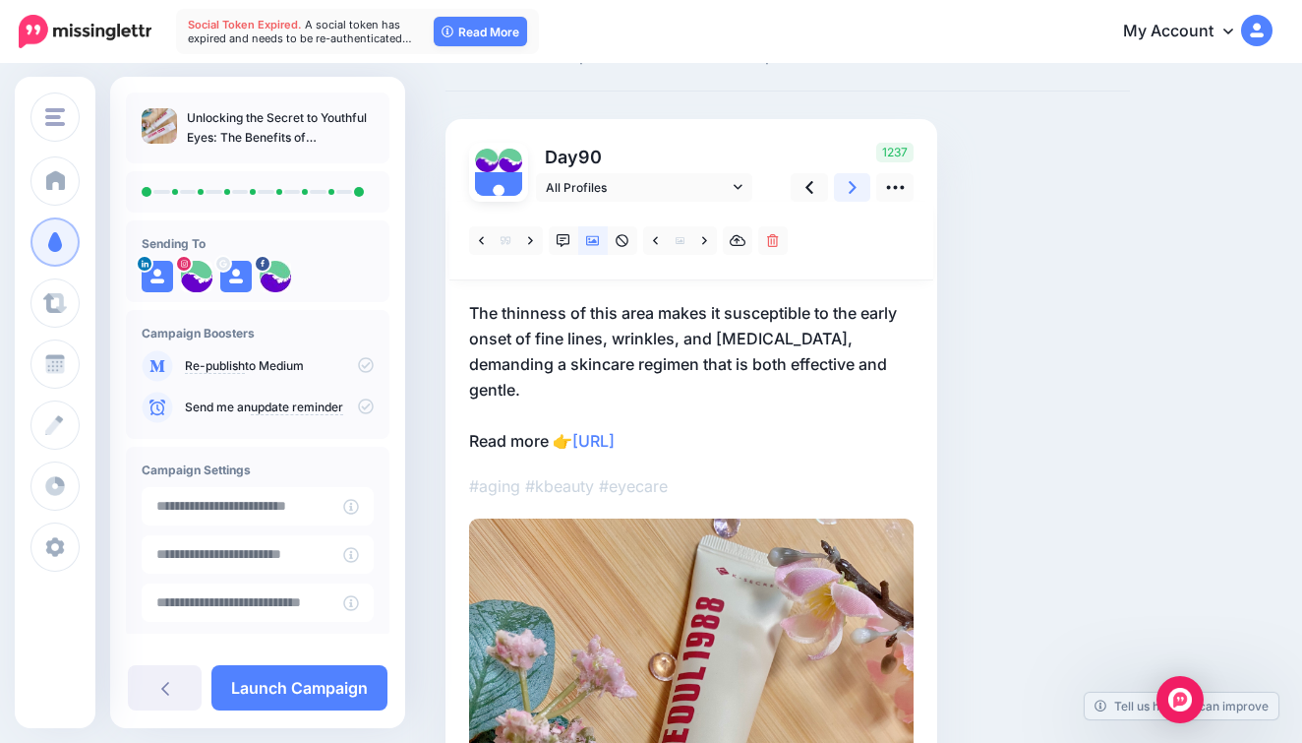
click at [850, 183] on icon at bounding box center [853, 187] width 8 height 21
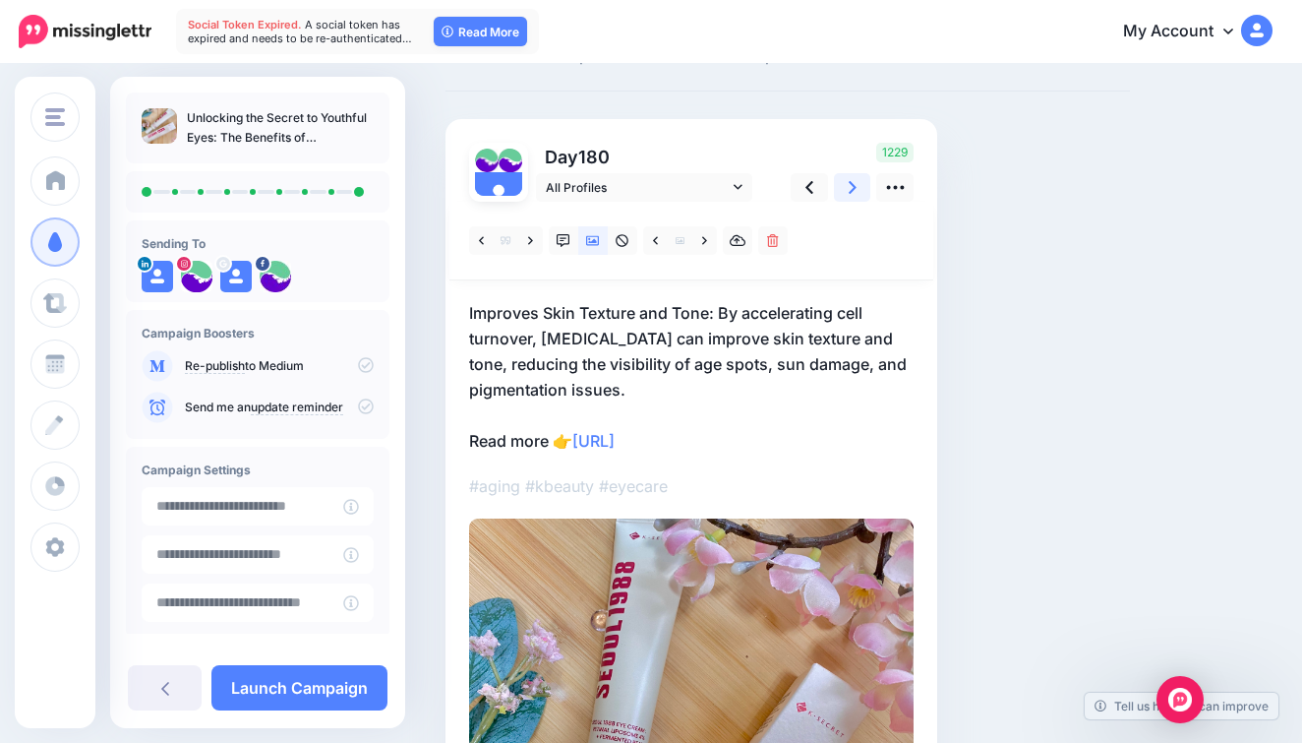
click at [850, 185] on icon at bounding box center [853, 187] width 8 height 21
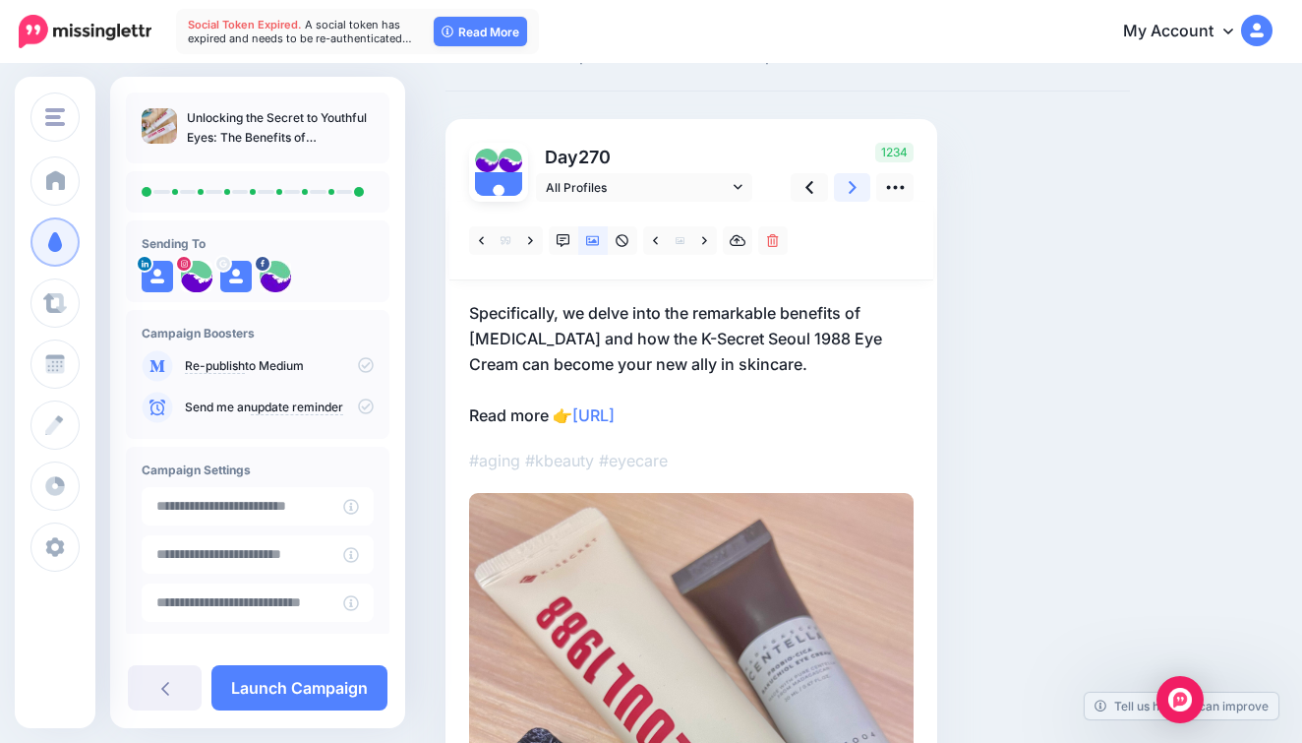
click at [850, 185] on icon at bounding box center [853, 187] width 8 height 21
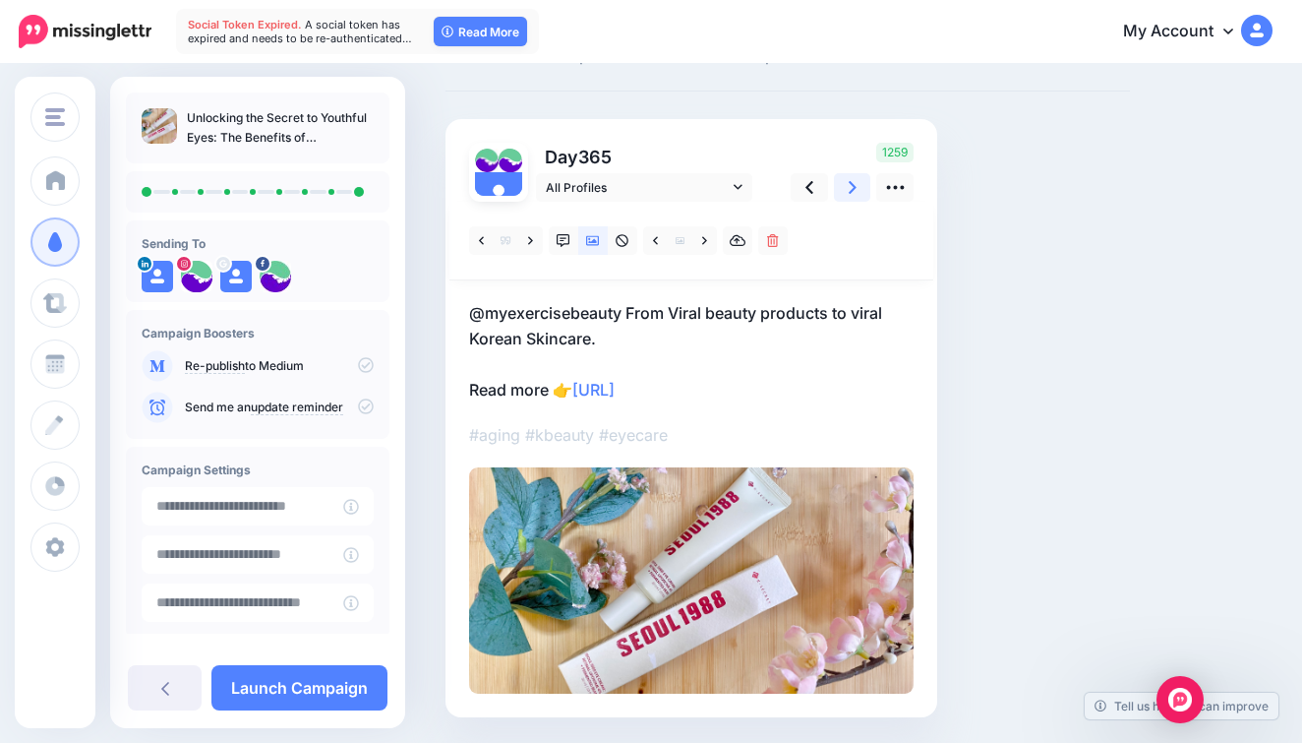
click at [850, 185] on icon at bounding box center [853, 187] width 8 height 21
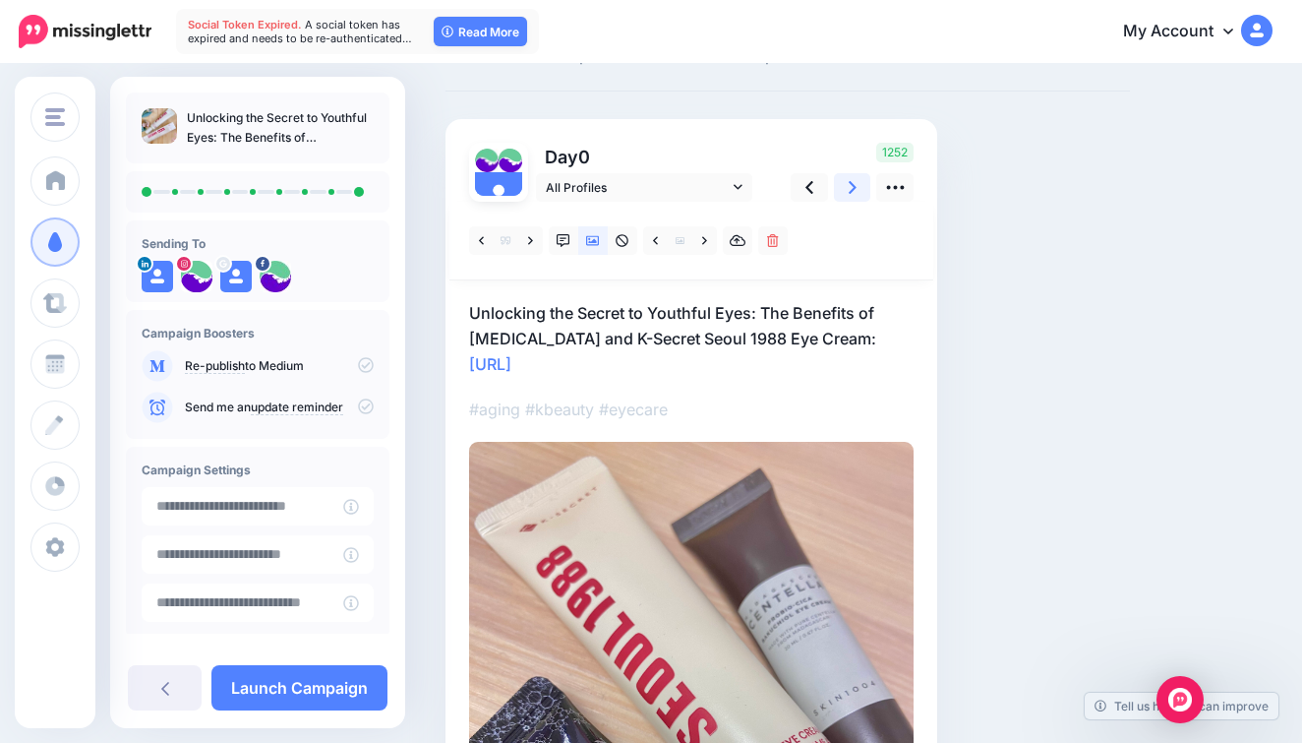
click at [850, 185] on icon at bounding box center [853, 187] width 8 height 21
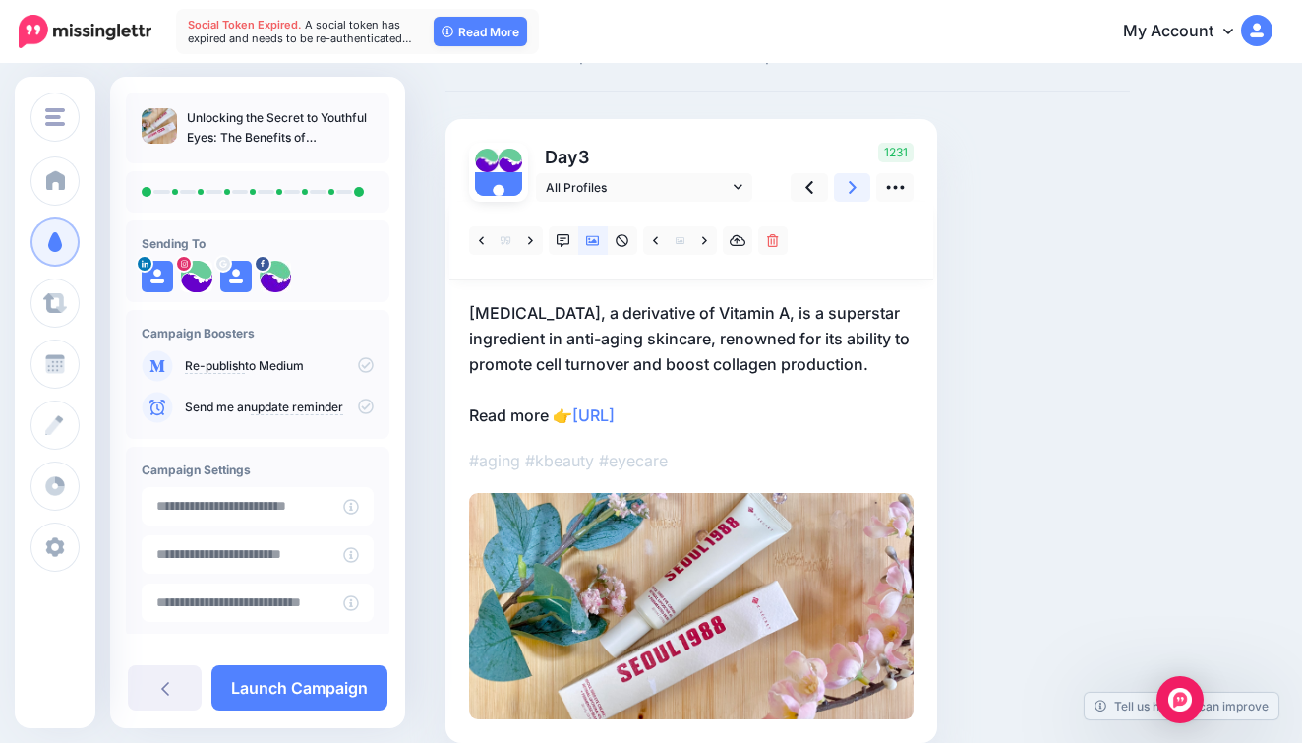
click at [850, 185] on icon at bounding box center [853, 187] width 8 height 21
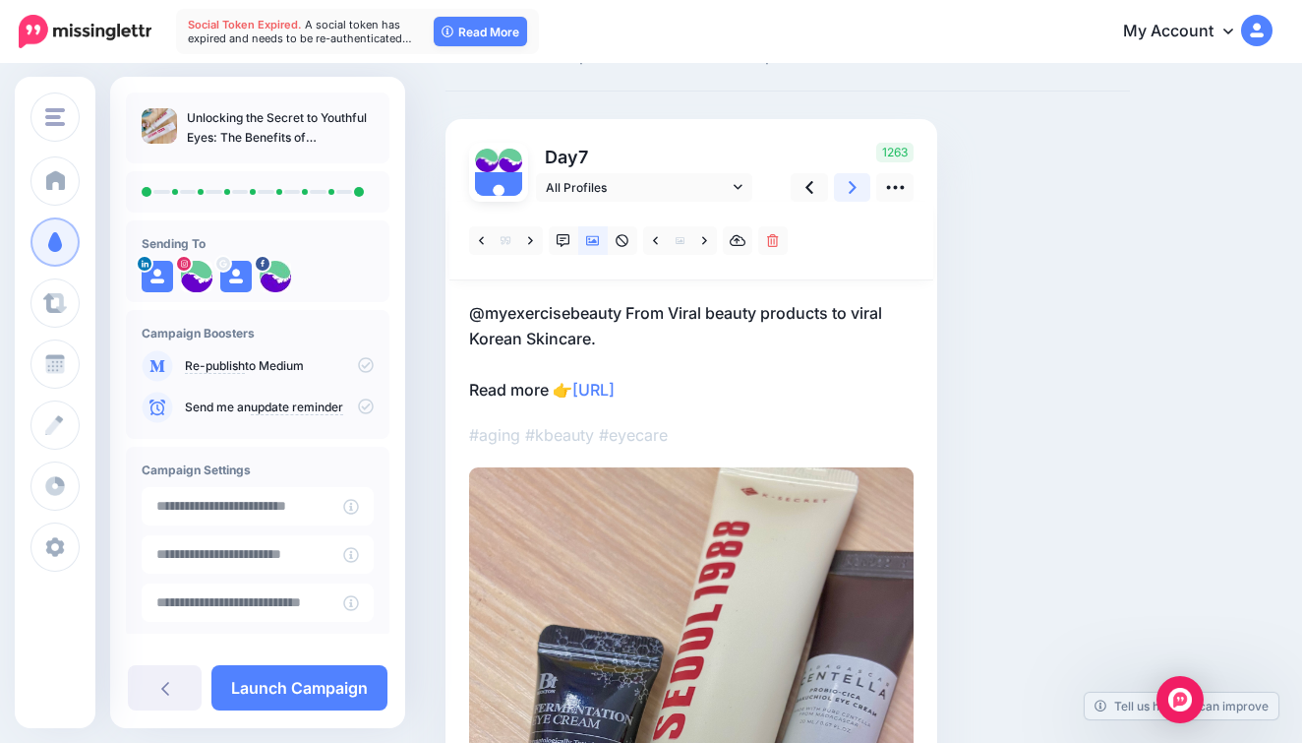
click at [850, 186] on icon at bounding box center [853, 187] width 8 height 21
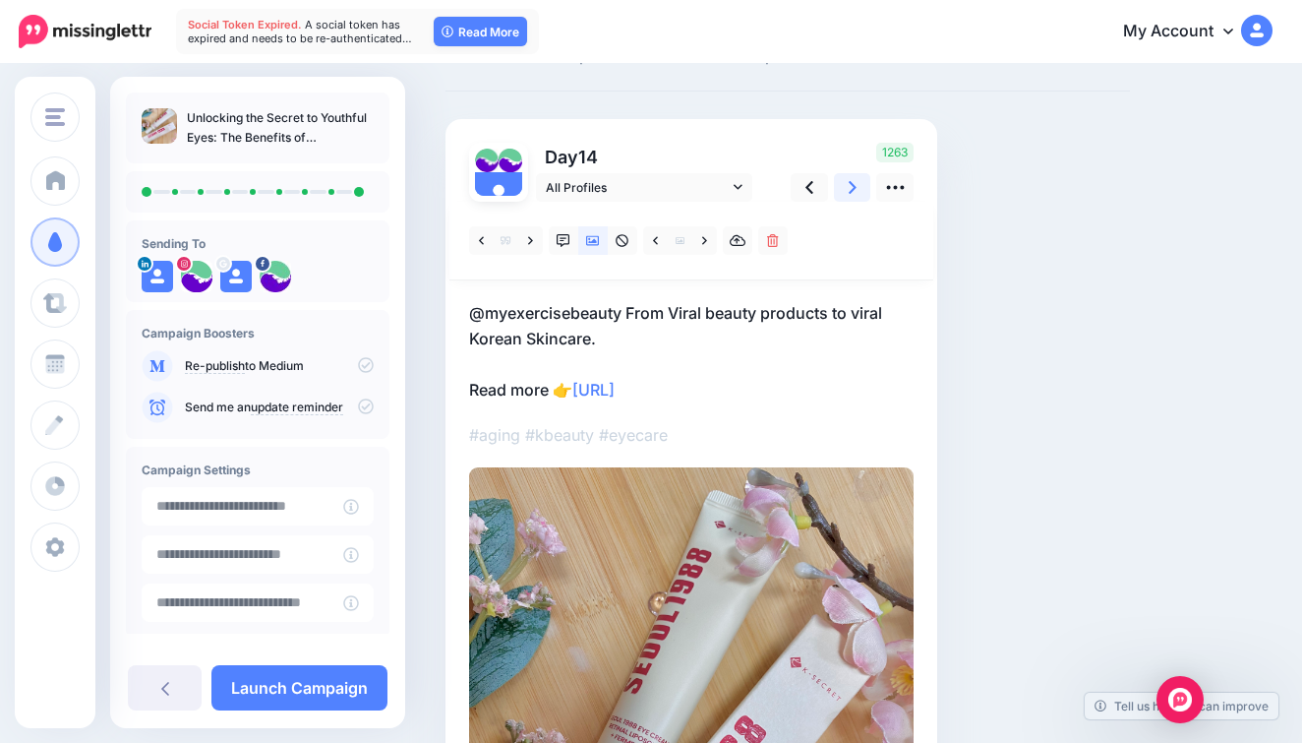
click at [853, 186] on icon at bounding box center [853, 187] width 8 height 21
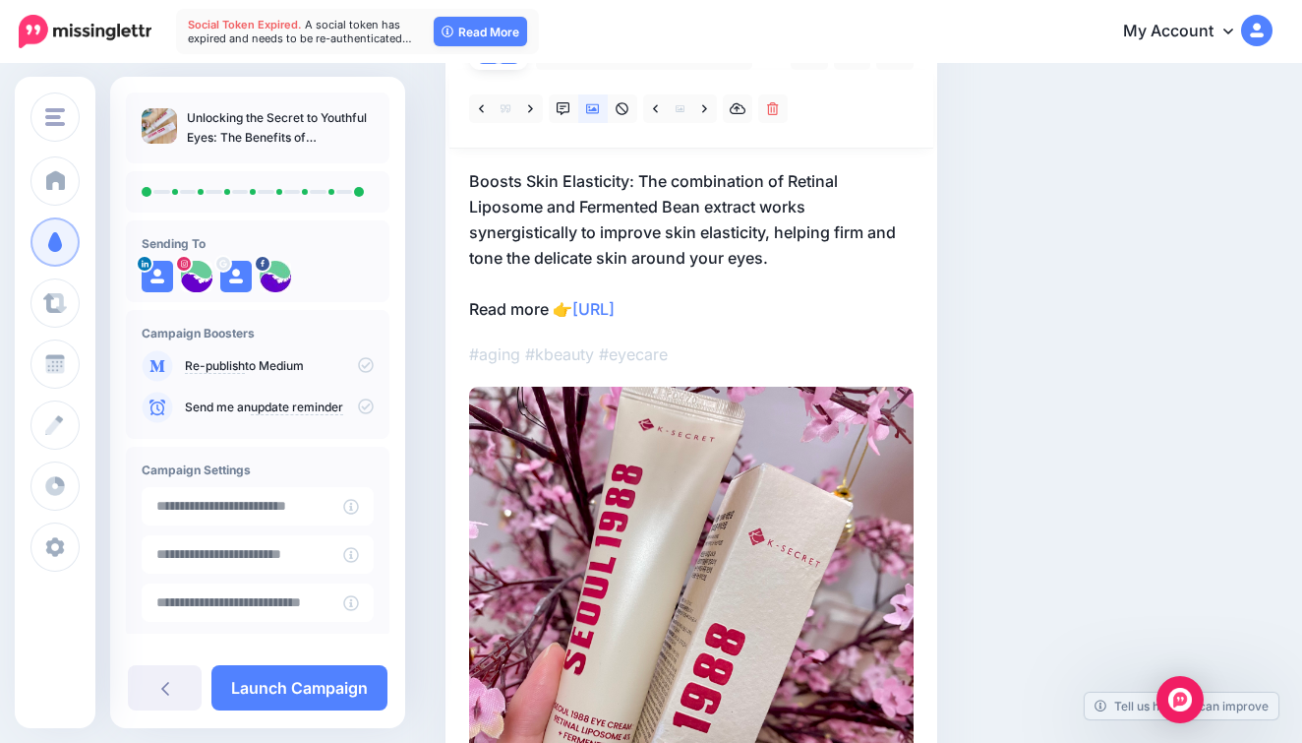
scroll to position [97, 0]
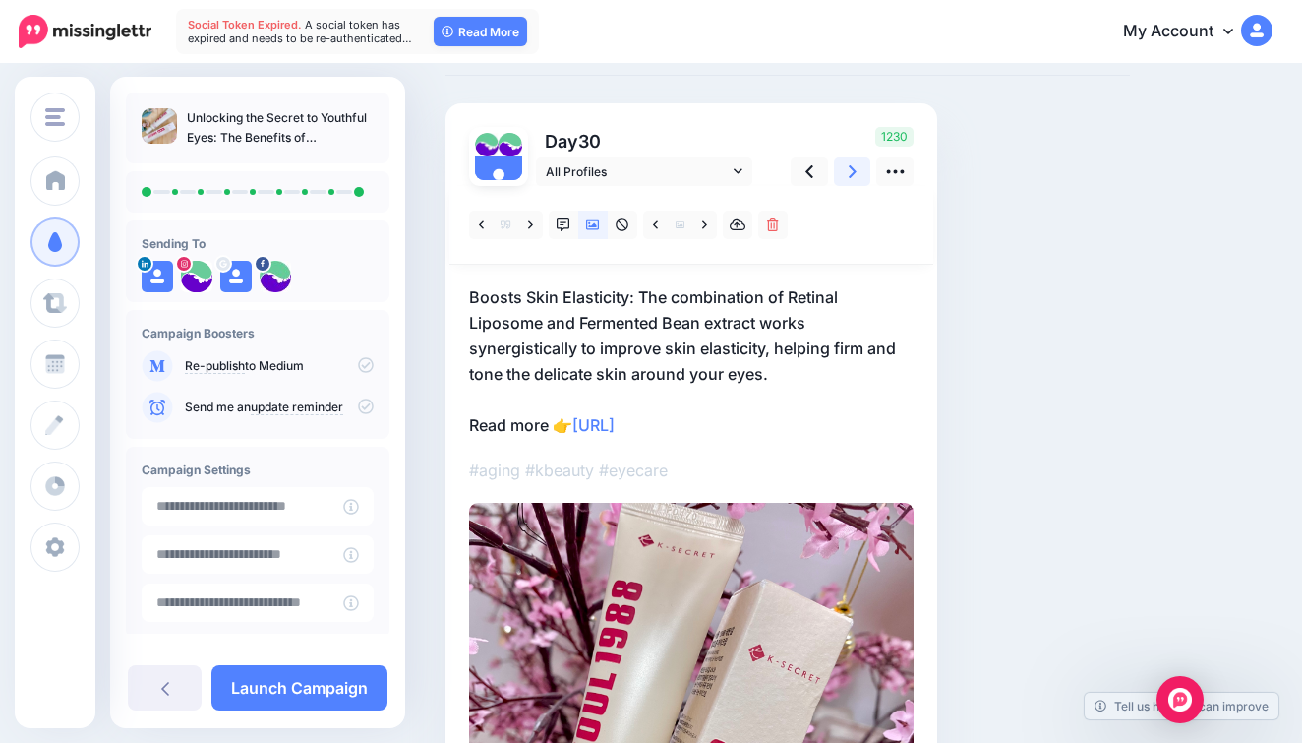
click at [836, 164] on link at bounding box center [852, 171] width 37 height 29
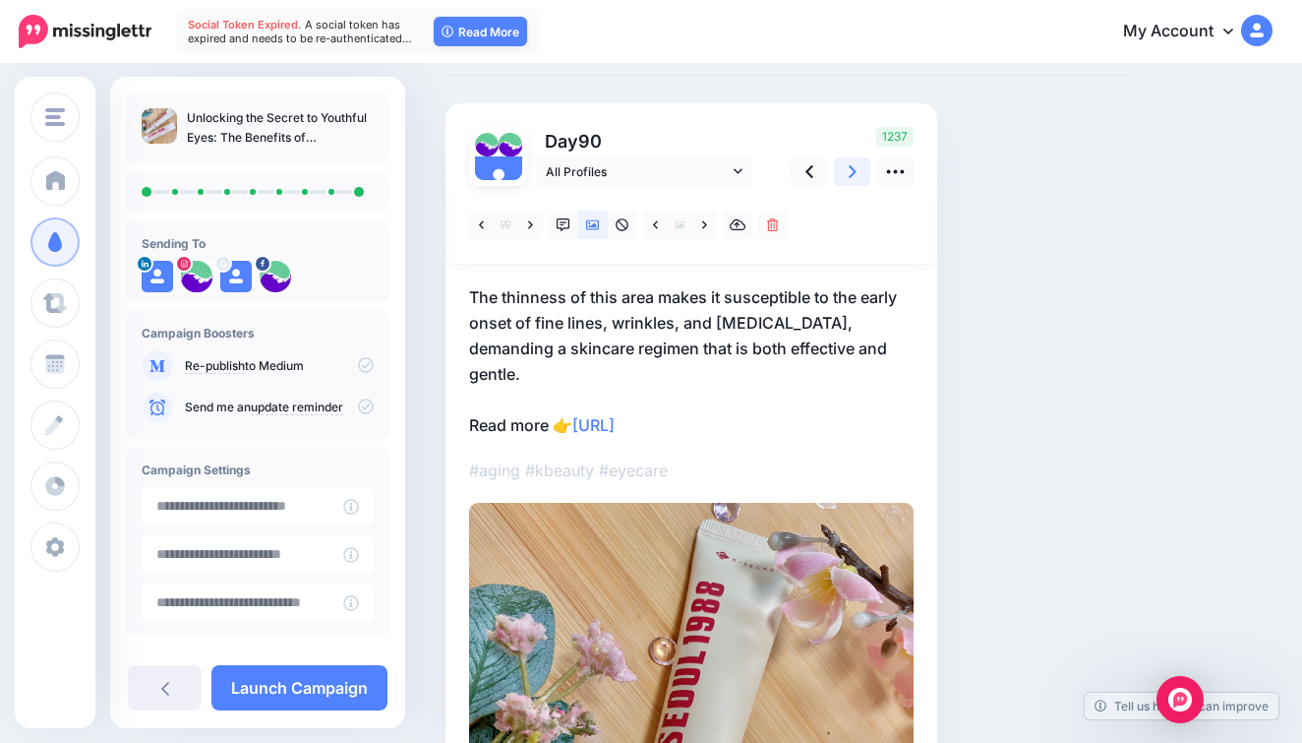
scroll to position [121, 0]
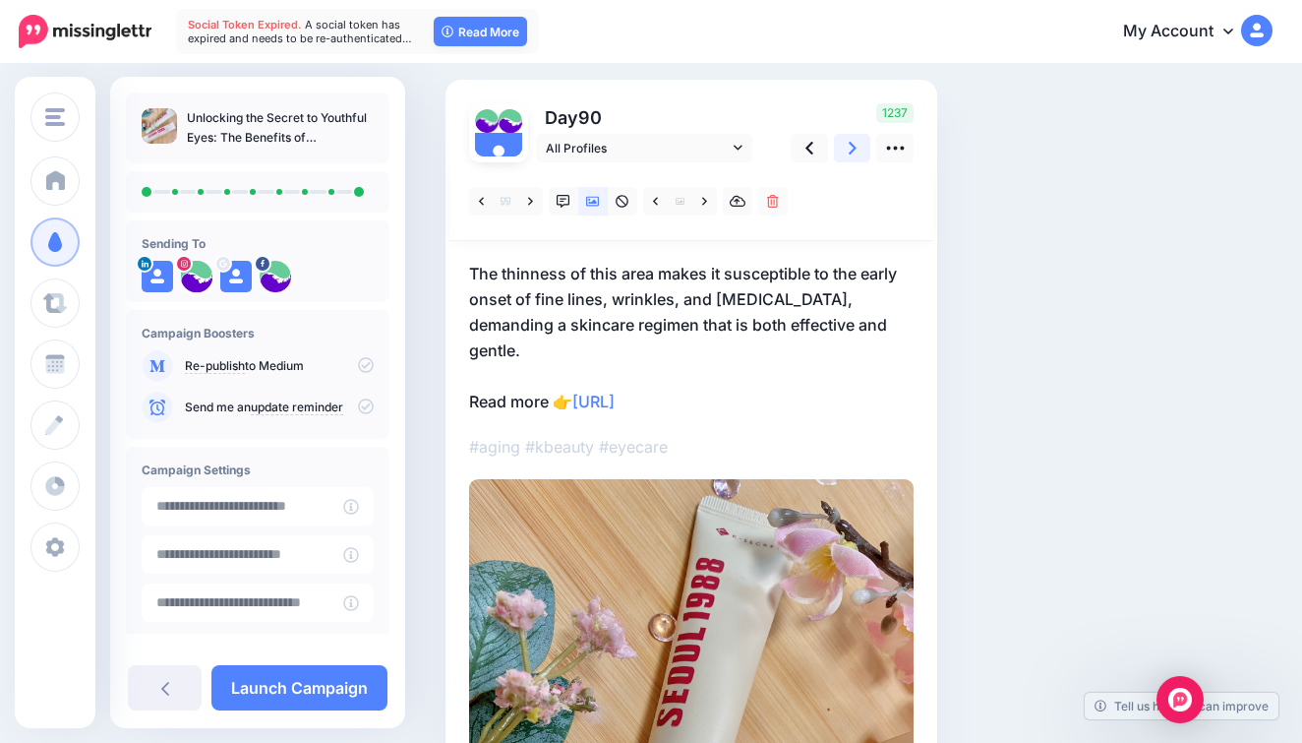
click at [851, 153] on icon at bounding box center [853, 148] width 8 height 21
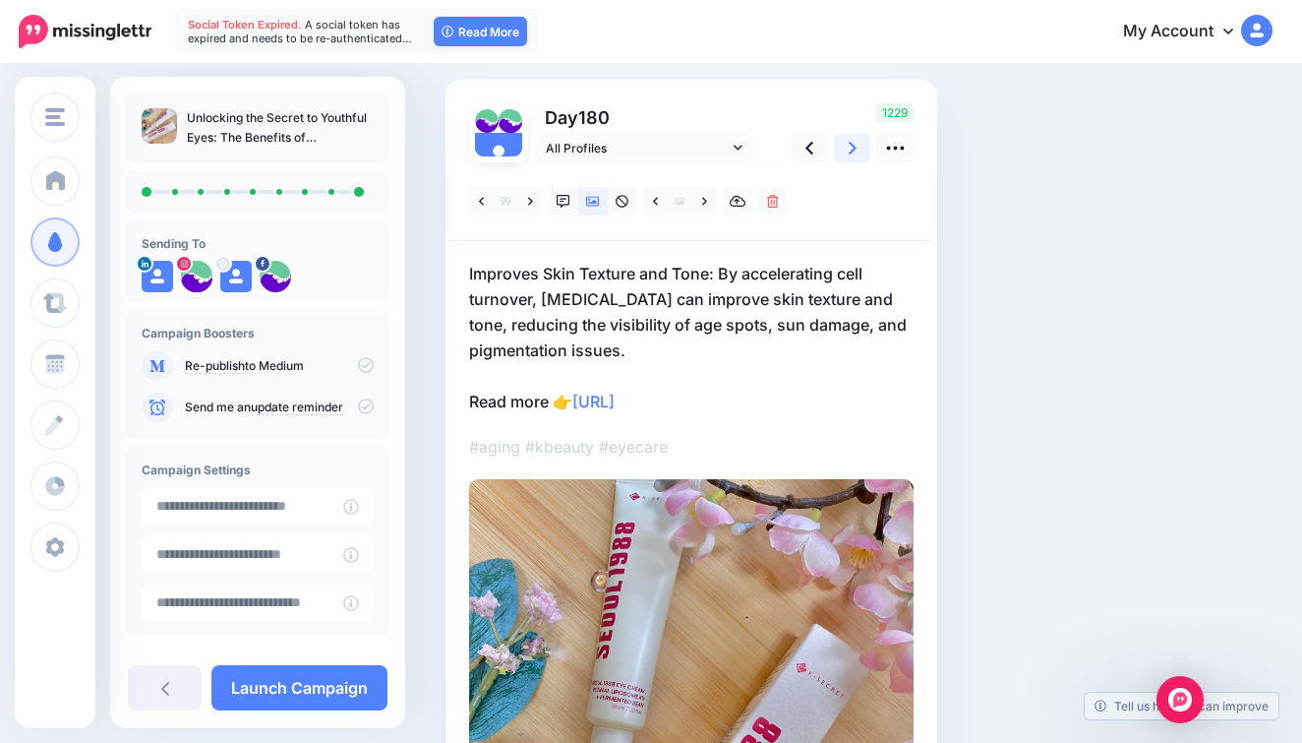
click at [852, 146] on icon at bounding box center [853, 148] width 8 height 21
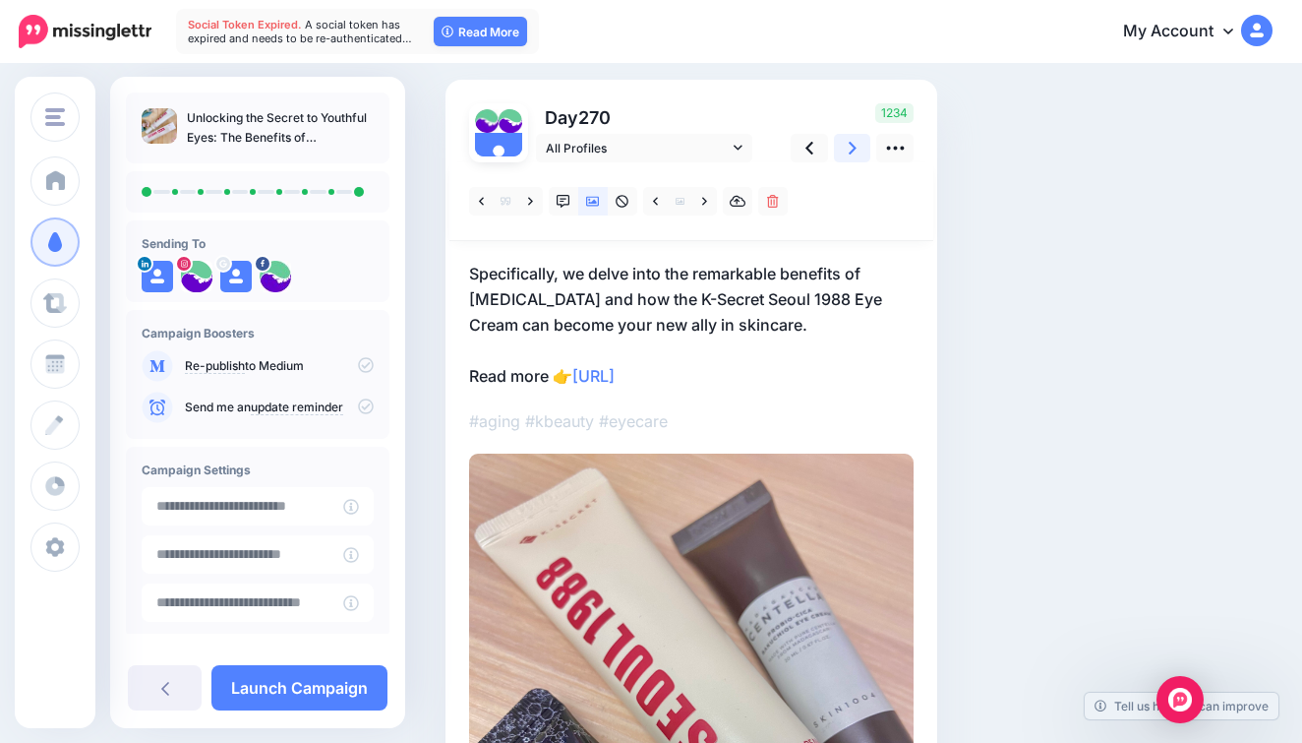
click at [852, 145] on icon at bounding box center [853, 148] width 8 height 13
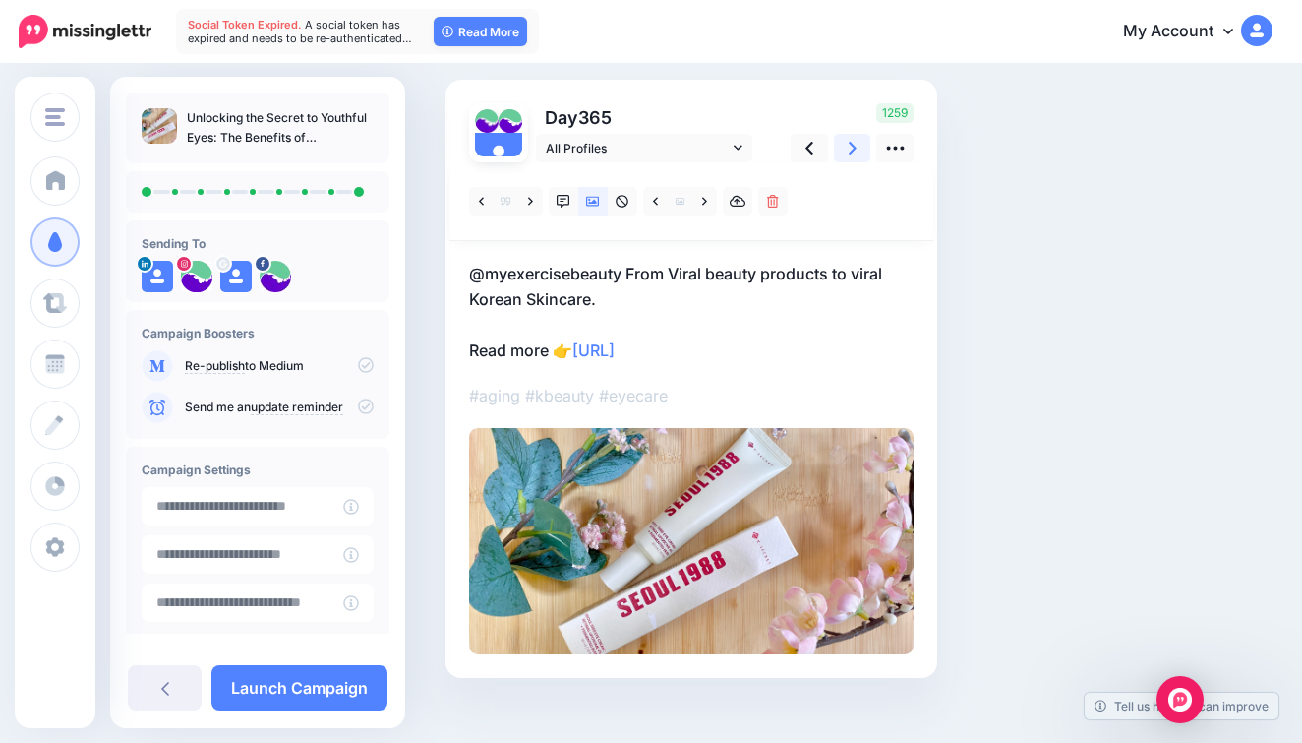
click at [852, 146] on icon at bounding box center [853, 148] width 8 height 21
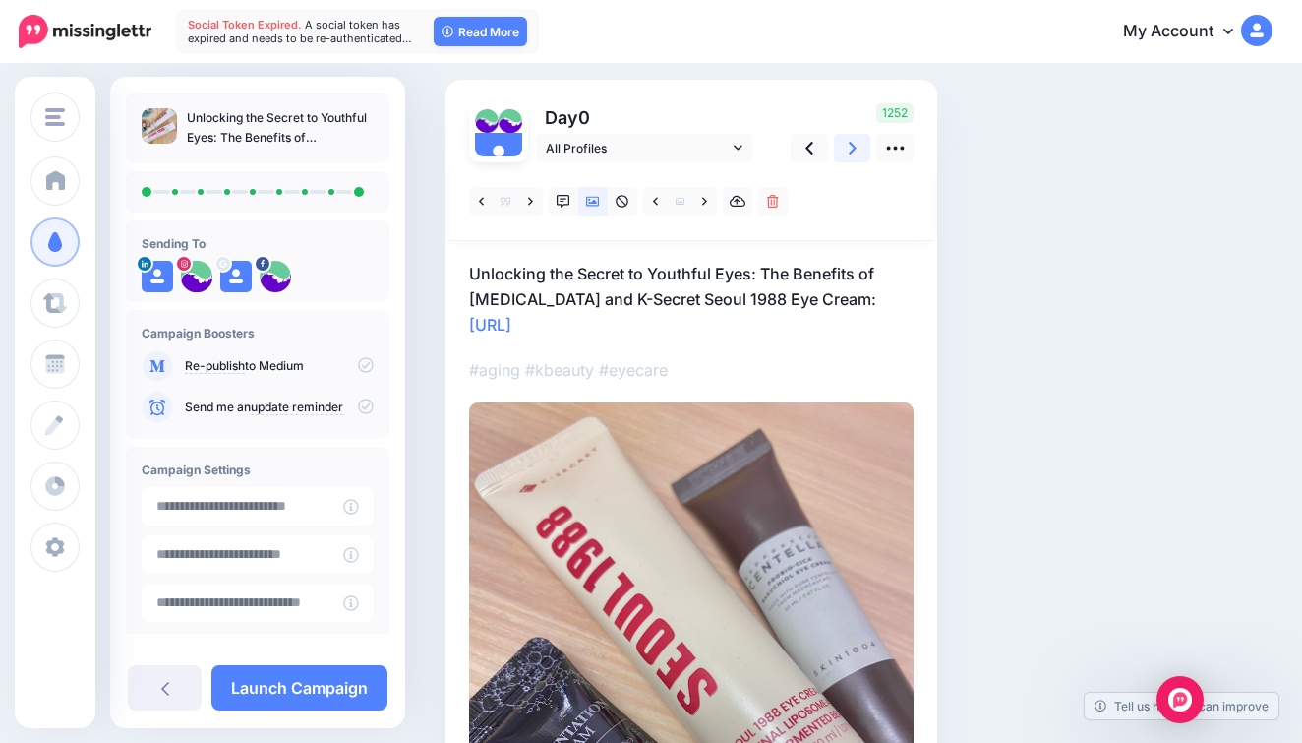
click at [852, 147] on icon at bounding box center [853, 148] width 8 height 21
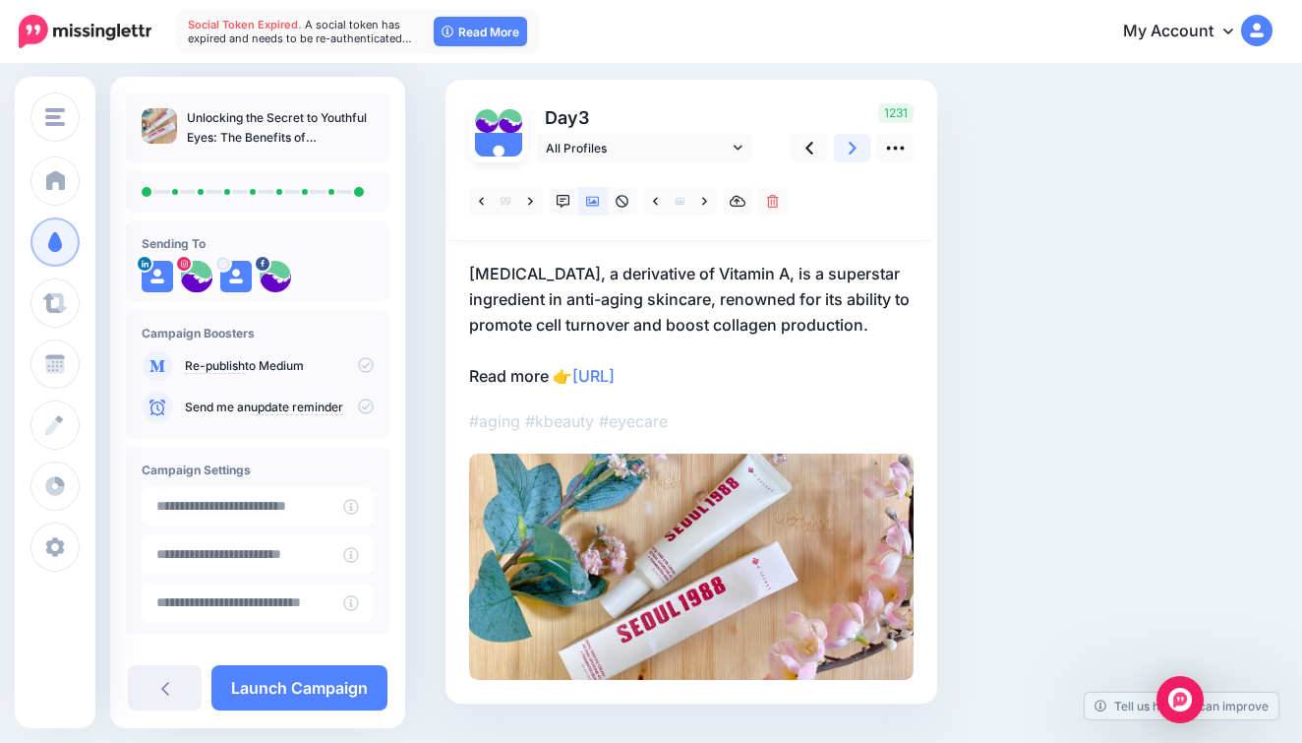
click at [853, 147] on icon at bounding box center [853, 148] width 8 height 21
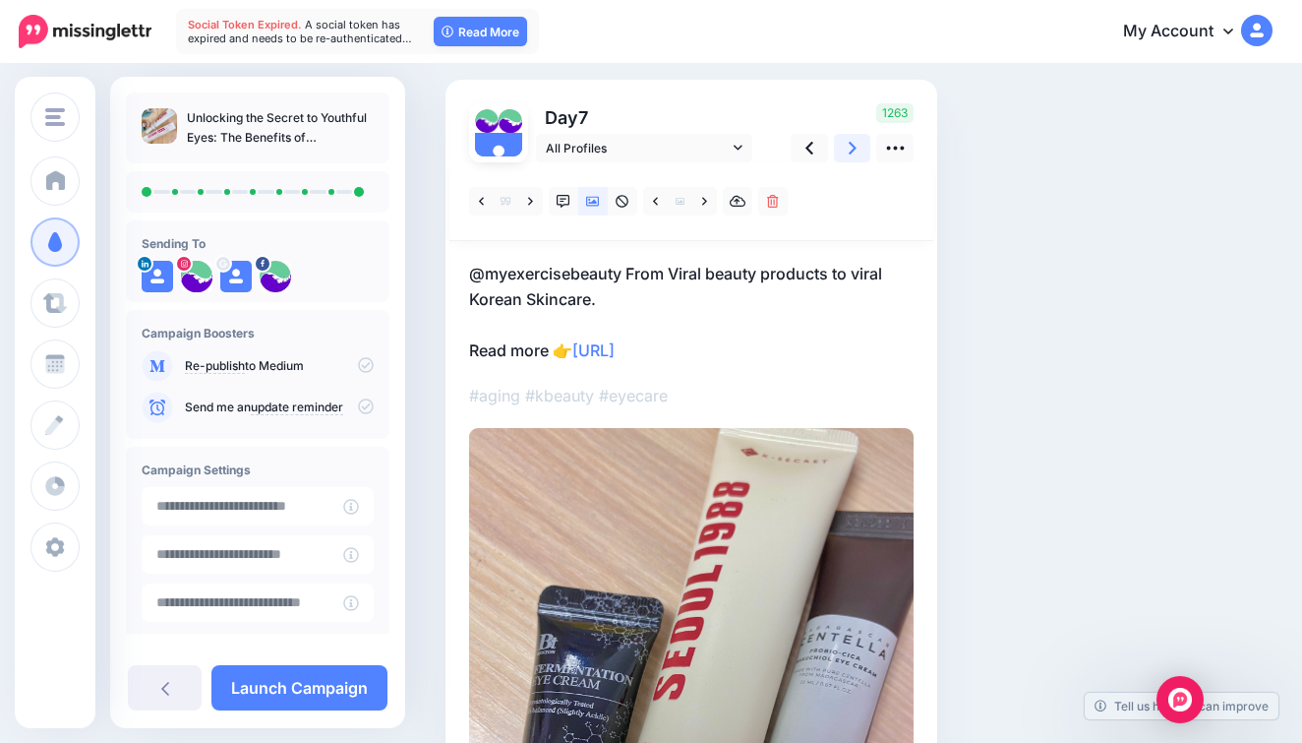
click at [854, 148] on icon at bounding box center [853, 148] width 8 height 13
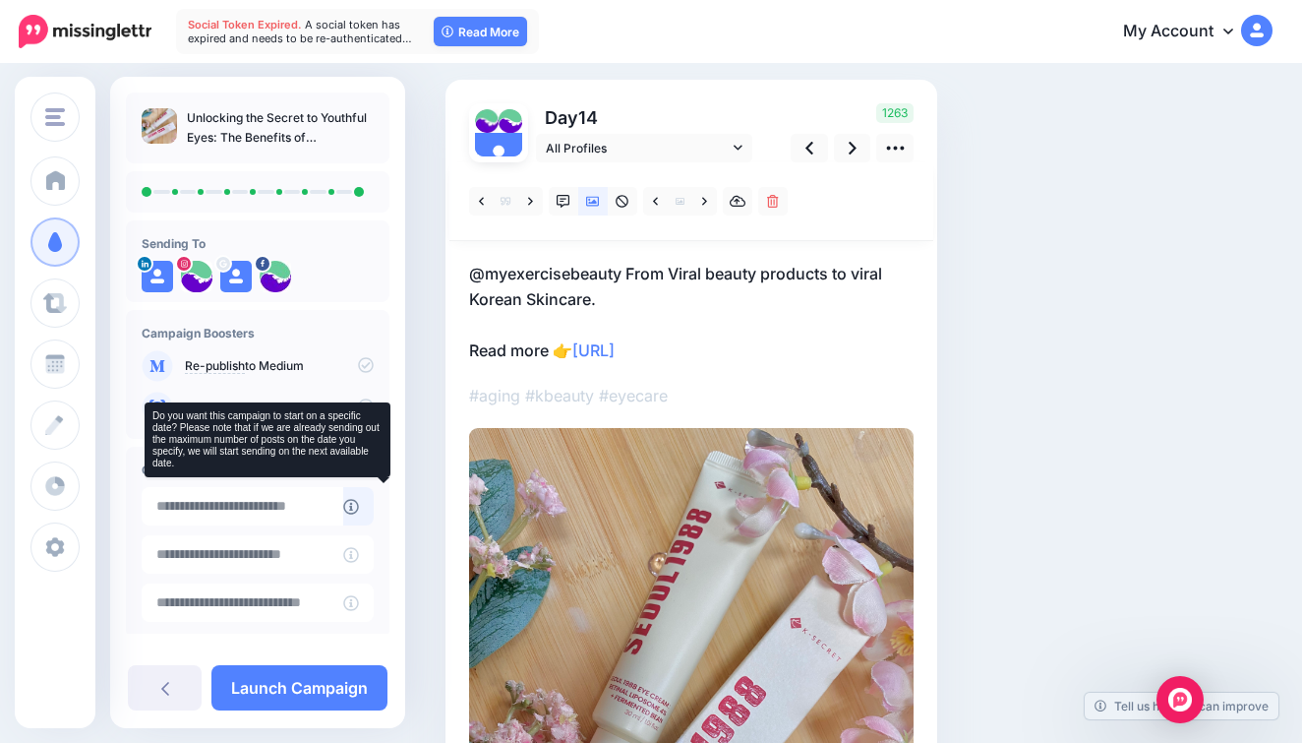
click at [359, 502] on icon at bounding box center [351, 507] width 16 height 16
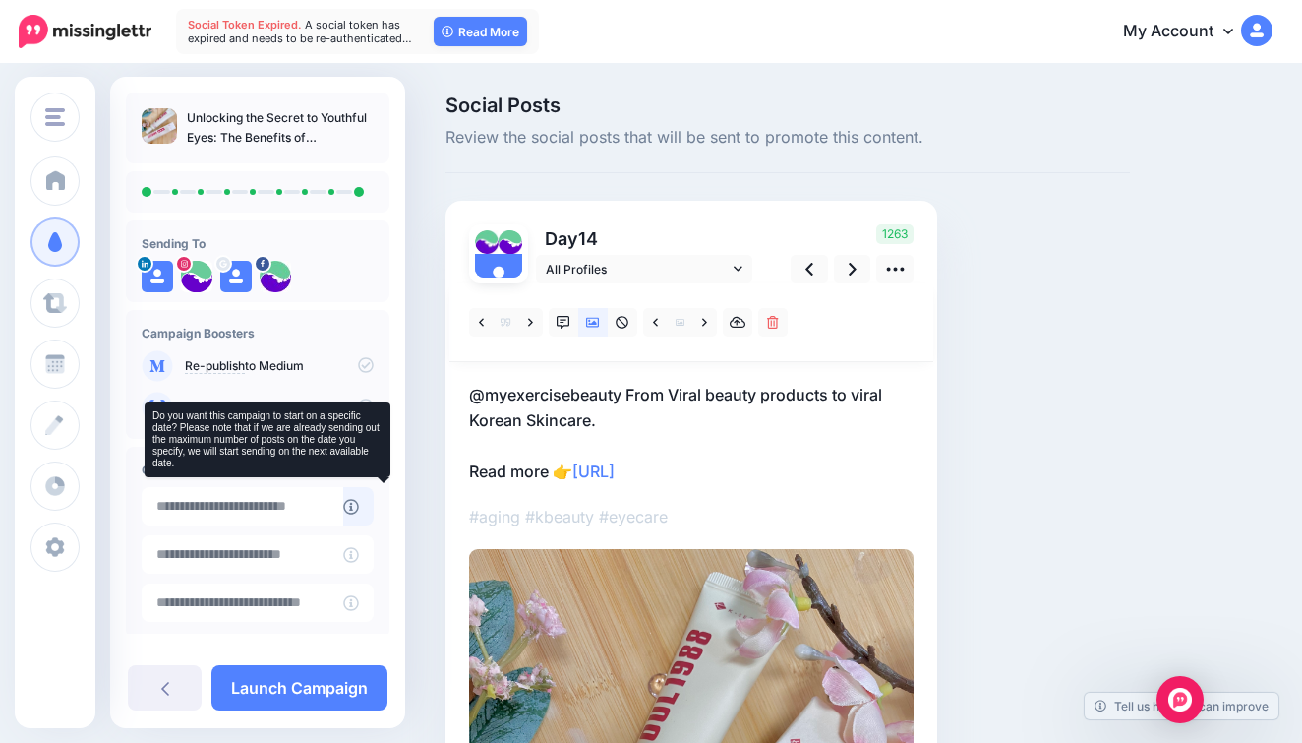
click at [359, 502] on icon at bounding box center [351, 507] width 16 height 16
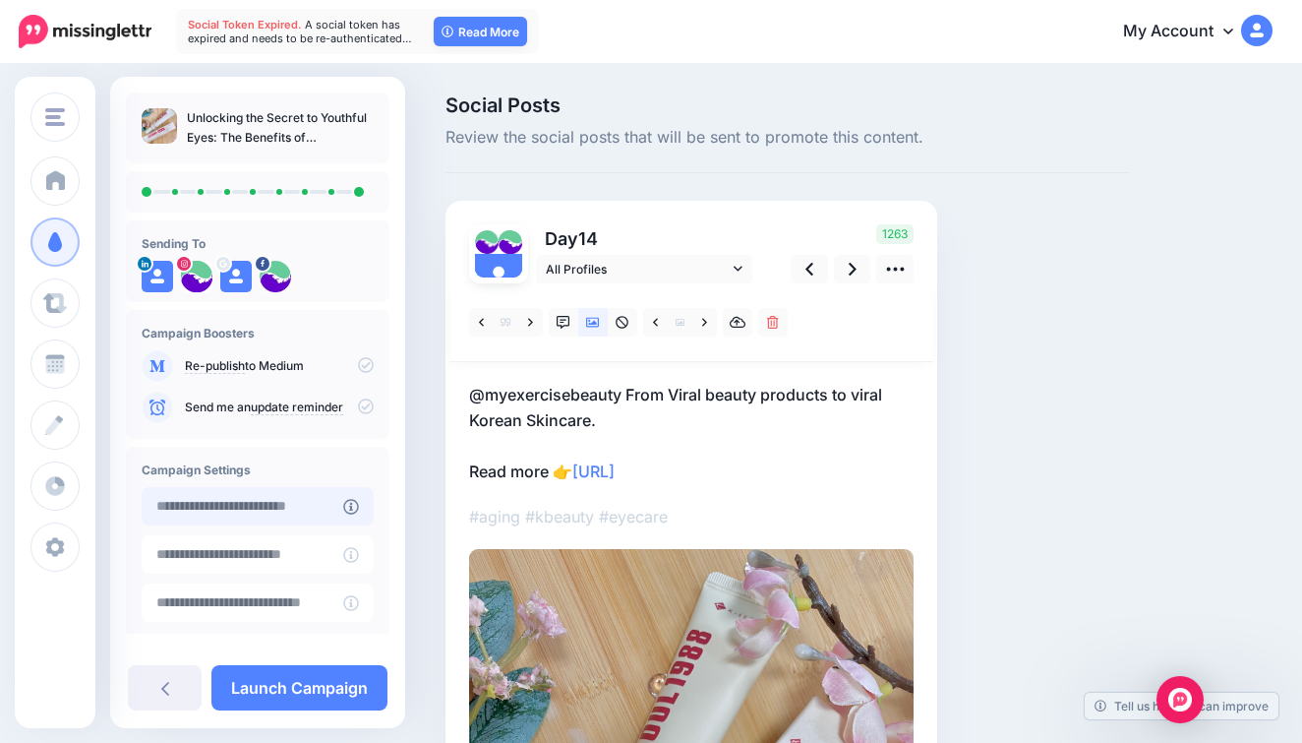
type input "**********"
click at [326, 506] on input "**********" at bounding box center [243, 506] width 202 height 38
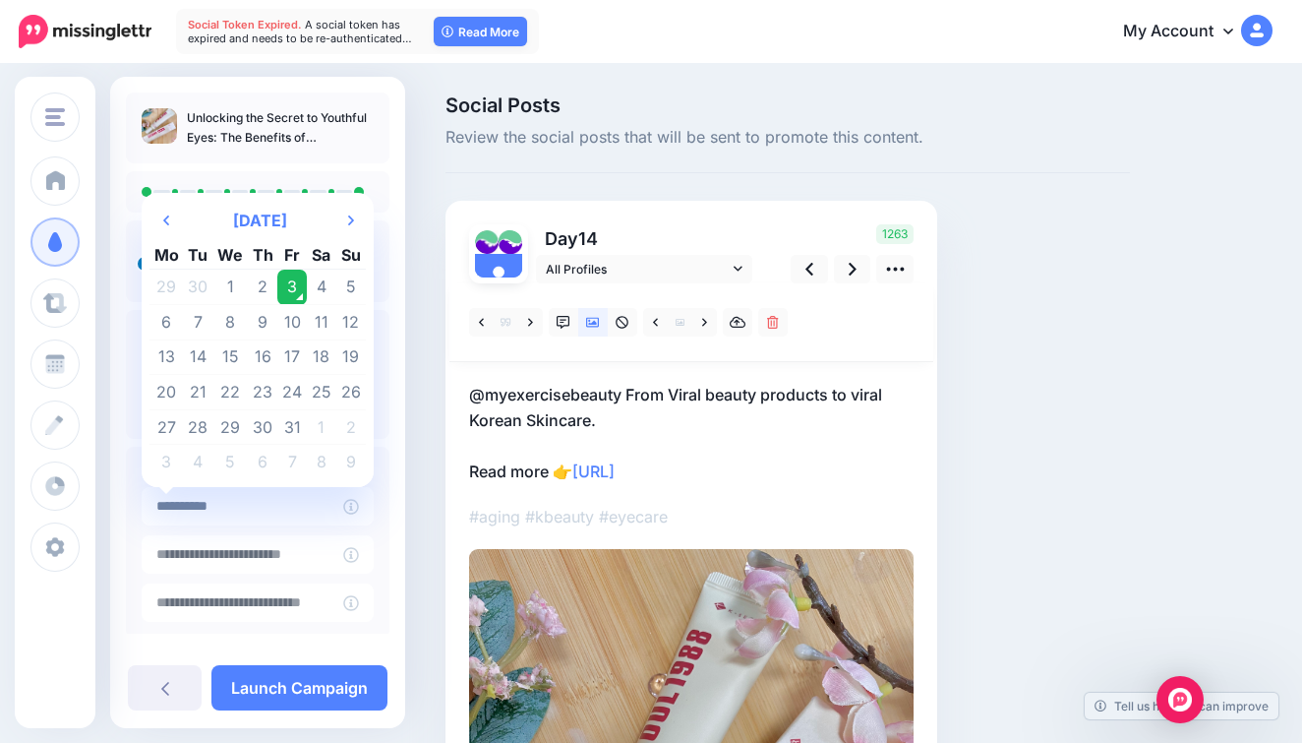
click at [304, 624] on div "**********" at bounding box center [258, 542] width 264 height 191
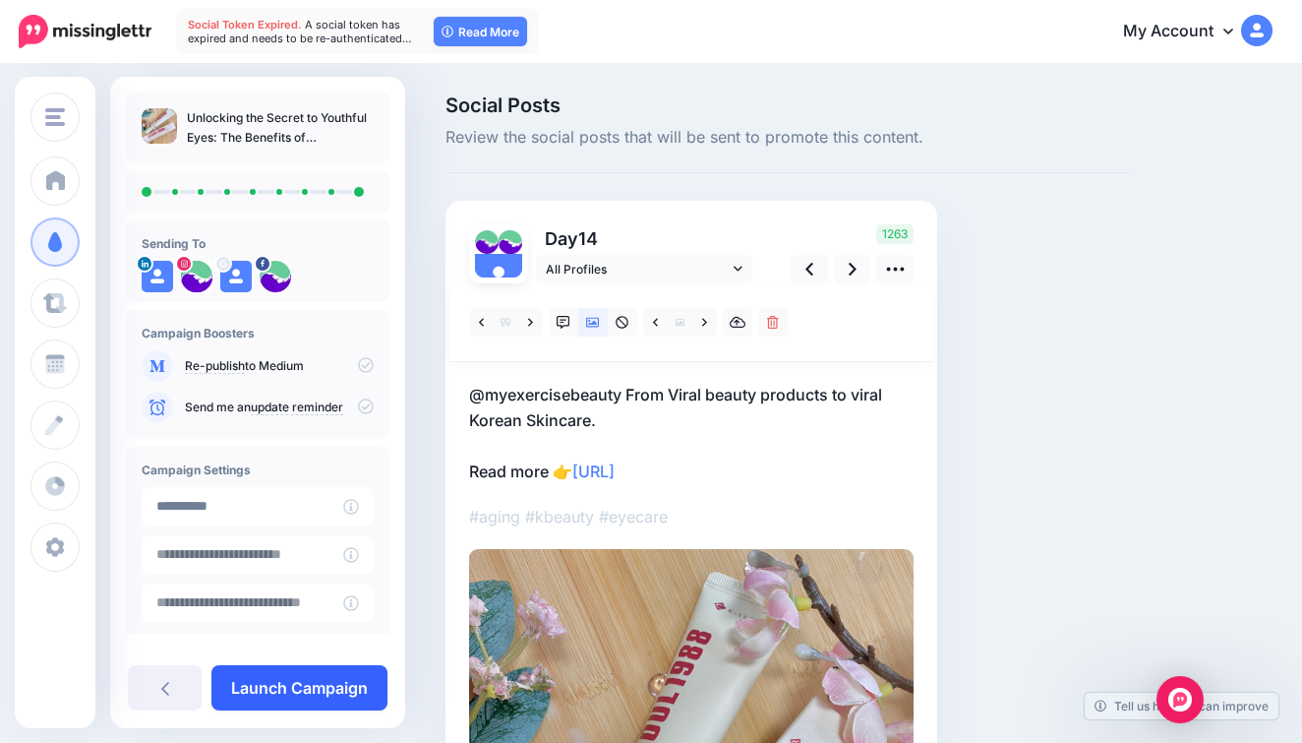
click at [290, 680] on link "Launch Campaign" at bounding box center [299, 687] width 176 height 45
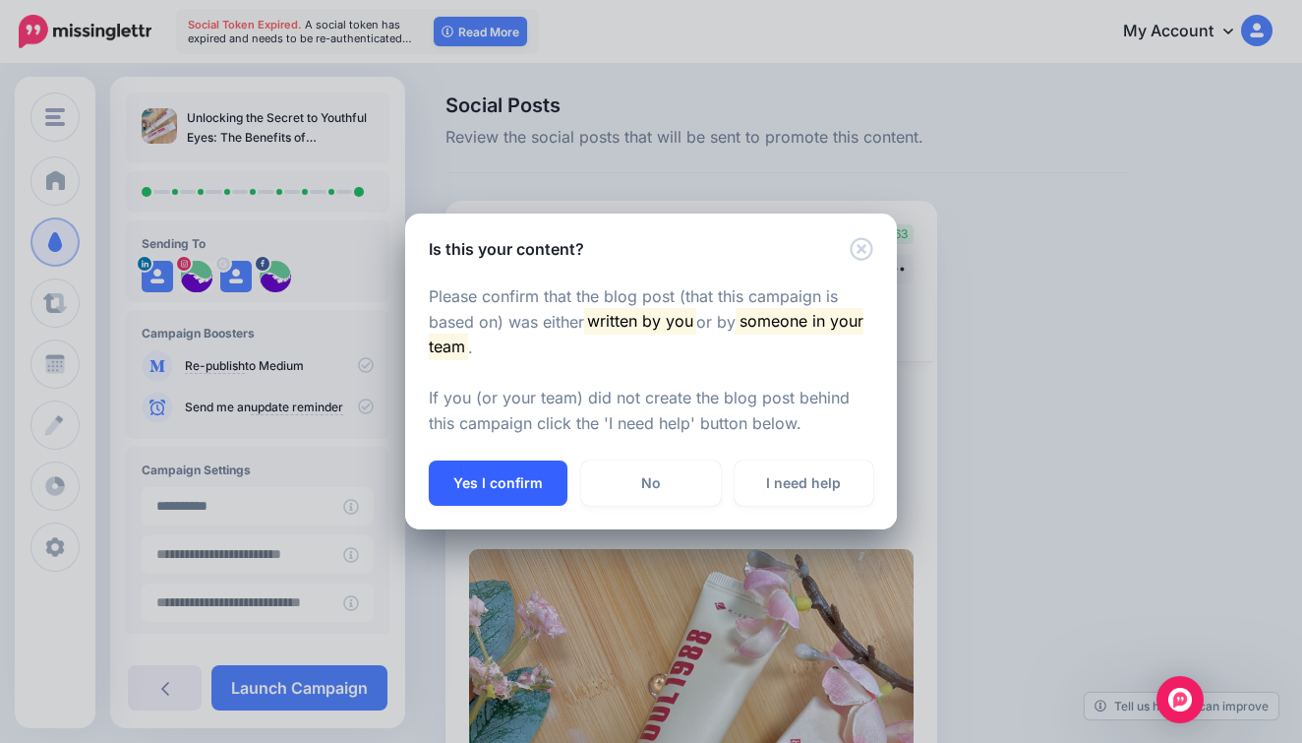
click at [544, 468] on button "Yes I confirm" at bounding box center [498, 482] width 139 height 45
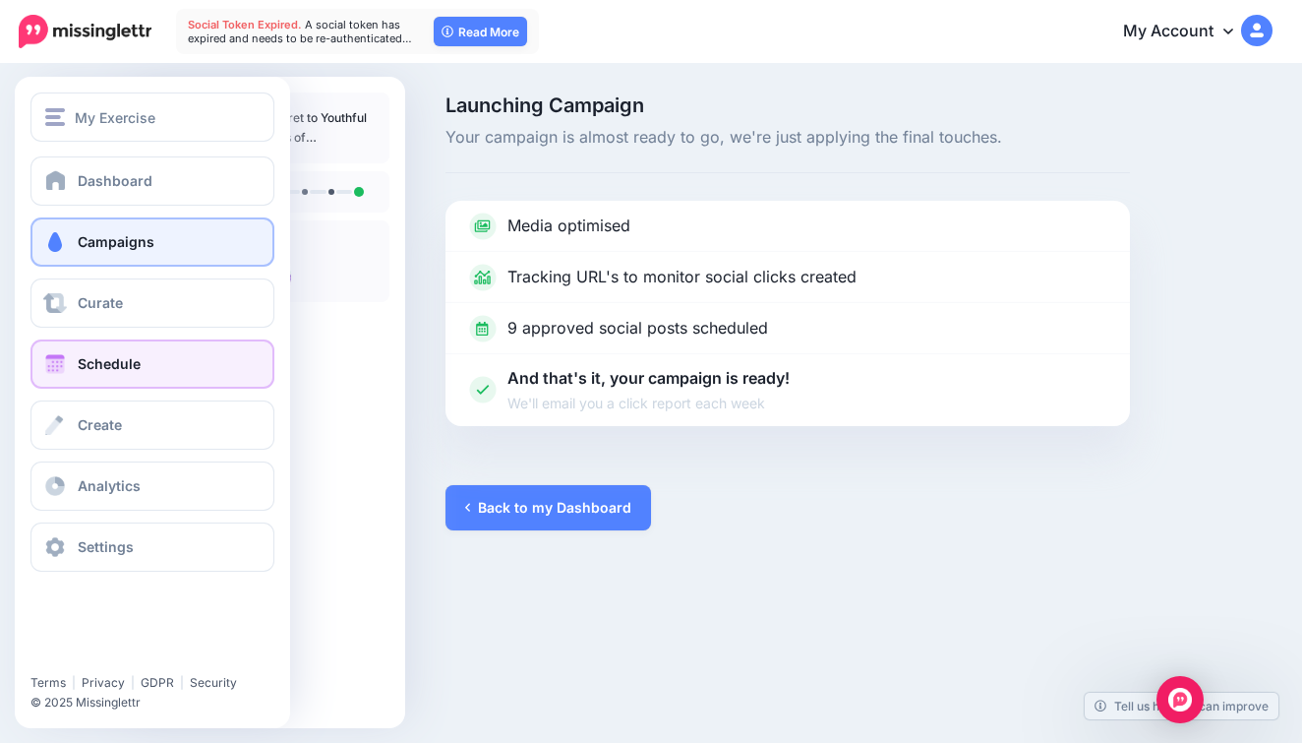
click at [166, 355] on link "Schedule" at bounding box center [152, 363] width 244 height 49
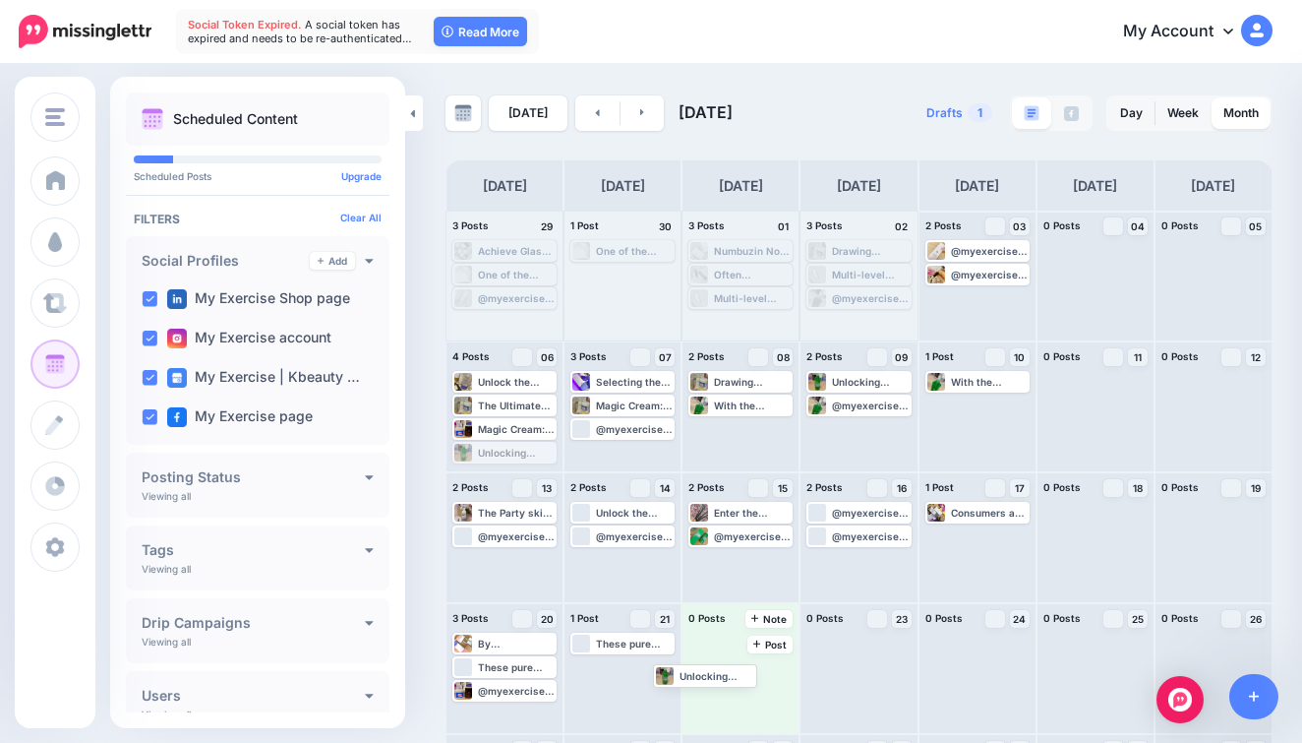
drag, startPoint x: 525, startPoint y: 456, endPoint x: 762, endPoint y: 674, distance: 321.6
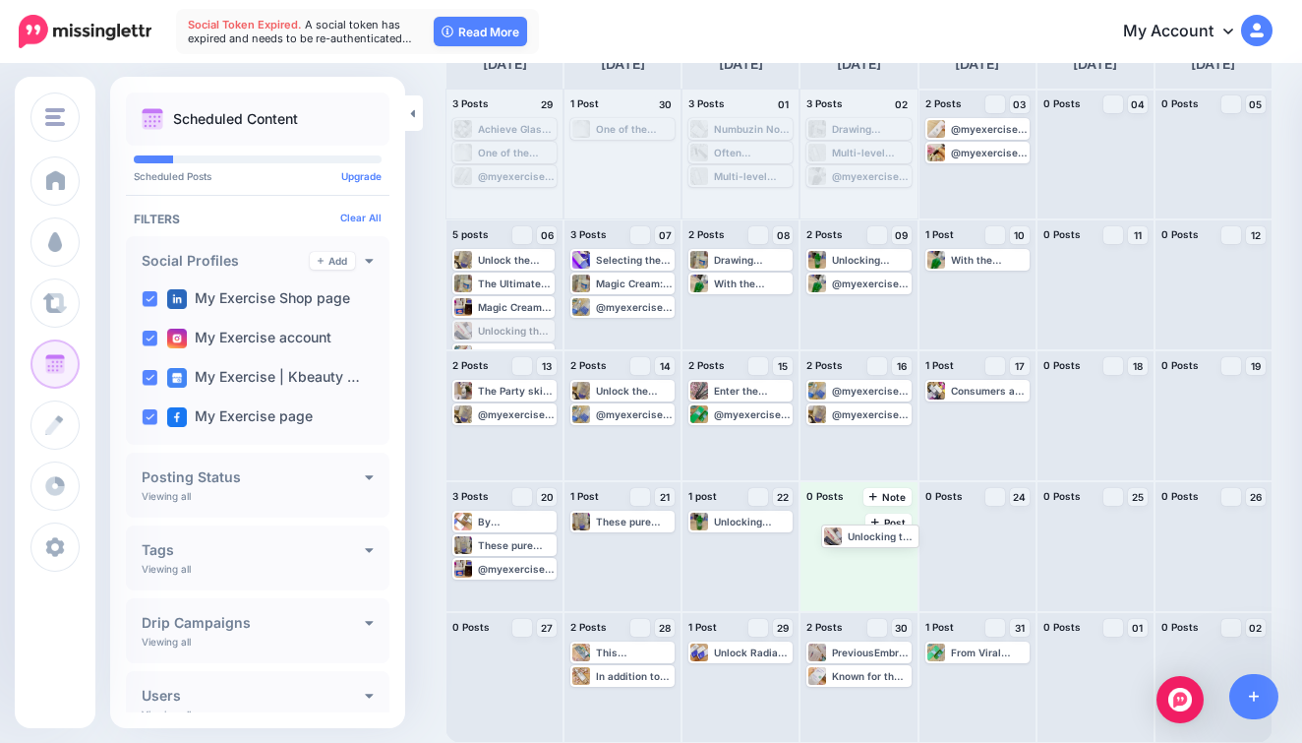
drag, startPoint x: 494, startPoint y: 333, endPoint x: 862, endPoint y: 535, distance: 419.5
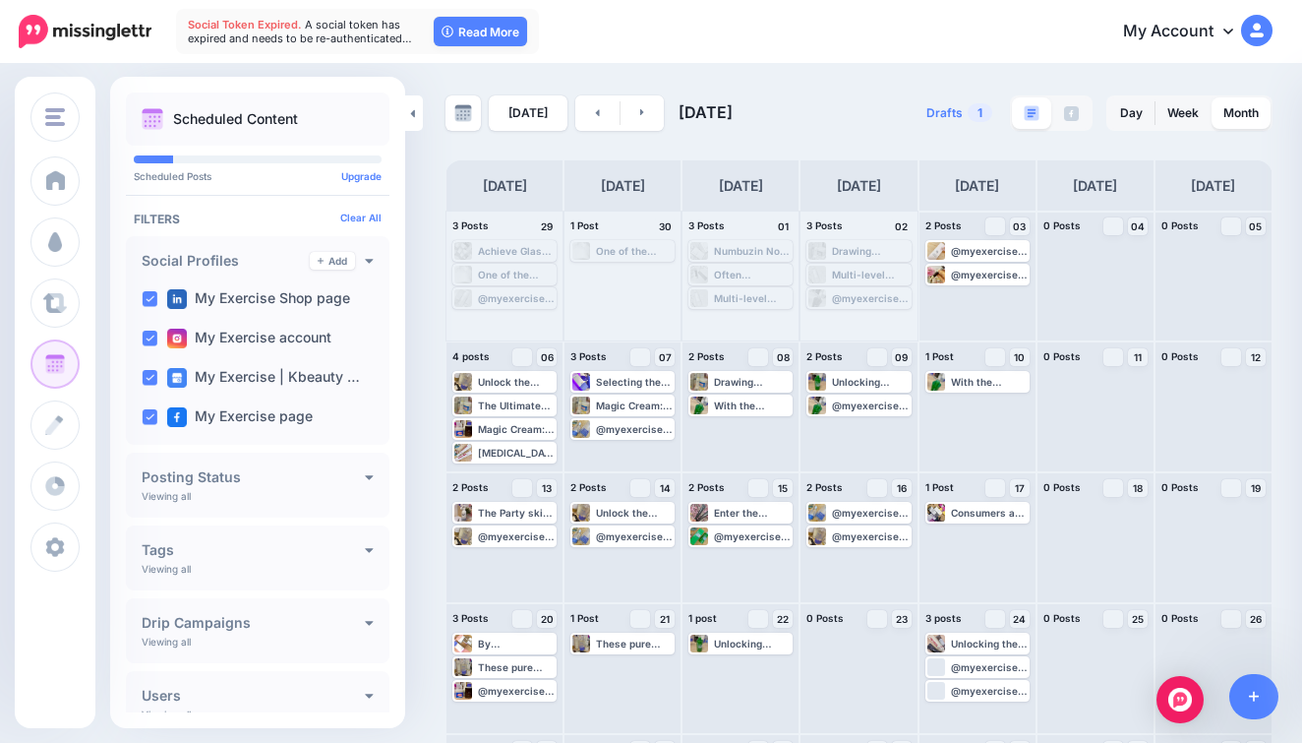
scroll to position [-1, 0]
click at [646, 211] on div "1 Post 30" at bounding box center [623, 226] width 116 height 30
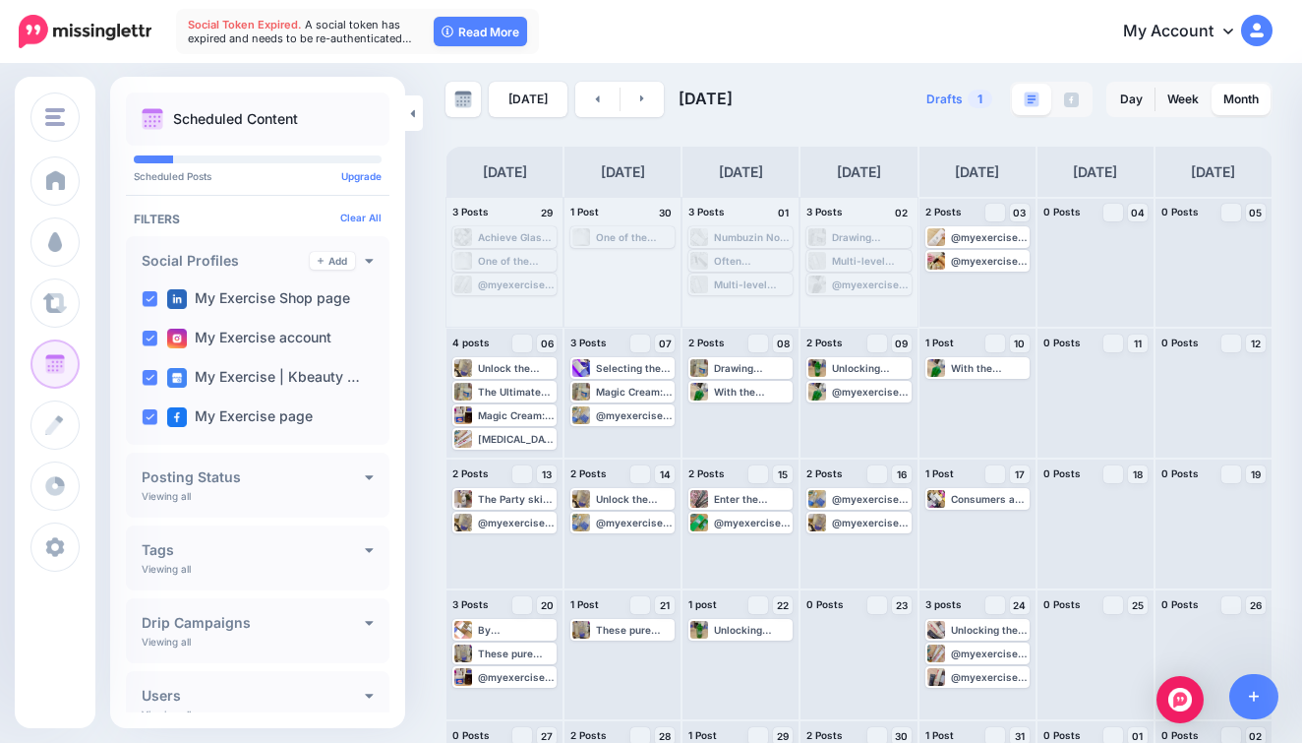
scroll to position [0, 0]
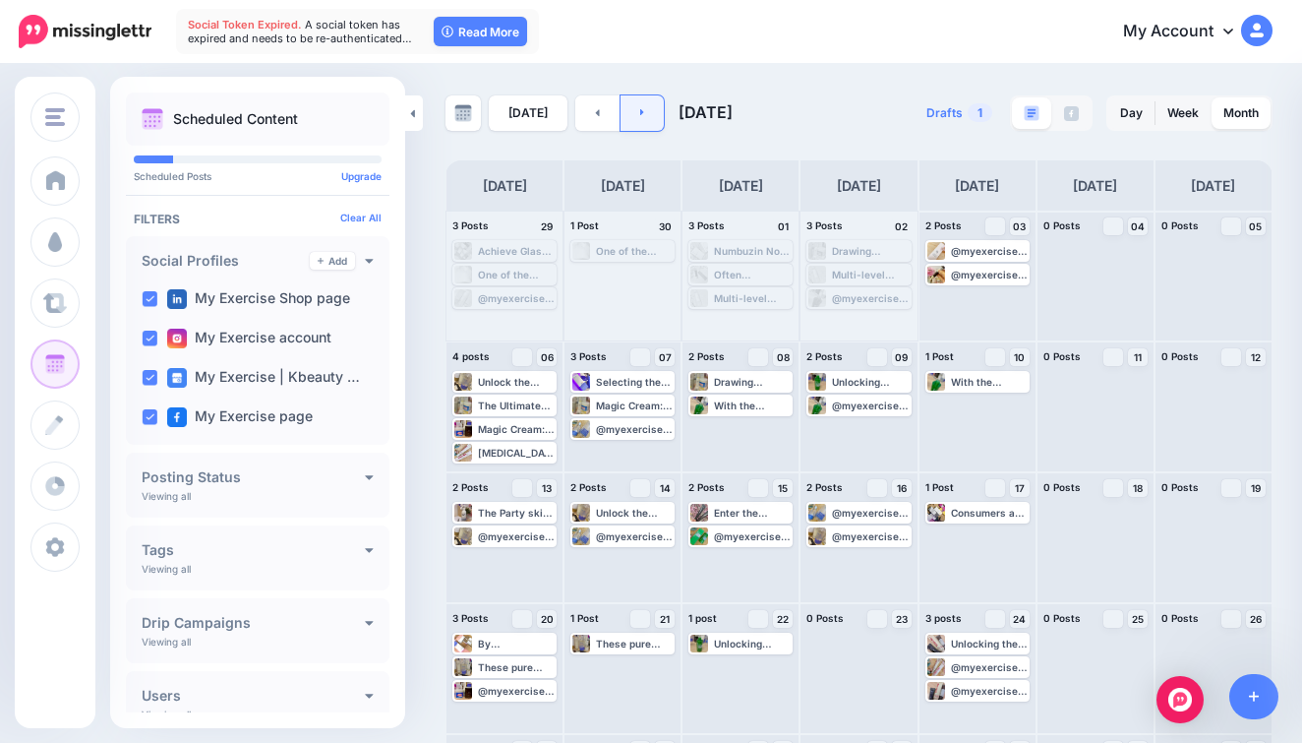
click at [640, 114] on icon at bounding box center [642, 112] width 4 height 7
